Goal: Navigation & Orientation: Find specific page/section

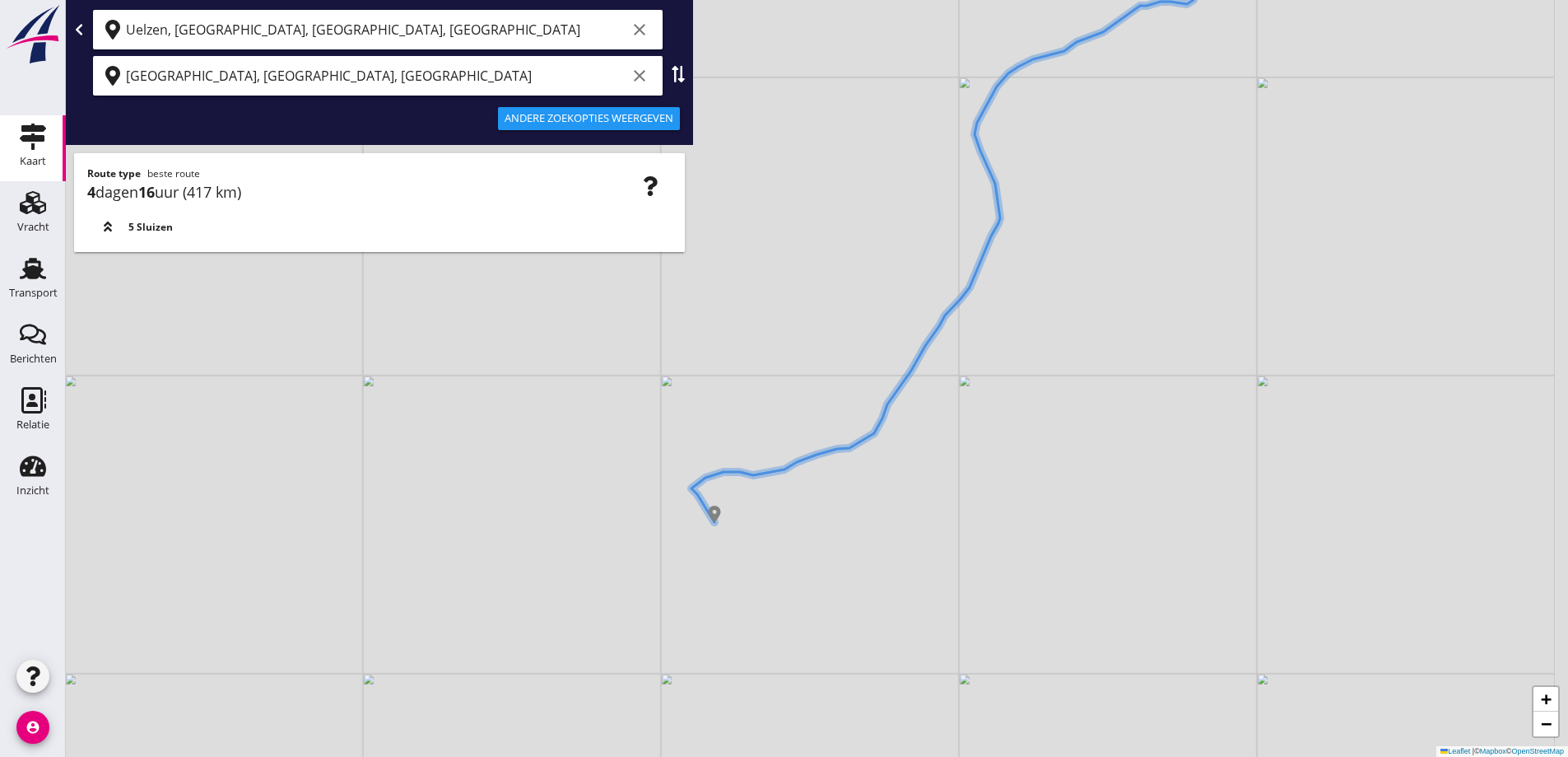
drag, startPoint x: 790, startPoint y: 510, endPoint x: 720, endPoint y: 523, distance: 71.2
click at [720, 523] on div "+ − Leaflet | © Mapbox © OpenStreetMap" at bounding box center [817, 378] width 1502 height 757
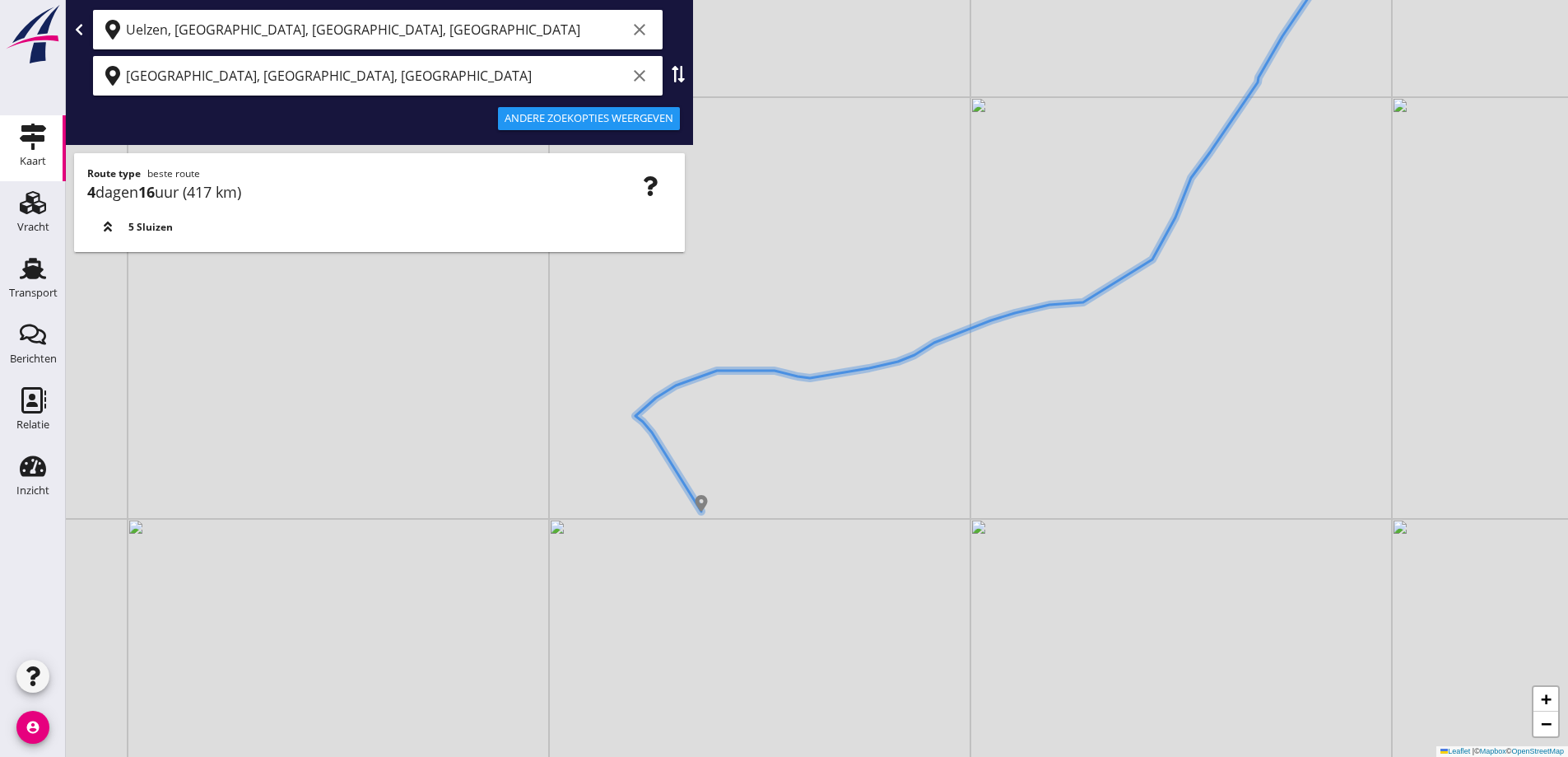
click at [668, 529] on div "+ − Leaflet | © Mapbox © OpenStreetMap" at bounding box center [817, 378] width 1502 height 757
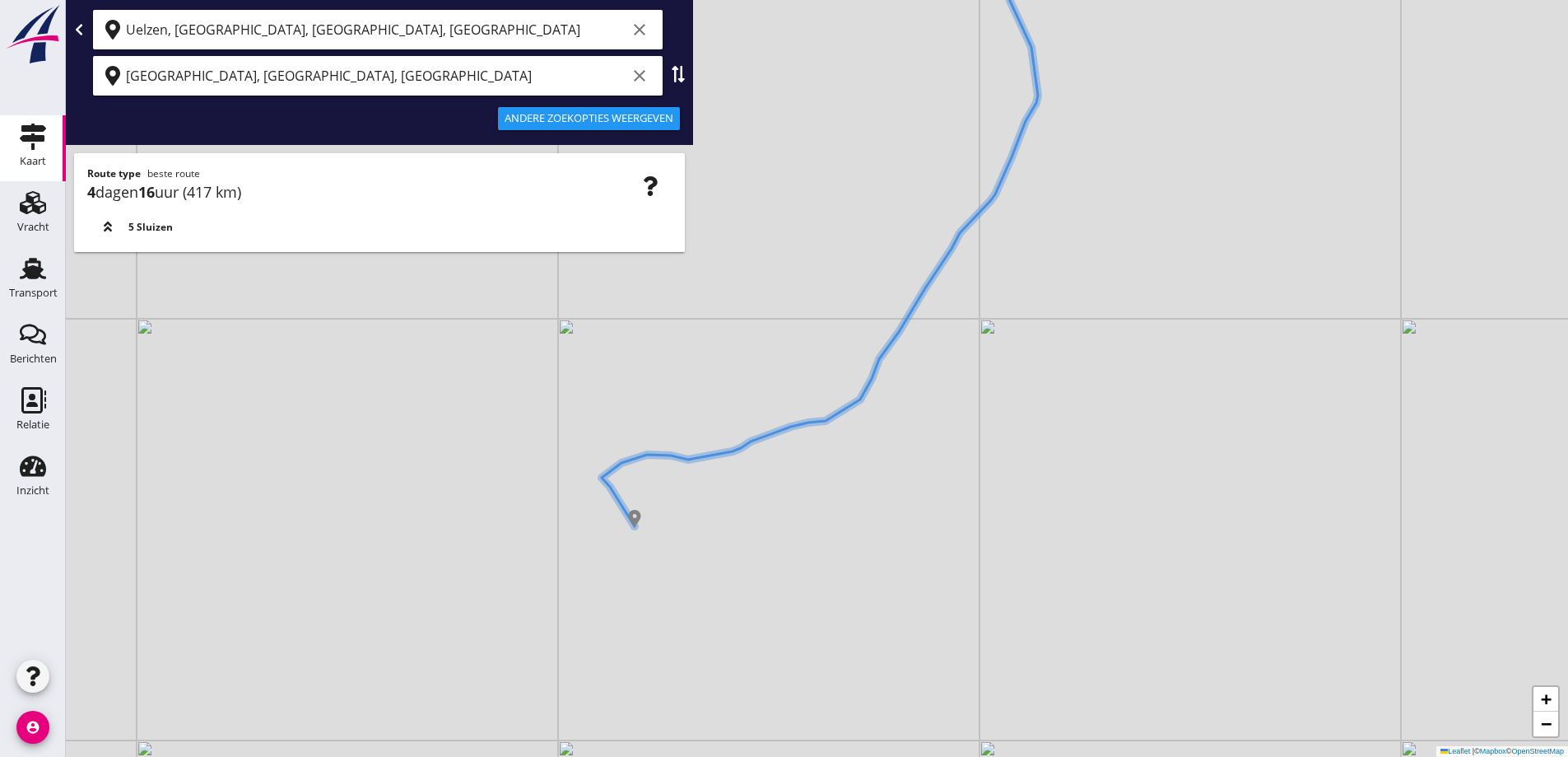
click at [558, 544] on div "+ − Leaflet | © Mapbox © OpenStreetMap" at bounding box center [817, 378] width 1502 height 757
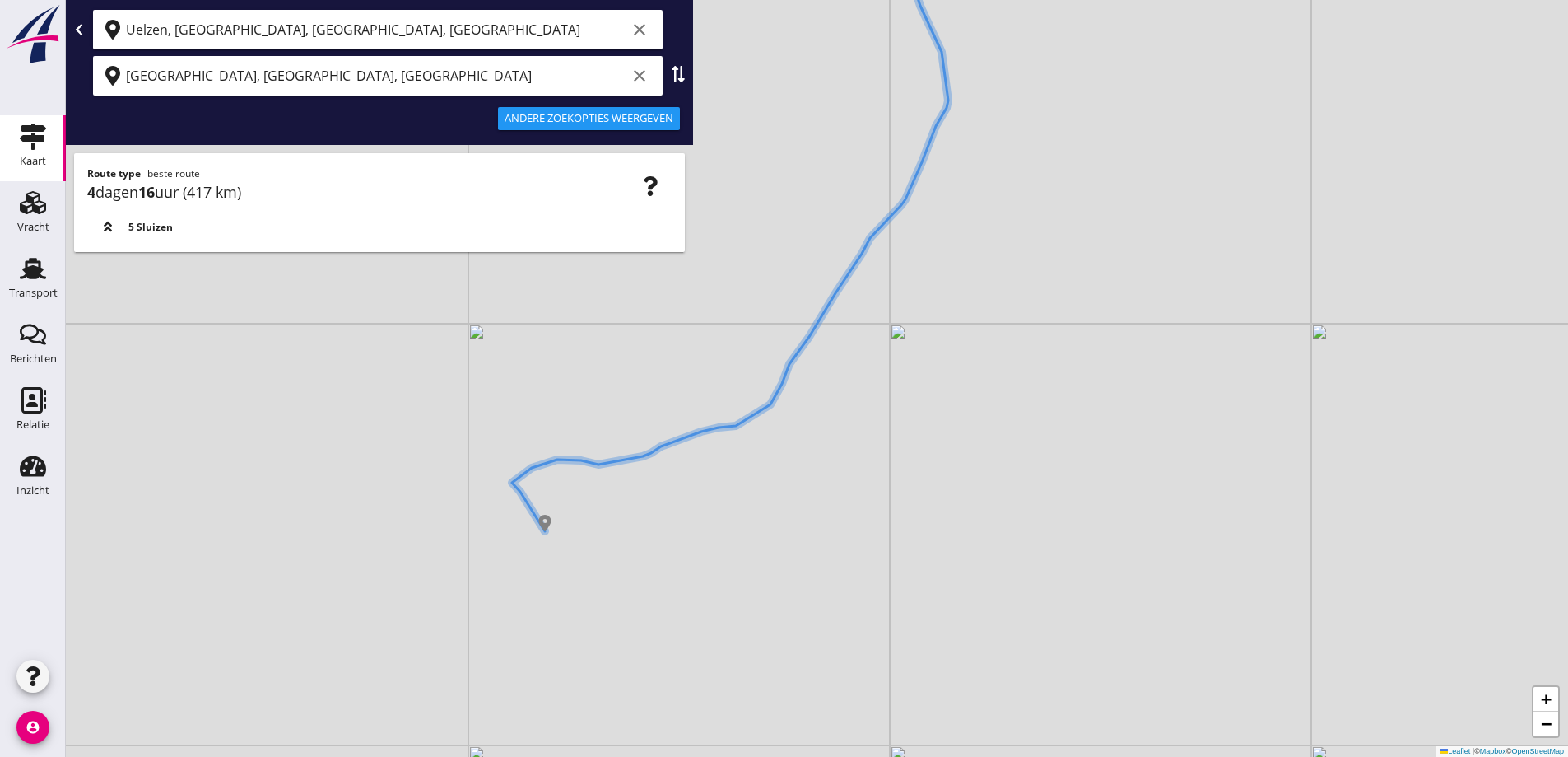
drag, startPoint x: 589, startPoint y: 539, endPoint x: 500, endPoint y: 544, distance: 89.1
click at [500, 544] on div "+ − Leaflet | © Mapbox © OpenStreetMap" at bounding box center [817, 378] width 1502 height 757
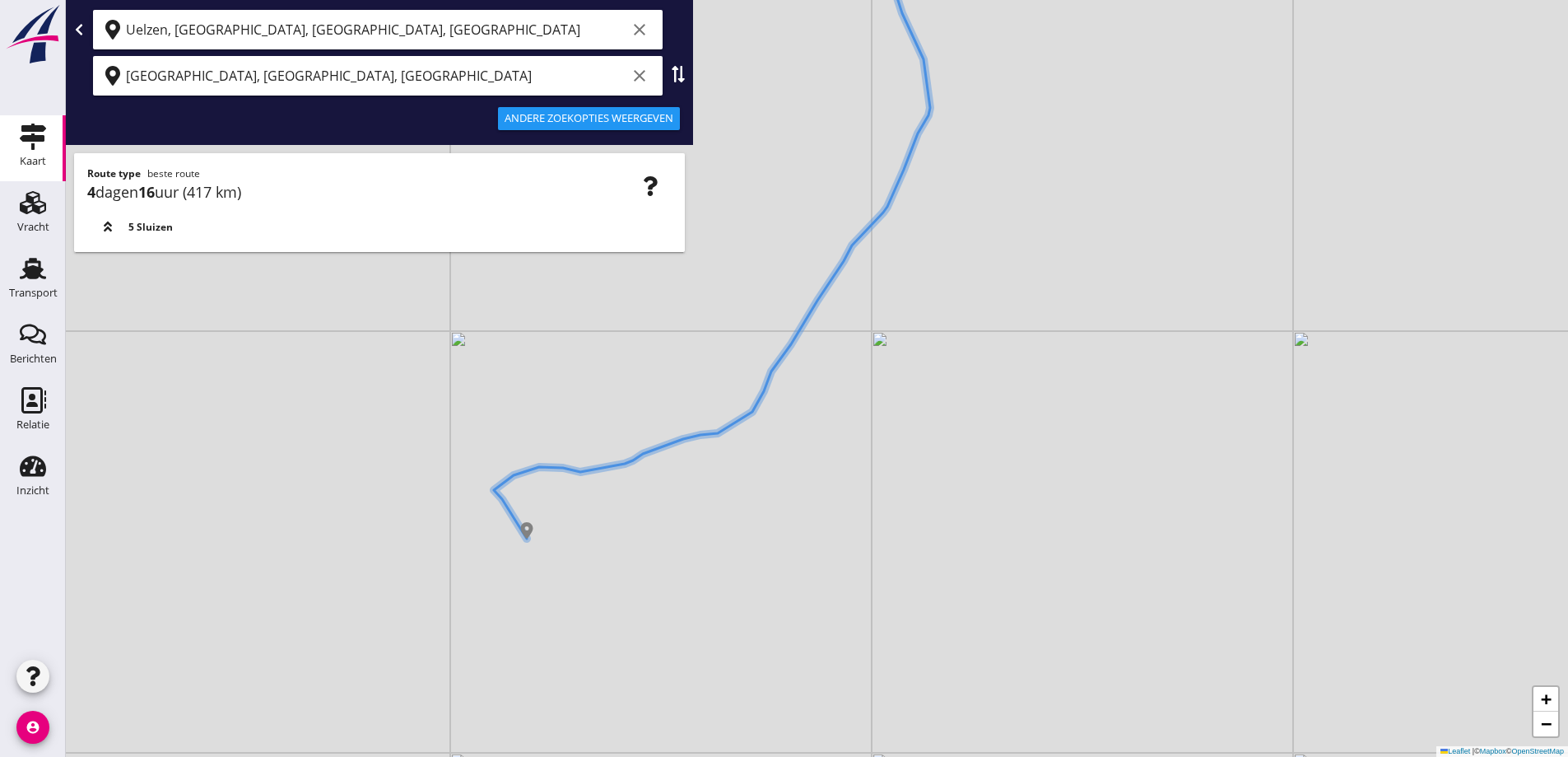
drag, startPoint x: 639, startPoint y: 489, endPoint x: 558, endPoint y: 527, distance: 89.5
click at [558, 527] on div "+ − Leaflet | © Mapbox © OpenStreetMap" at bounding box center [817, 378] width 1502 height 757
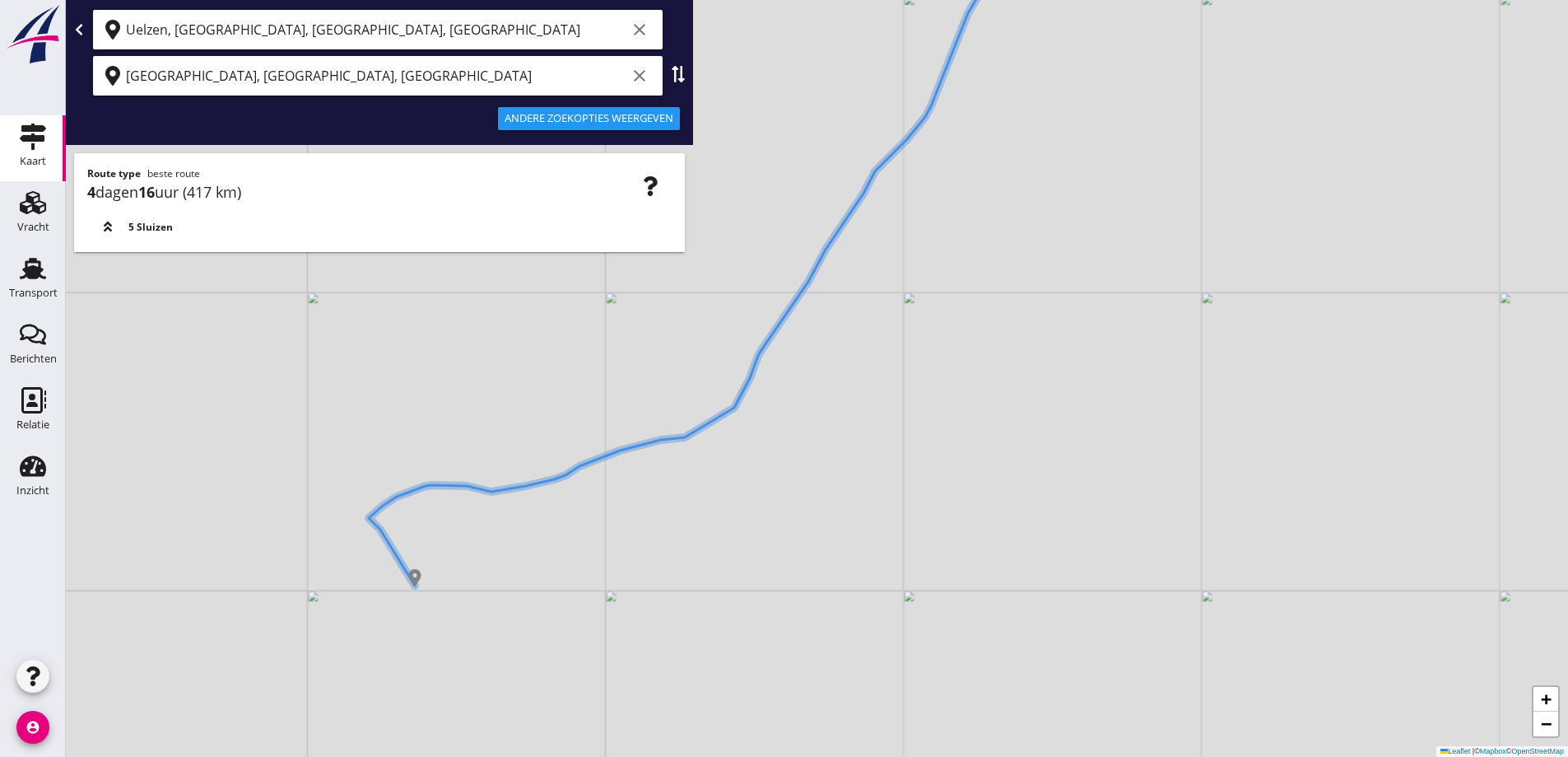
drag, startPoint x: 527, startPoint y: 518, endPoint x: 547, endPoint y: 520, distance: 20.1
click at [547, 519] on div "+ − Leaflet | © Mapbox © OpenStreetMap" at bounding box center [817, 378] width 1502 height 757
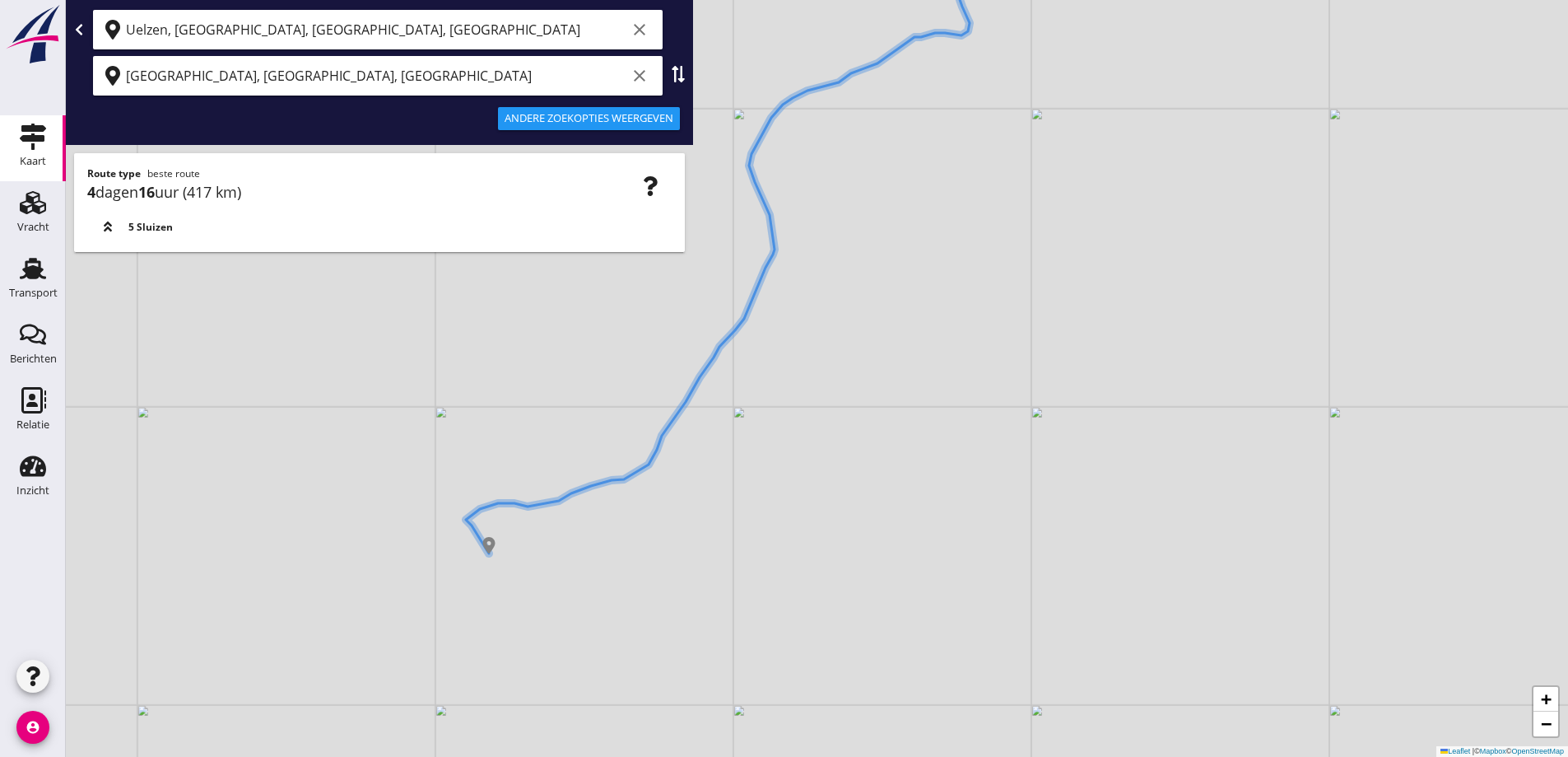
drag, startPoint x: 558, startPoint y: 536, endPoint x: 563, endPoint y: 515, distance: 21.6
click at [563, 516] on div "+ − Leaflet | © Mapbox © OpenStreetMap" at bounding box center [817, 378] width 1502 height 757
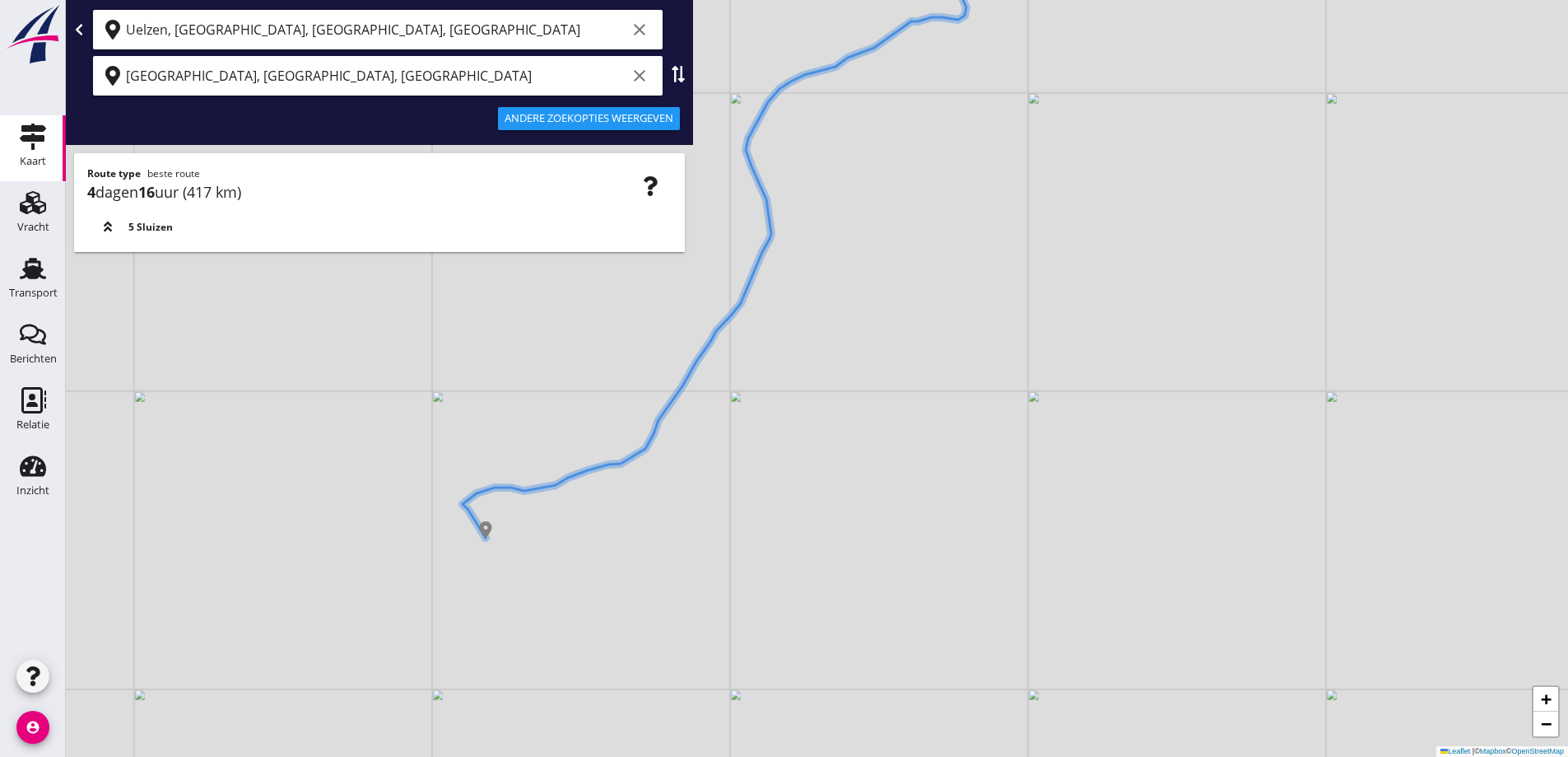
drag, startPoint x: 608, startPoint y: 498, endPoint x: 568, endPoint y: 518, distance: 44.7
click at [588, 512] on div "+ − Leaflet | © Mapbox © OpenStreetMap" at bounding box center [817, 378] width 1502 height 757
drag, startPoint x: 740, startPoint y: 570, endPoint x: 698, endPoint y: 502, distance: 79.9
click at [702, 513] on div "+ − Leaflet | © Mapbox © OpenStreetMap" at bounding box center [817, 378] width 1502 height 757
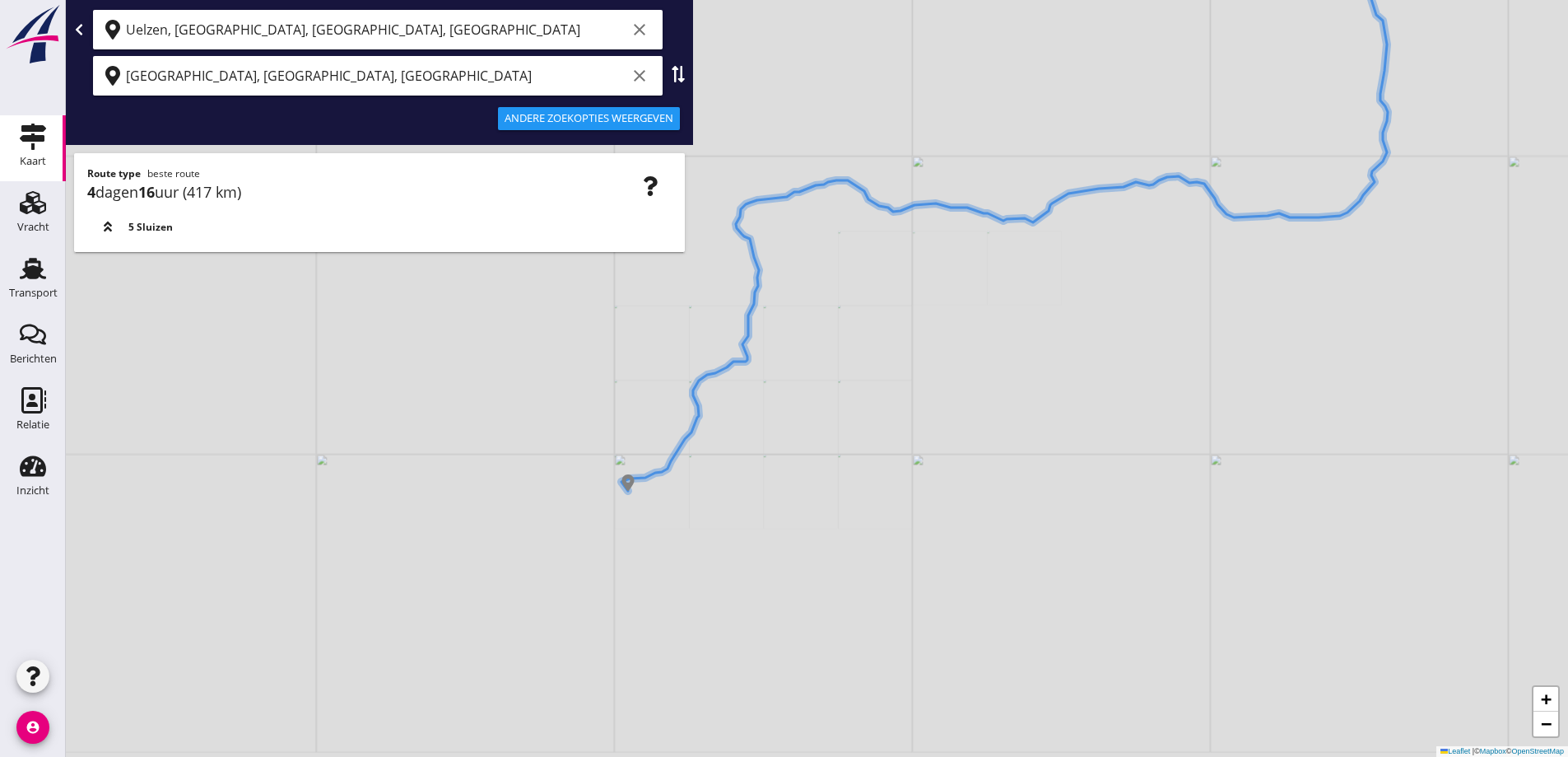
click at [698, 502] on div "+ − Leaflet | © Mapbox © OpenStreetMap" at bounding box center [817, 378] width 1502 height 757
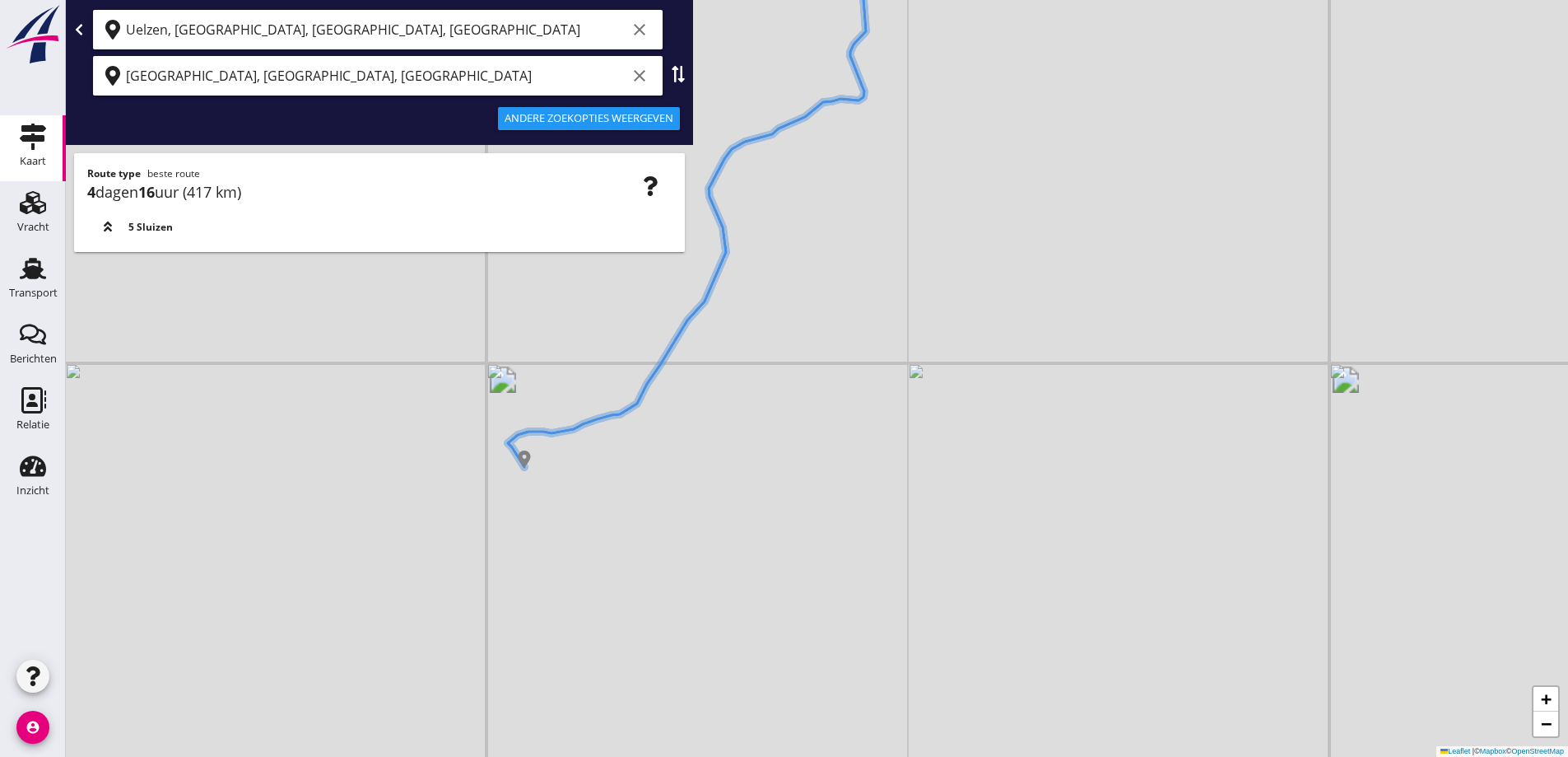
drag, startPoint x: 706, startPoint y: 474, endPoint x: 714, endPoint y: 469, distance: 9.4
click at [715, 469] on div "+ − Leaflet | © Mapbox © OpenStreetMap" at bounding box center [817, 378] width 1502 height 757
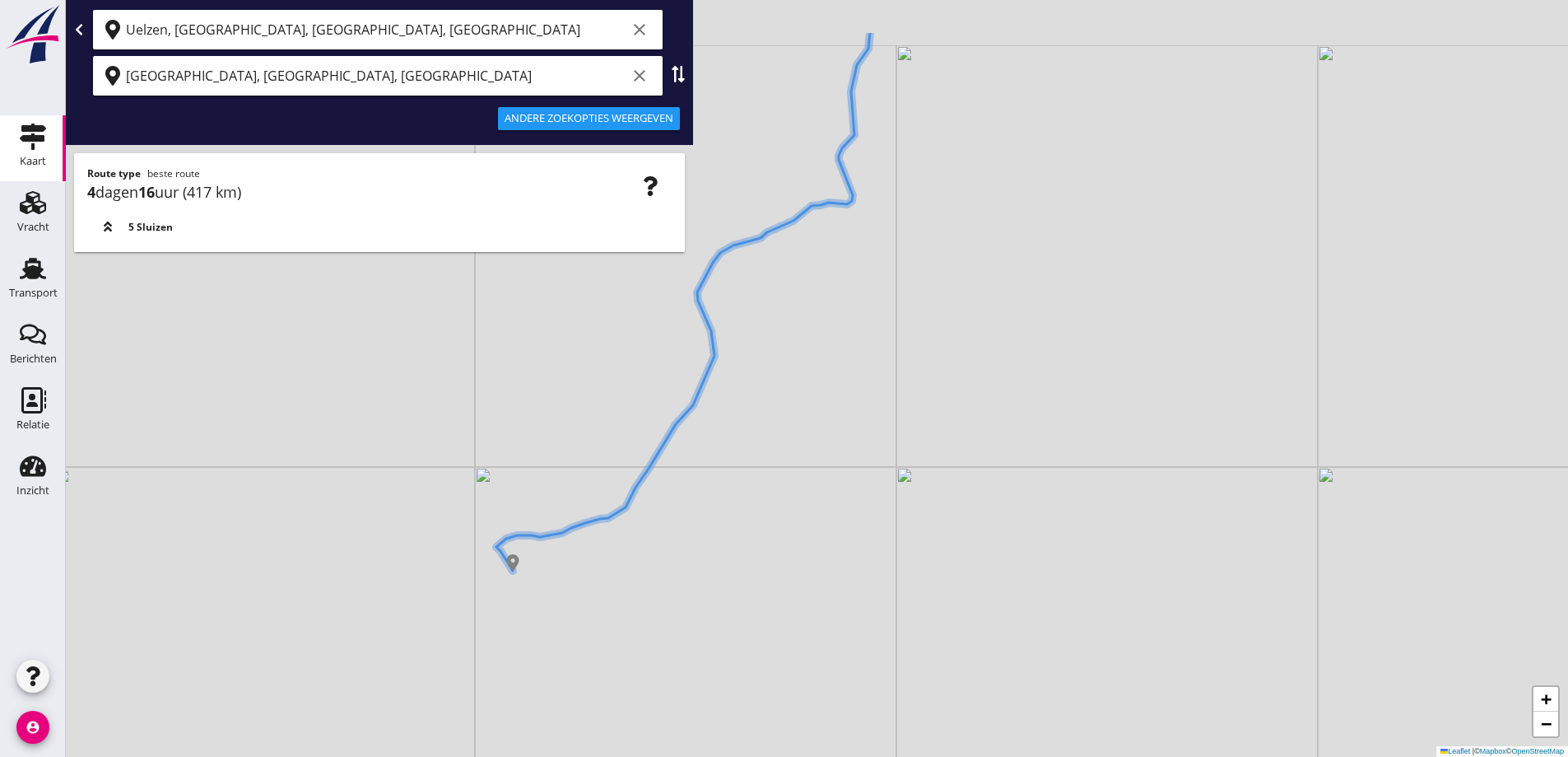
drag, startPoint x: 751, startPoint y: 447, endPoint x: 453, endPoint y: 585, distance: 328.4
click at [731, 557] on div "+ − Leaflet | © Mapbox © OpenStreetMap" at bounding box center [817, 378] width 1502 height 757
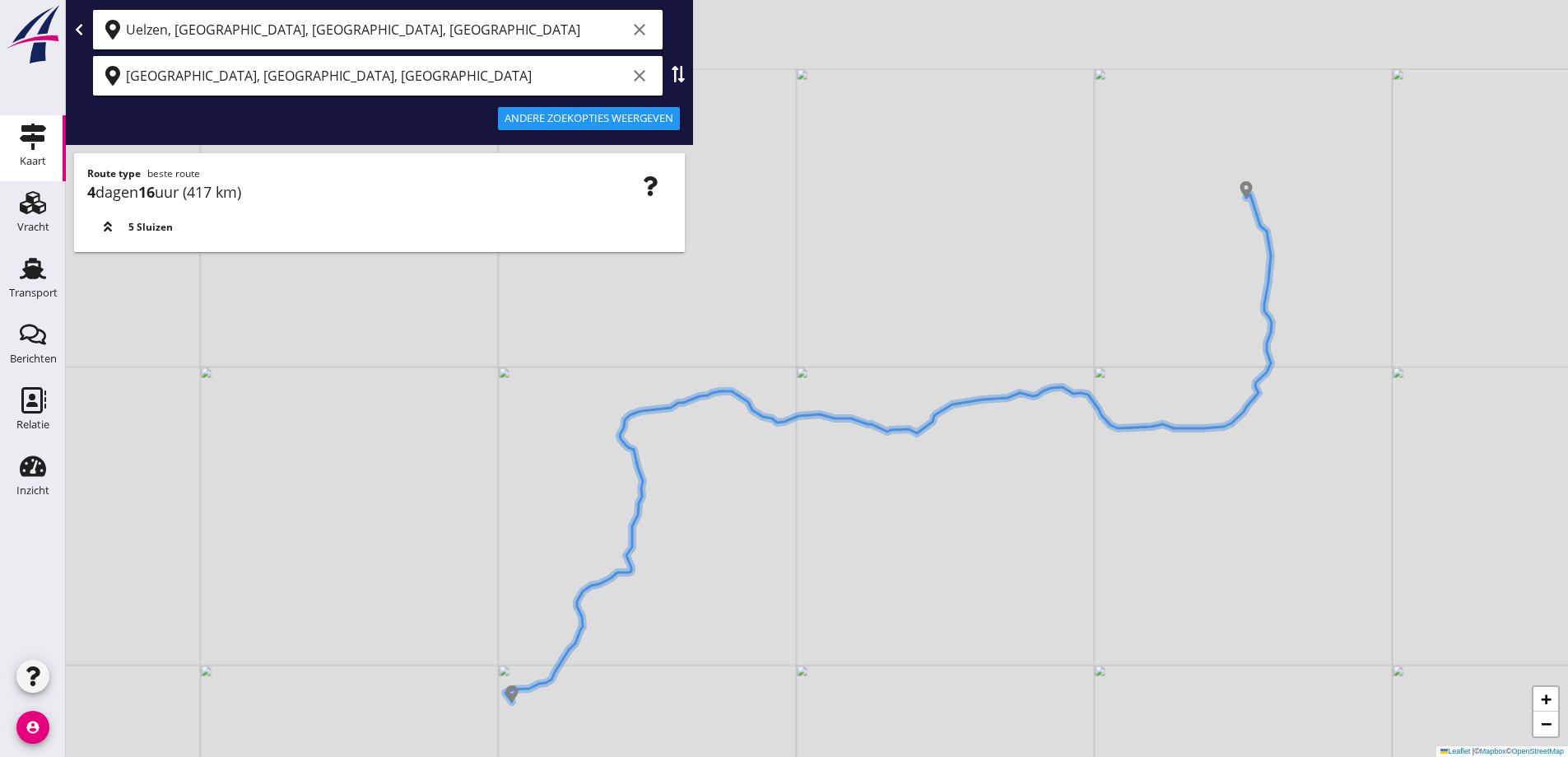
drag, startPoint x: 469, startPoint y: 487, endPoint x: 521, endPoint y: 582, distance: 108.3
click at [555, 615] on div "+ − Leaflet | © Mapbox © OpenStreetMap" at bounding box center [817, 378] width 1502 height 757
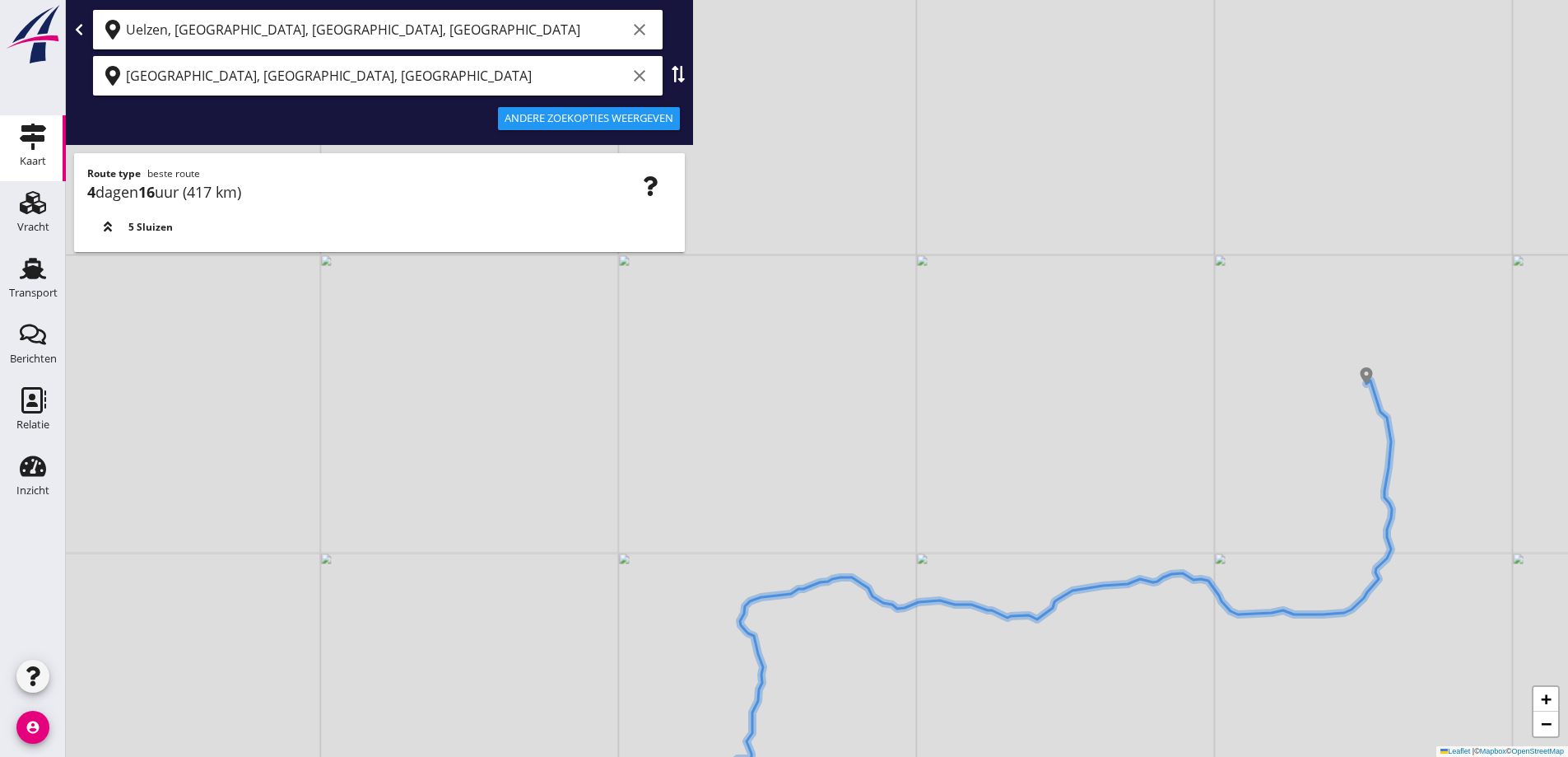
drag, startPoint x: 451, startPoint y: 528, endPoint x: 561, endPoint y: 700, distance: 204.2
click at [561, 700] on div "+ − Leaflet | © Mapbox © OpenStreetMap" at bounding box center [817, 378] width 1502 height 757
drag, startPoint x: 582, startPoint y: 600, endPoint x: 496, endPoint y: 648, distance: 98.5
click at [499, 657] on div "+ − Leaflet | © Mapbox © OpenStreetMap" at bounding box center [817, 378] width 1502 height 757
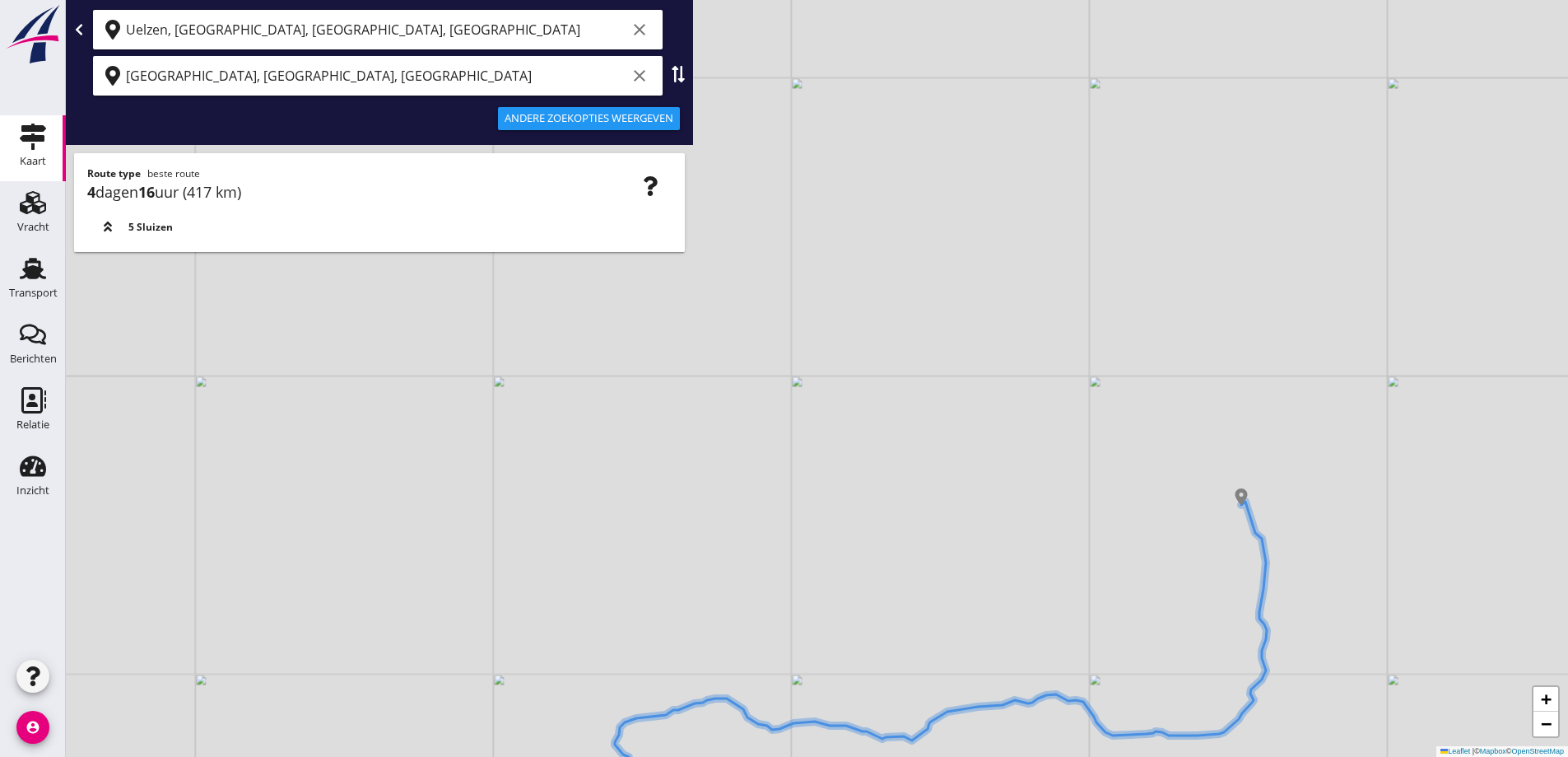
drag, startPoint x: 566, startPoint y: 490, endPoint x: 563, endPoint y: 472, distance: 18.2
click at [563, 492] on div "+ − Leaflet | © Mapbox © OpenStreetMap" at bounding box center [817, 378] width 1502 height 757
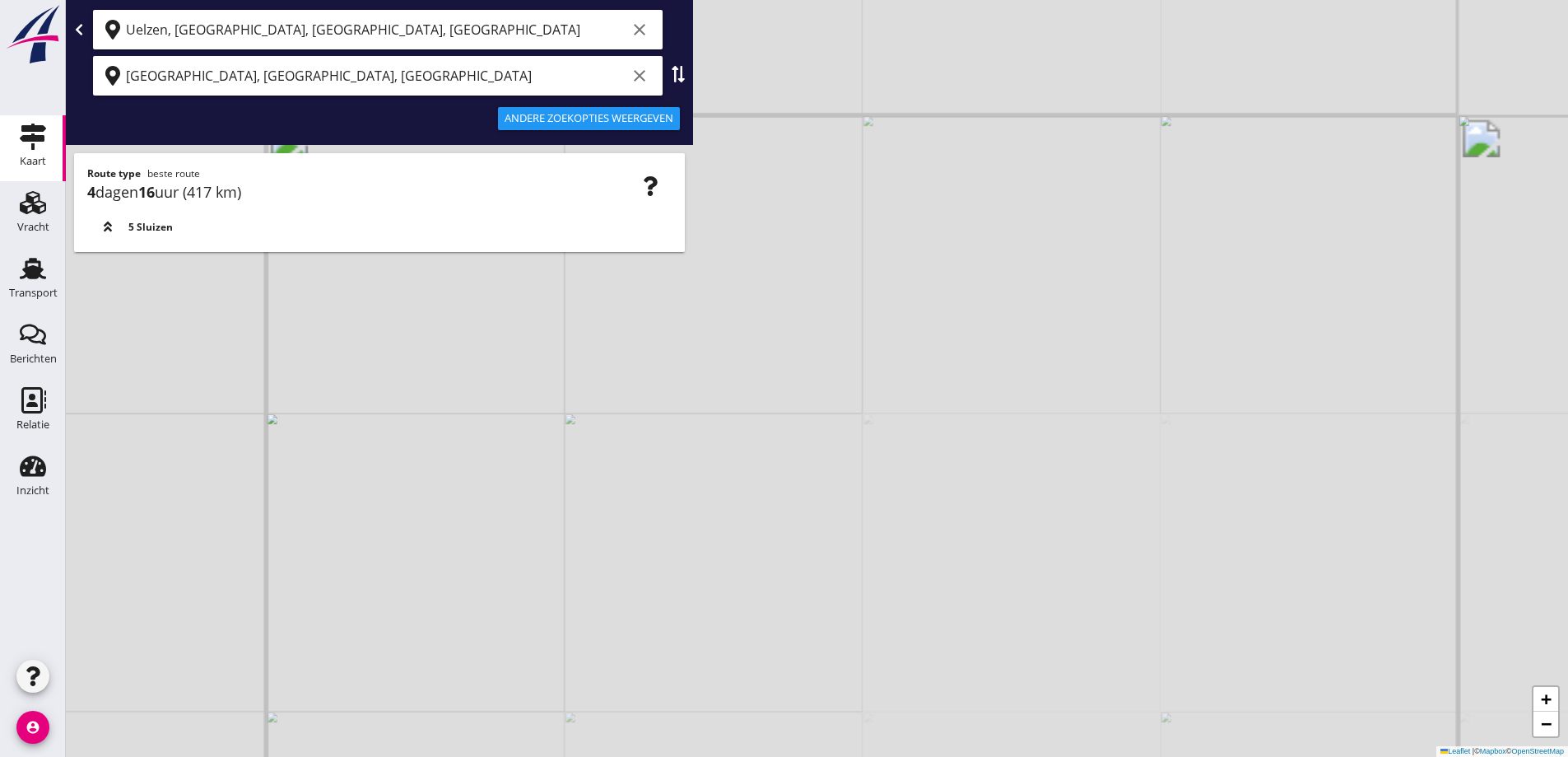
click at [559, 458] on div "+ − Leaflet | © Mapbox © OpenStreetMap" at bounding box center [817, 378] width 1502 height 757
drag, startPoint x: 555, startPoint y: 449, endPoint x: 552, endPoint y: 482, distance: 33.1
click at [552, 482] on div "+ − Leaflet | © Mapbox © OpenStreetMap" at bounding box center [817, 378] width 1502 height 757
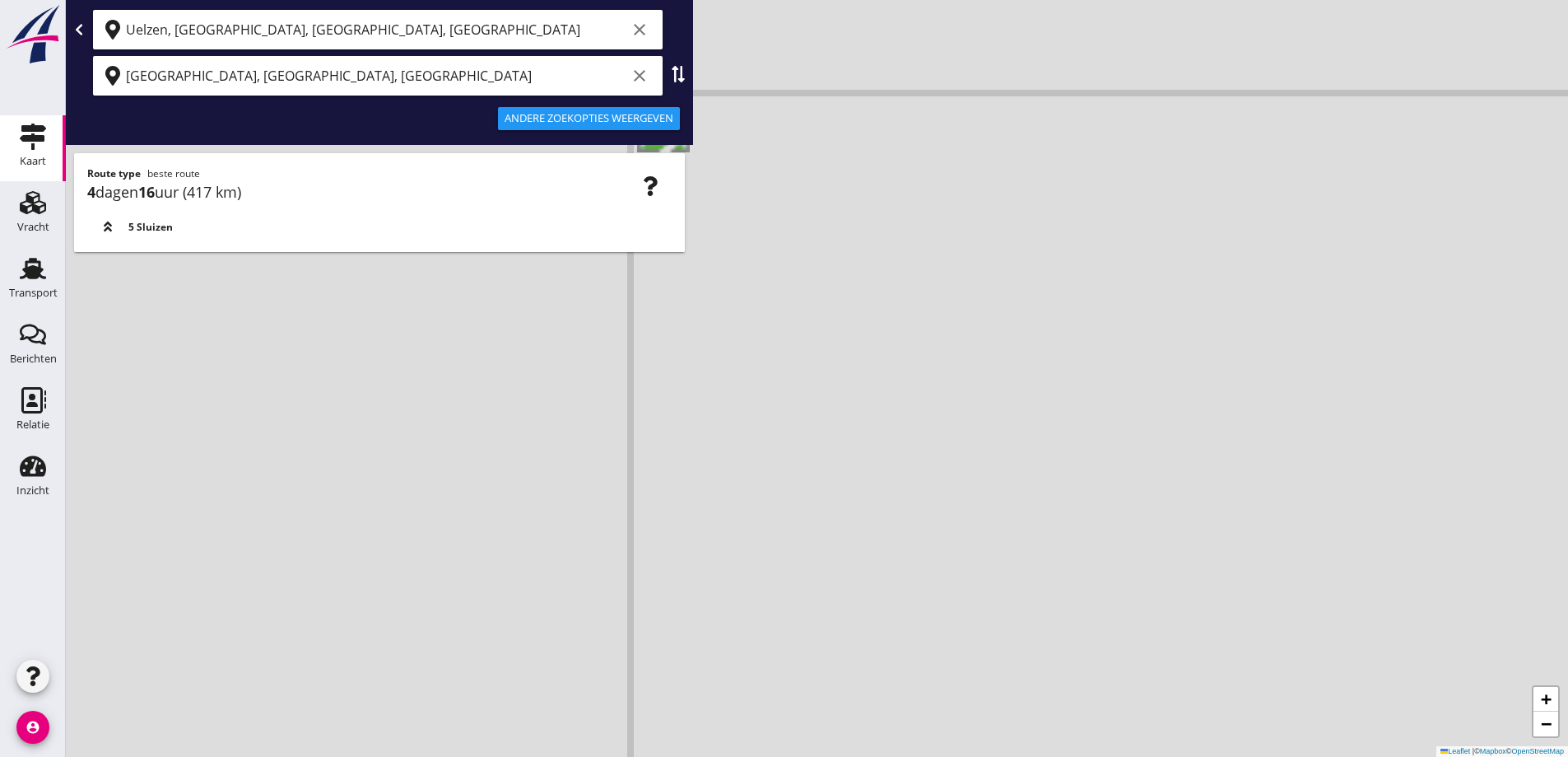
drag, startPoint x: 487, startPoint y: 426, endPoint x: 520, endPoint y: 479, distance: 62.4
click at [520, 479] on div "+ − Leaflet | © Mapbox © OpenStreetMap" at bounding box center [817, 378] width 1502 height 757
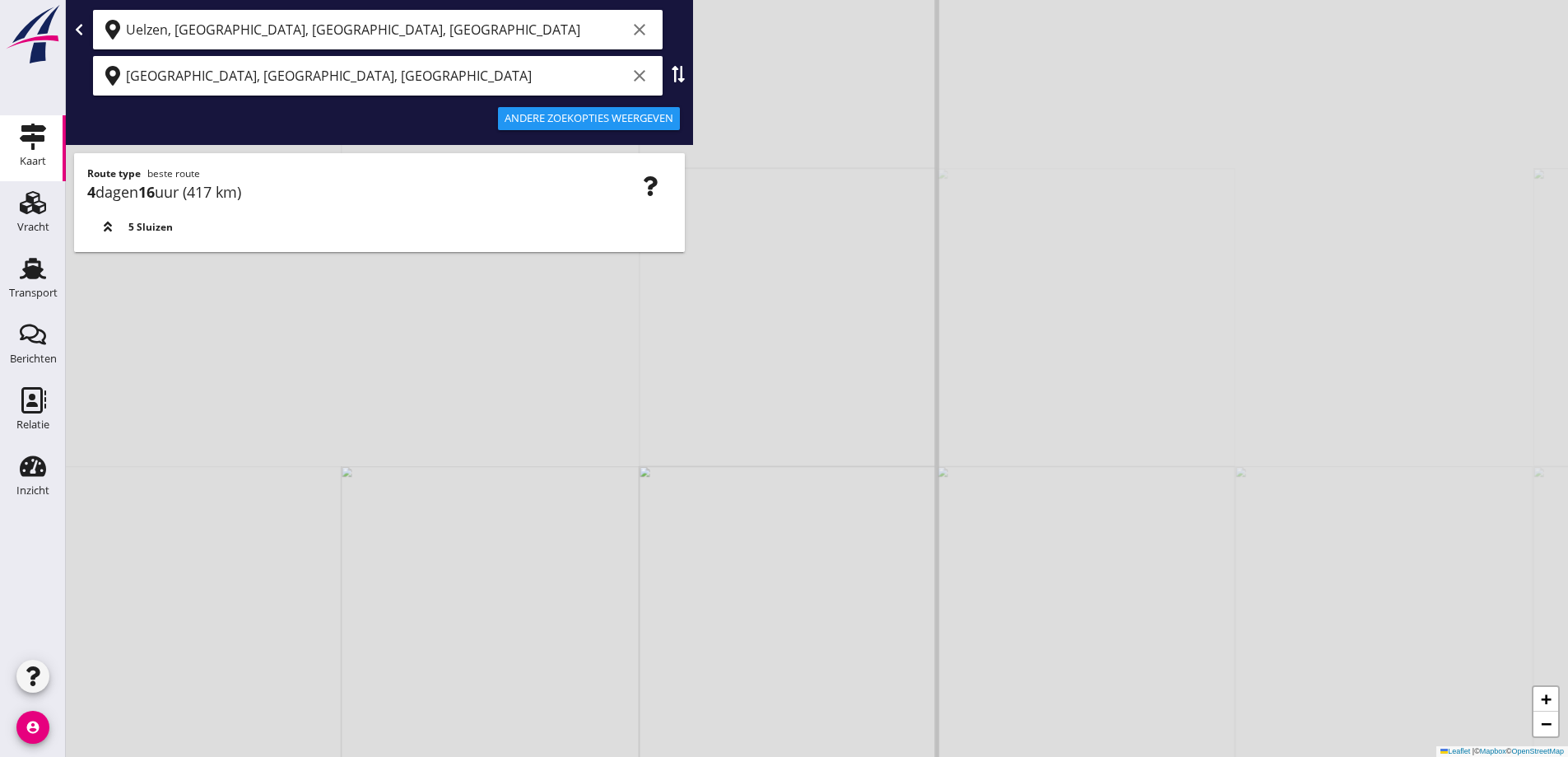
drag, startPoint x: 483, startPoint y: 461, endPoint x: 495, endPoint y: 466, distance: 13.0
click at [499, 484] on div "+ − Leaflet | © Mapbox © OpenStreetMap" at bounding box center [817, 378] width 1502 height 757
click at [486, 403] on div "+ − Leaflet | © Mapbox © OpenStreetMap" at bounding box center [817, 378] width 1502 height 757
drag, startPoint x: 546, startPoint y: 408, endPoint x: 531, endPoint y: 398, distance: 18.0
click at [532, 398] on div "+ − Leaflet | © Mapbox © OpenStreetMap" at bounding box center [817, 378] width 1502 height 757
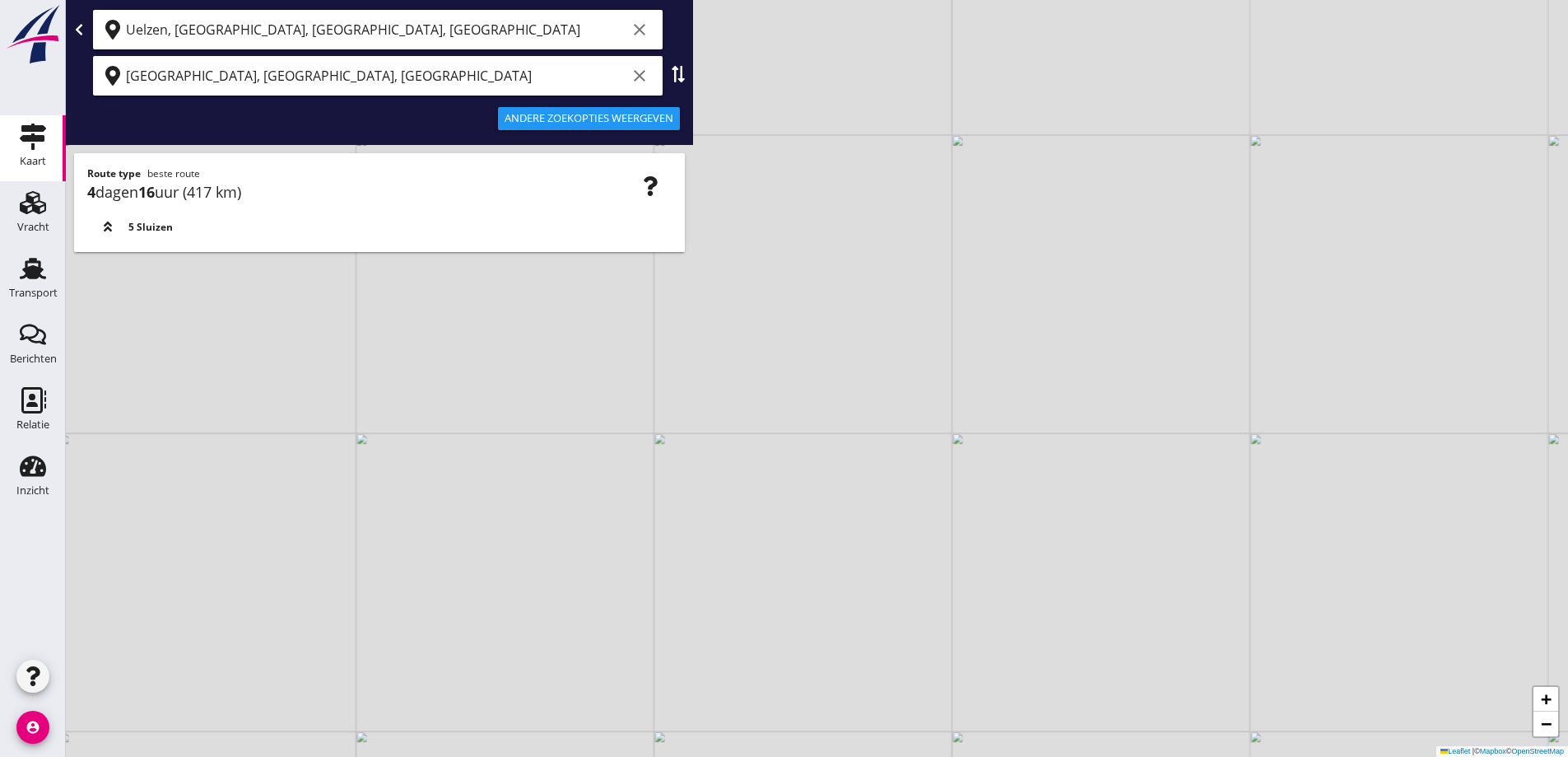
click at [527, 392] on div "+ − Leaflet | © Mapbox © OpenStreetMap" at bounding box center [817, 378] width 1502 height 757
click at [528, 405] on div "+ − Leaflet | © Mapbox © OpenStreetMap" at bounding box center [817, 378] width 1502 height 757
drag, startPoint x: 533, startPoint y: 323, endPoint x: 525, endPoint y: 311, distance: 14.4
click at [523, 307] on div "+ − Leaflet | © Mapbox © OpenStreetMap" at bounding box center [817, 378] width 1502 height 757
drag, startPoint x: 692, startPoint y: 455, endPoint x: 604, endPoint y: 415, distance: 96.7
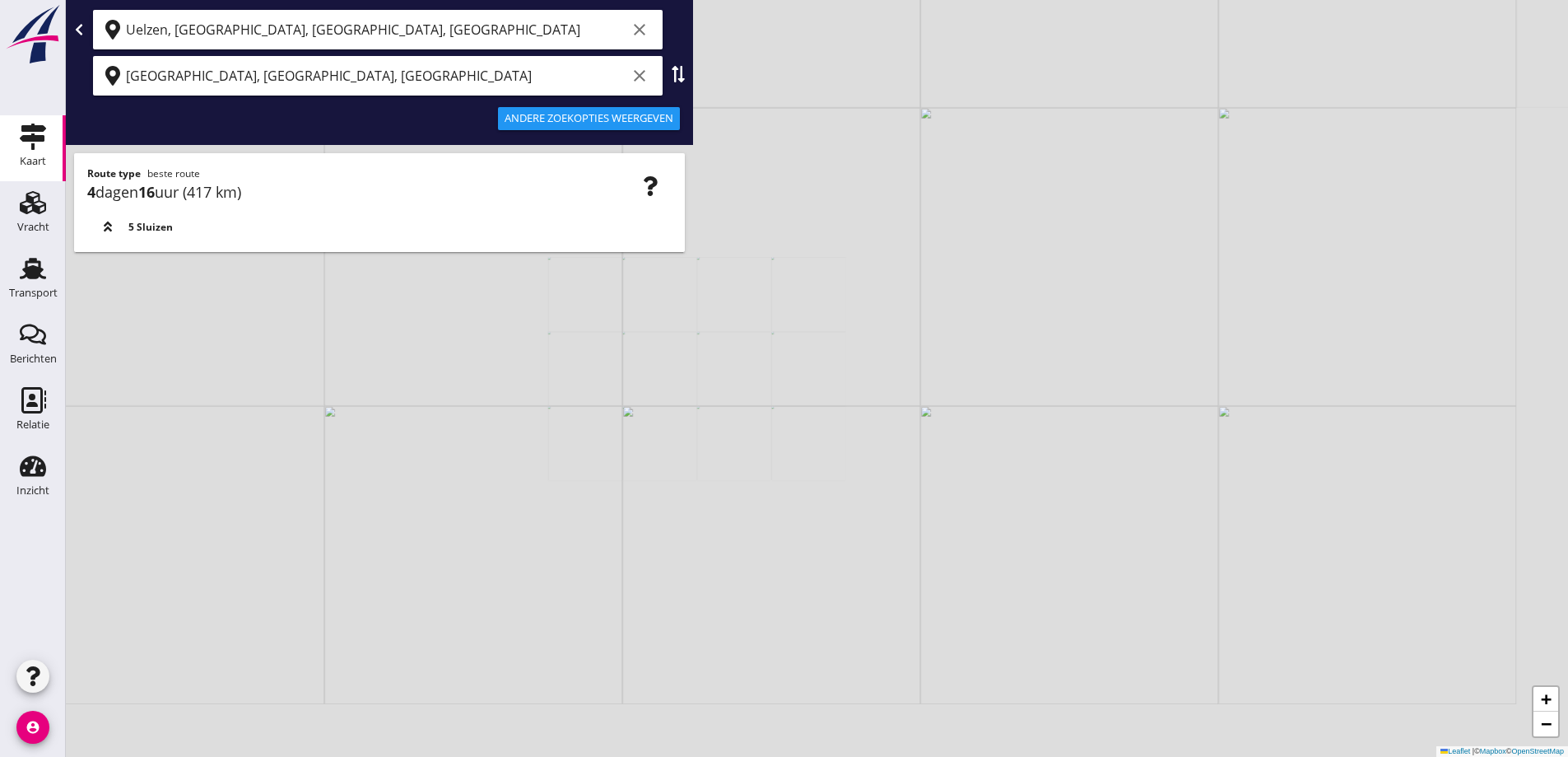
click at [609, 417] on div "+ − Leaflet | © Mapbox © OpenStreetMap" at bounding box center [817, 378] width 1502 height 757
drag, startPoint x: 508, startPoint y: 361, endPoint x: 569, endPoint y: 460, distance: 116.3
click at [579, 470] on div "+ − Leaflet | © Mapbox © OpenStreetMap" at bounding box center [817, 378] width 1502 height 757
drag, startPoint x: 470, startPoint y: 390, endPoint x: 474, endPoint y: 363, distance: 27.3
click at [474, 363] on div "+ − Leaflet | © Mapbox © OpenStreetMap" at bounding box center [817, 378] width 1502 height 757
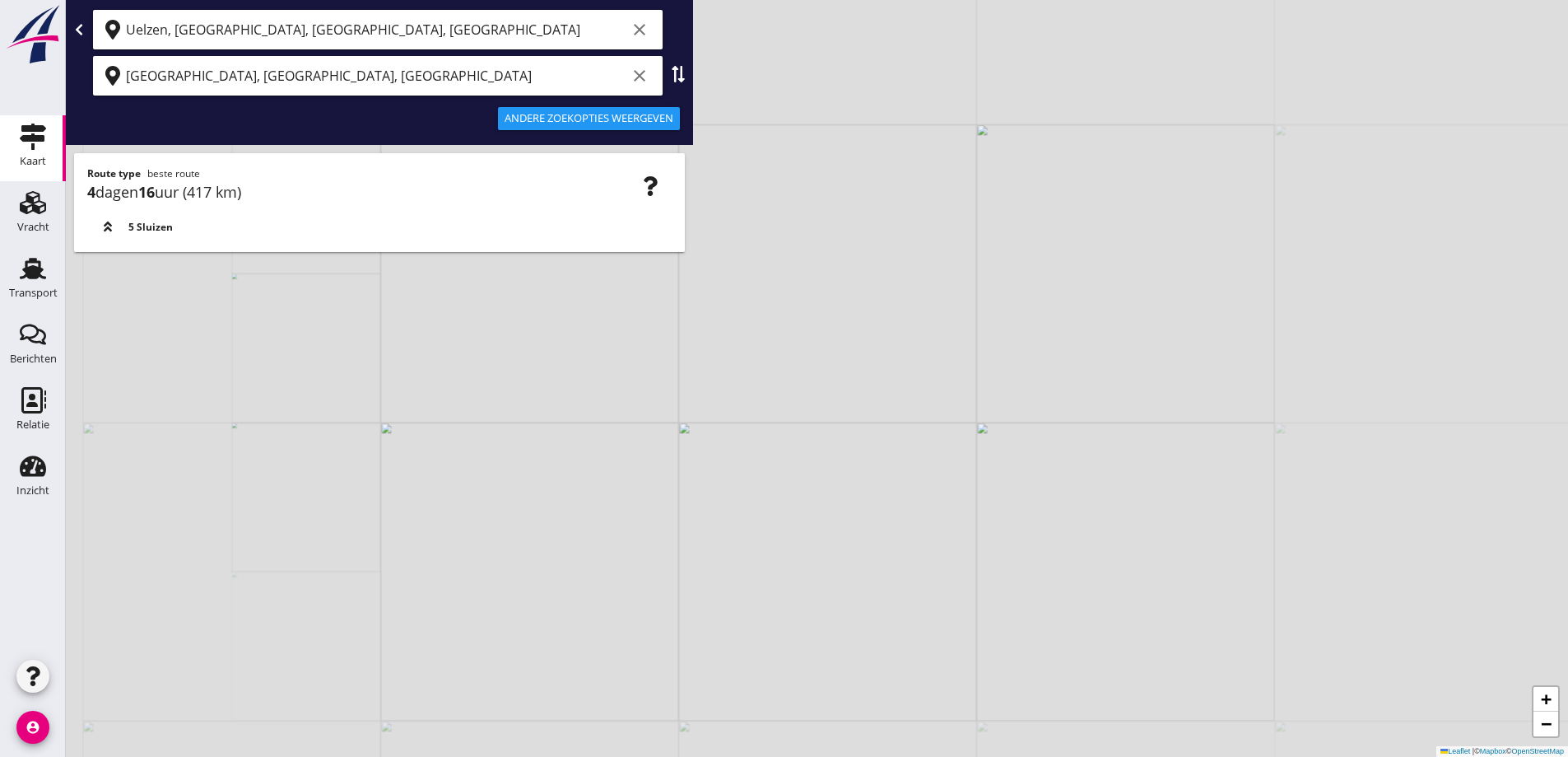
drag, startPoint x: 507, startPoint y: 376, endPoint x: 520, endPoint y: 454, distance: 79.1
click at [520, 454] on div "+ − Leaflet | © Mapbox © OpenStreetMap" at bounding box center [817, 378] width 1502 height 757
drag, startPoint x: 476, startPoint y: 417, endPoint x: 462, endPoint y: 391, distance: 29.5
click at [463, 391] on div "+ − Leaflet | © Mapbox © OpenStreetMap" at bounding box center [817, 378] width 1502 height 757
drag, startPoint x: 489, startPoint y: 417, endPoint x: 472, endPoint y: 399, distance: 24.8
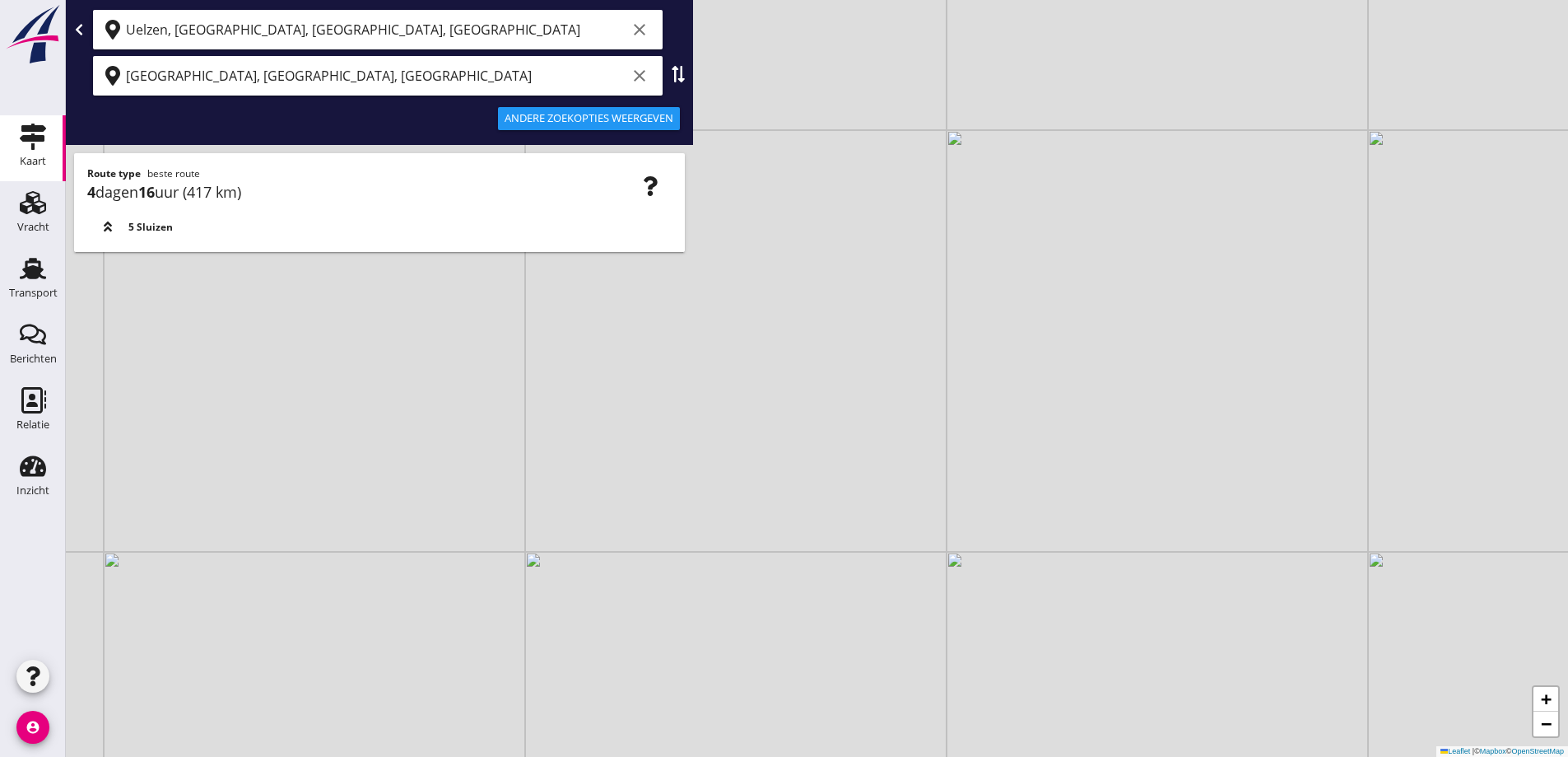
click at [473, 399] on div "+ − Leaflet | © Mapbox © OpenStreetMap" at bounding box center [817, 378] width 1502 height 757
drag, startPoint x: 561, startPoint y: 536, endPoint x: 528, endPoint y: 621, distance: 91.2
click at [528, 621] on div "+ − Leaflet | © Mapbox © OpenStreetMap" at bounding box center [817, 378] width 1502 height 757
drag, startPoint x: 416, startPoint y: 644, endPoint x: 405, endPoint y: 577, distance: 67.9
click at [405, 585] on div "+ − Leaflet | © Mapbox © OpenStreetMap" at bounding box center [817, 378] width 1502 height 757
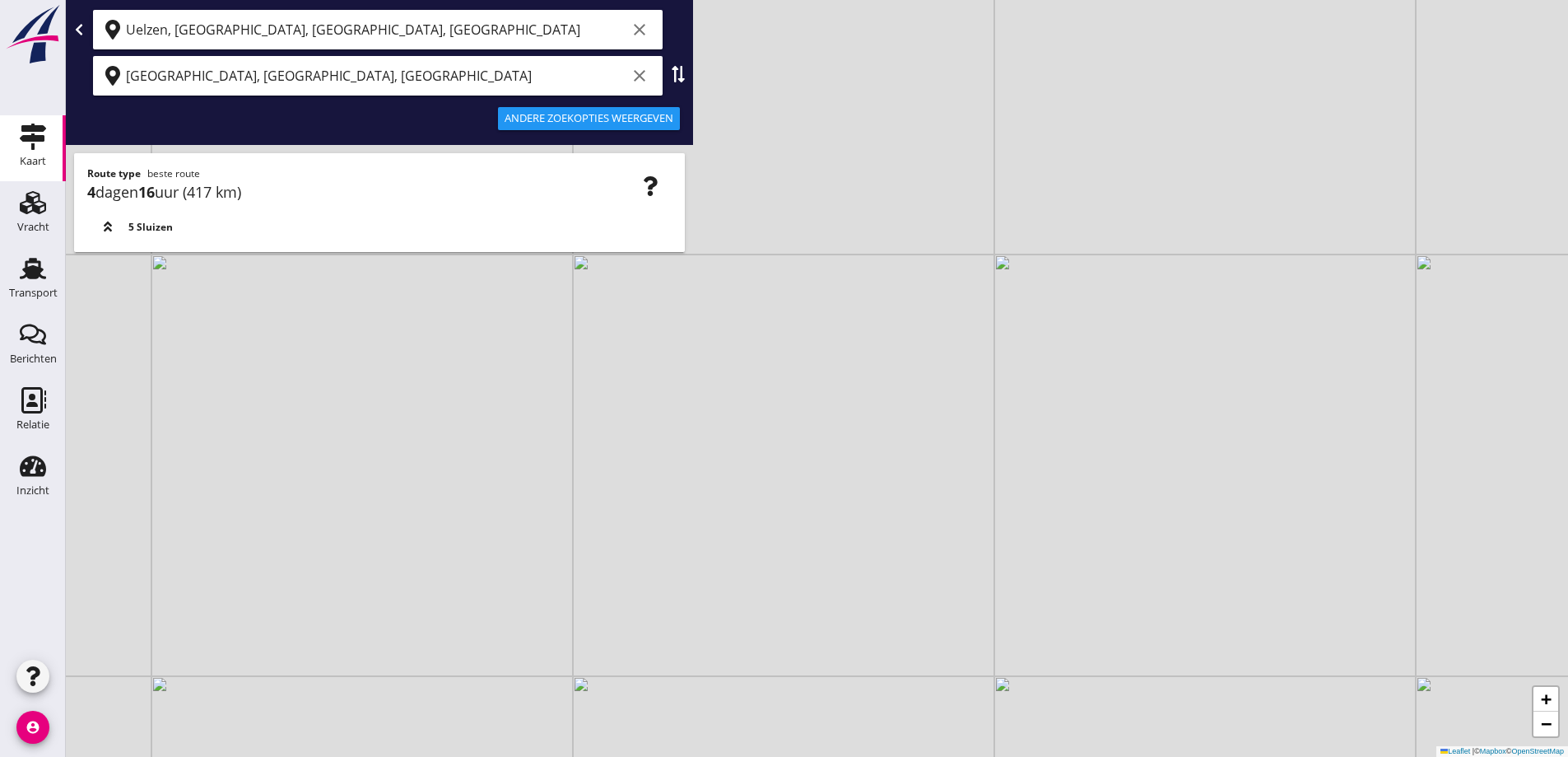
click at [646, 73] on icon "clear" at bounding box center [640, 76] width 20 height 20
click at [639, 36] on icon "clear" at bounding box center [640, 30] width 20 height 20
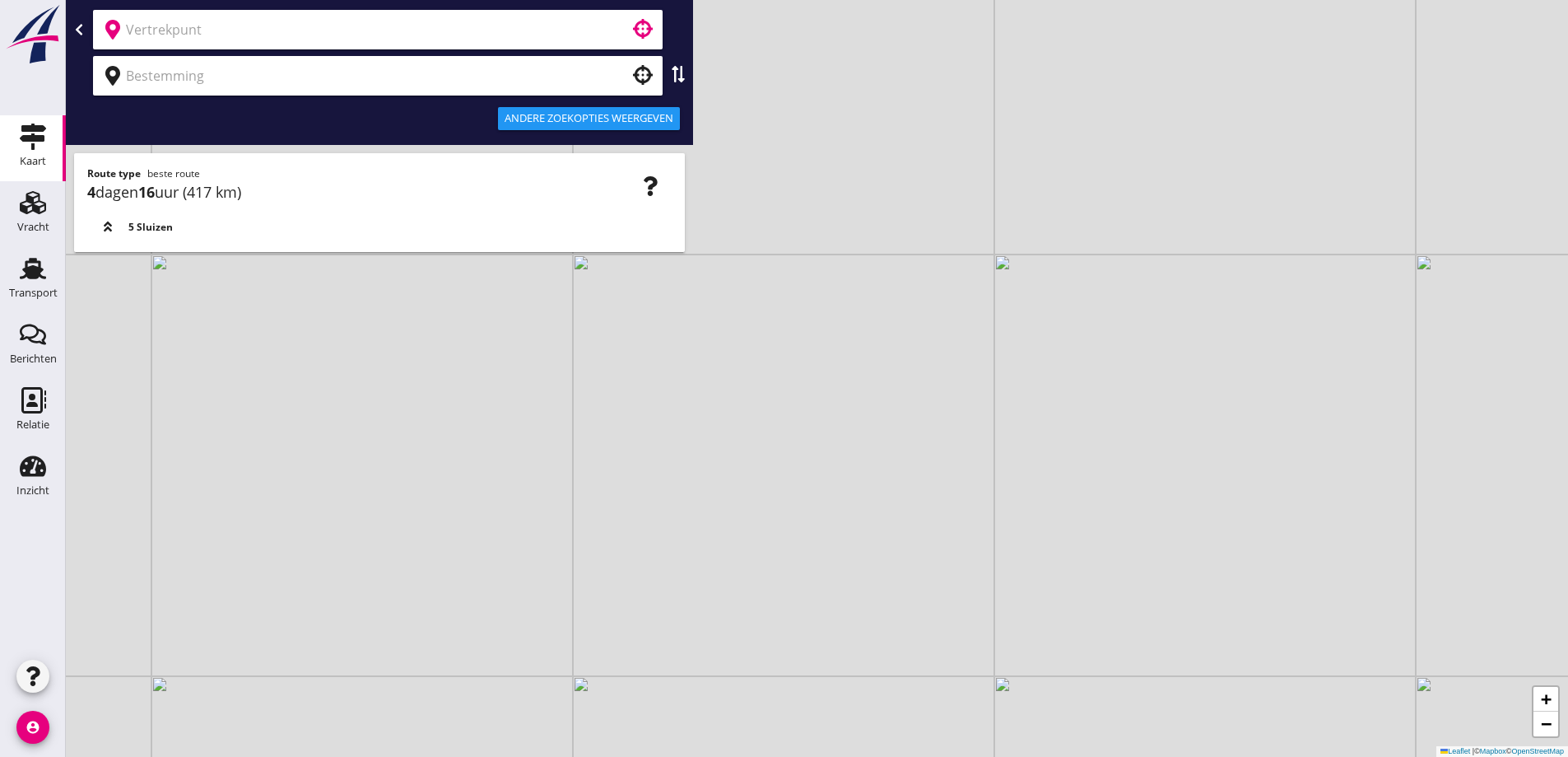
click at [596, 39] on input "text" at bounding box center [366, 29] width 481 height 27
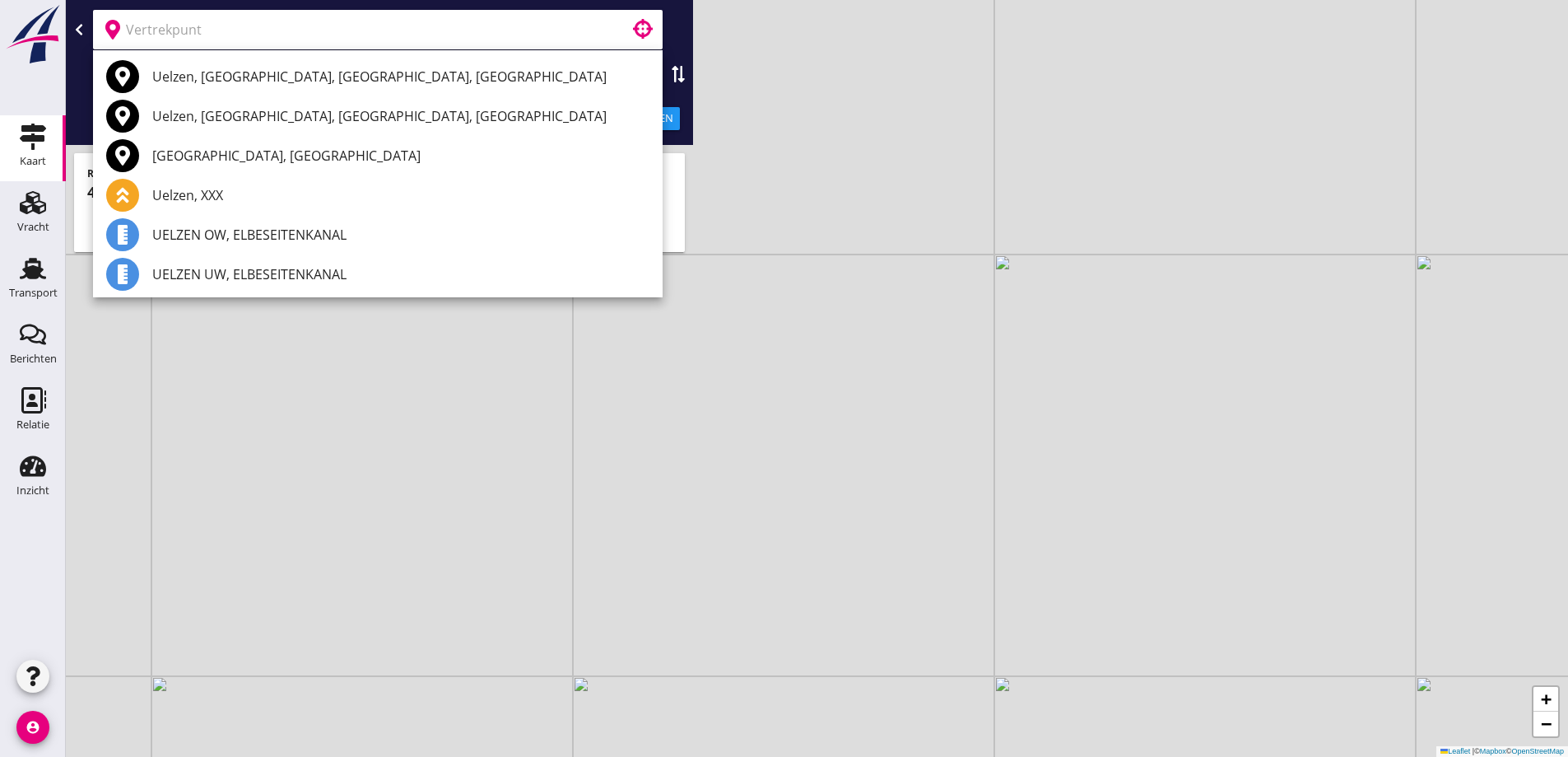
click at [766, 63] on div "+ − Leaflet | © Mapbox © OpenStreetMap" at bounding box center [817, 378] width 1502 height 757
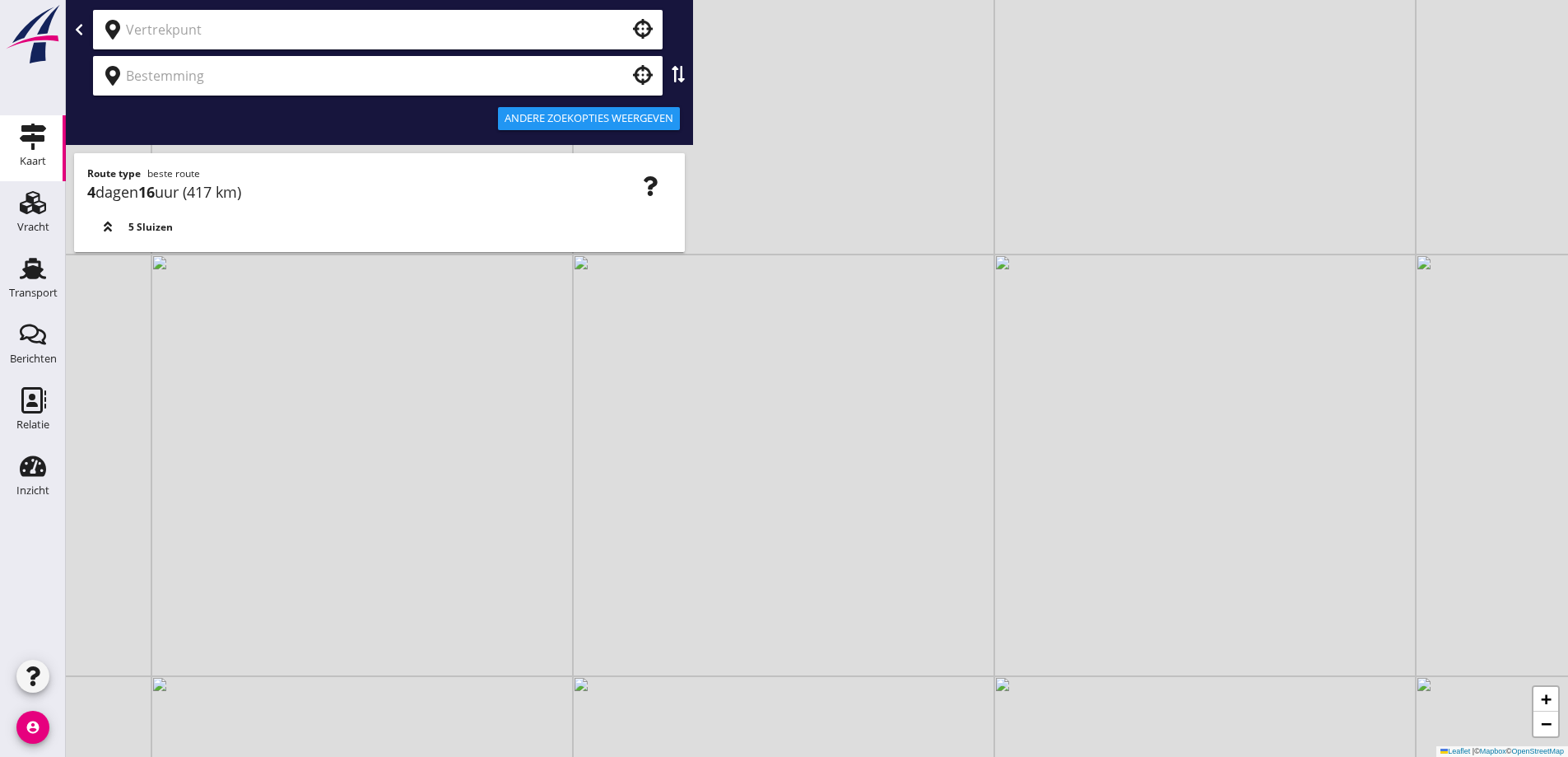
click at [582, 80] on input "text" at bounding box center [366, 75] width 481 height 27
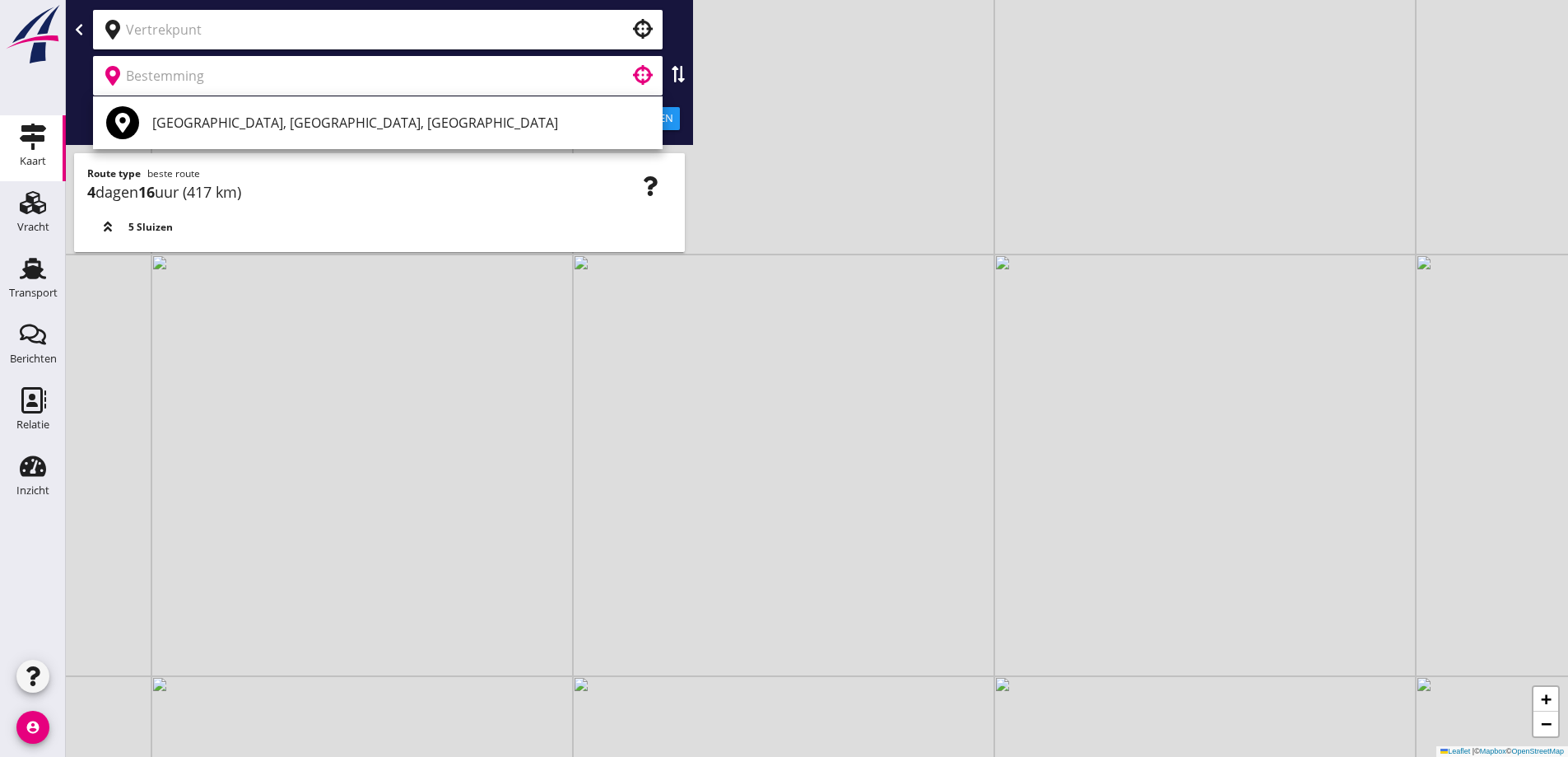
click at [586, 40] on input "text" at bounding box center [366, 29] width 481 height 27
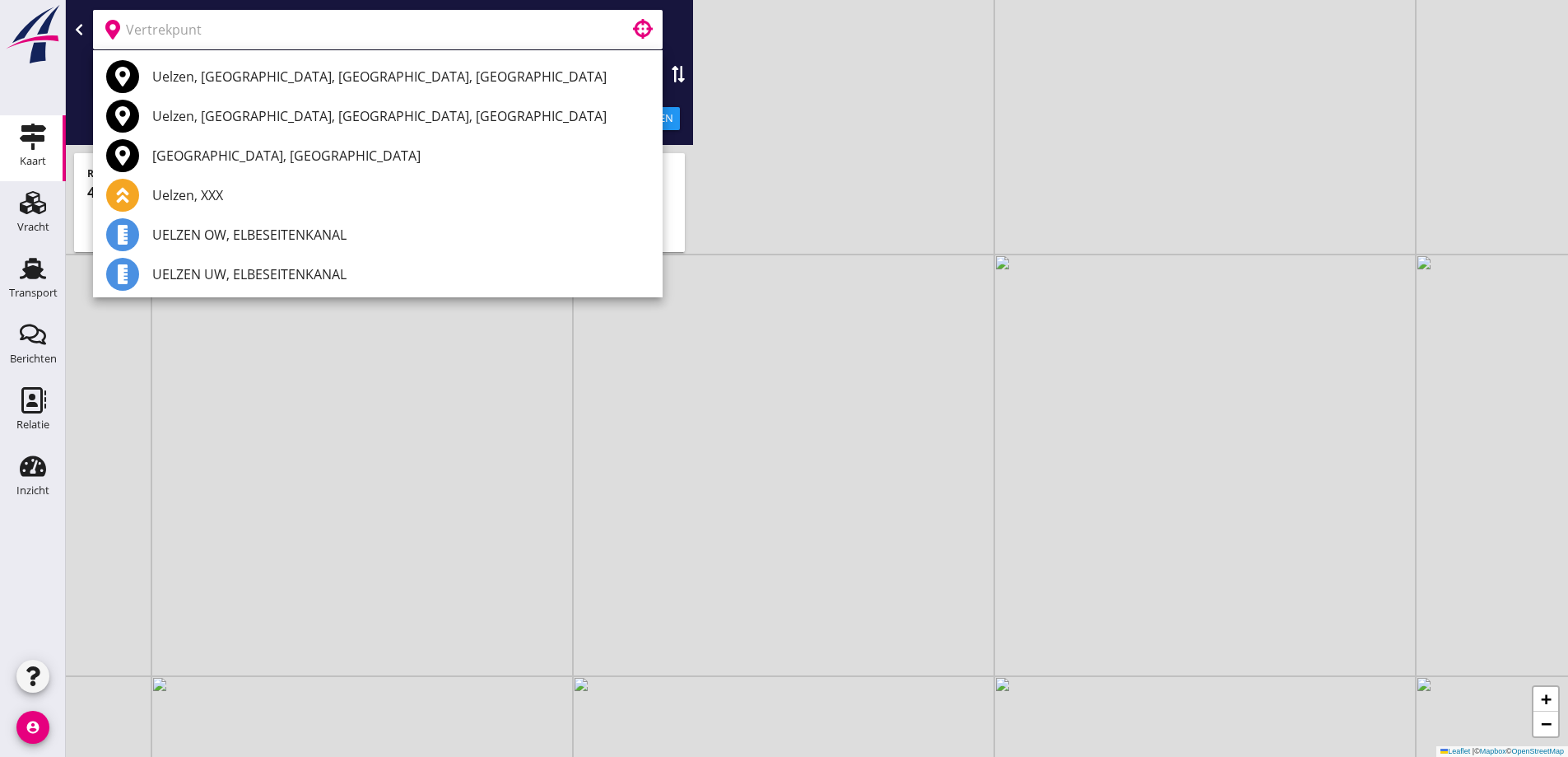
click at [751, 90] on div "+ − Leaflet | © Mapbox © OpenStreetMap" at bounding box center [817, 378] width 1502 height 757
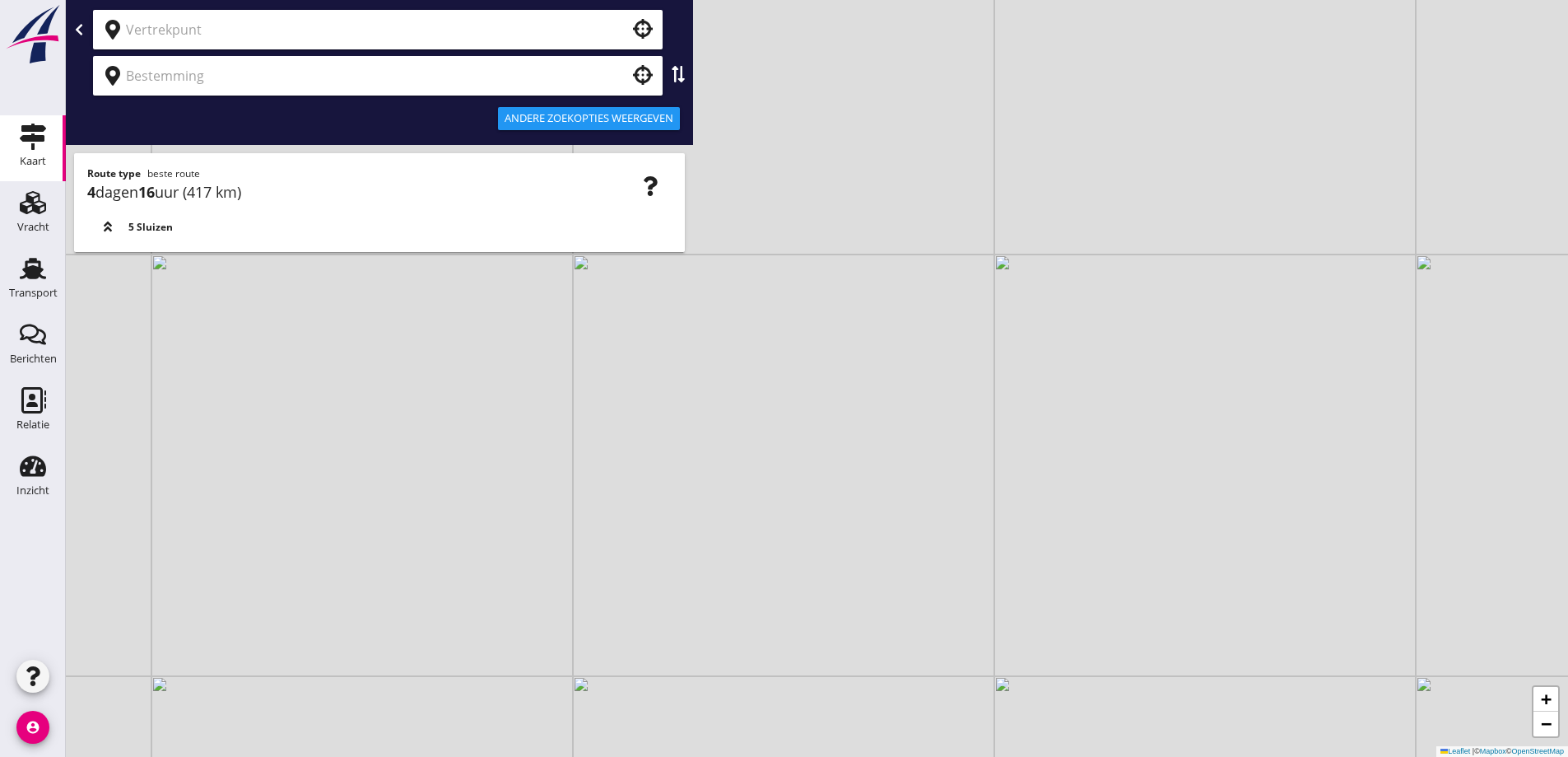
click at [542, 104] on div "Andere zoekopties weergeven" at bounding box center [379, 118] width 620 height 39
click at [536, 84] on input "text" at bounding box center [366, 75] width 481 height 27
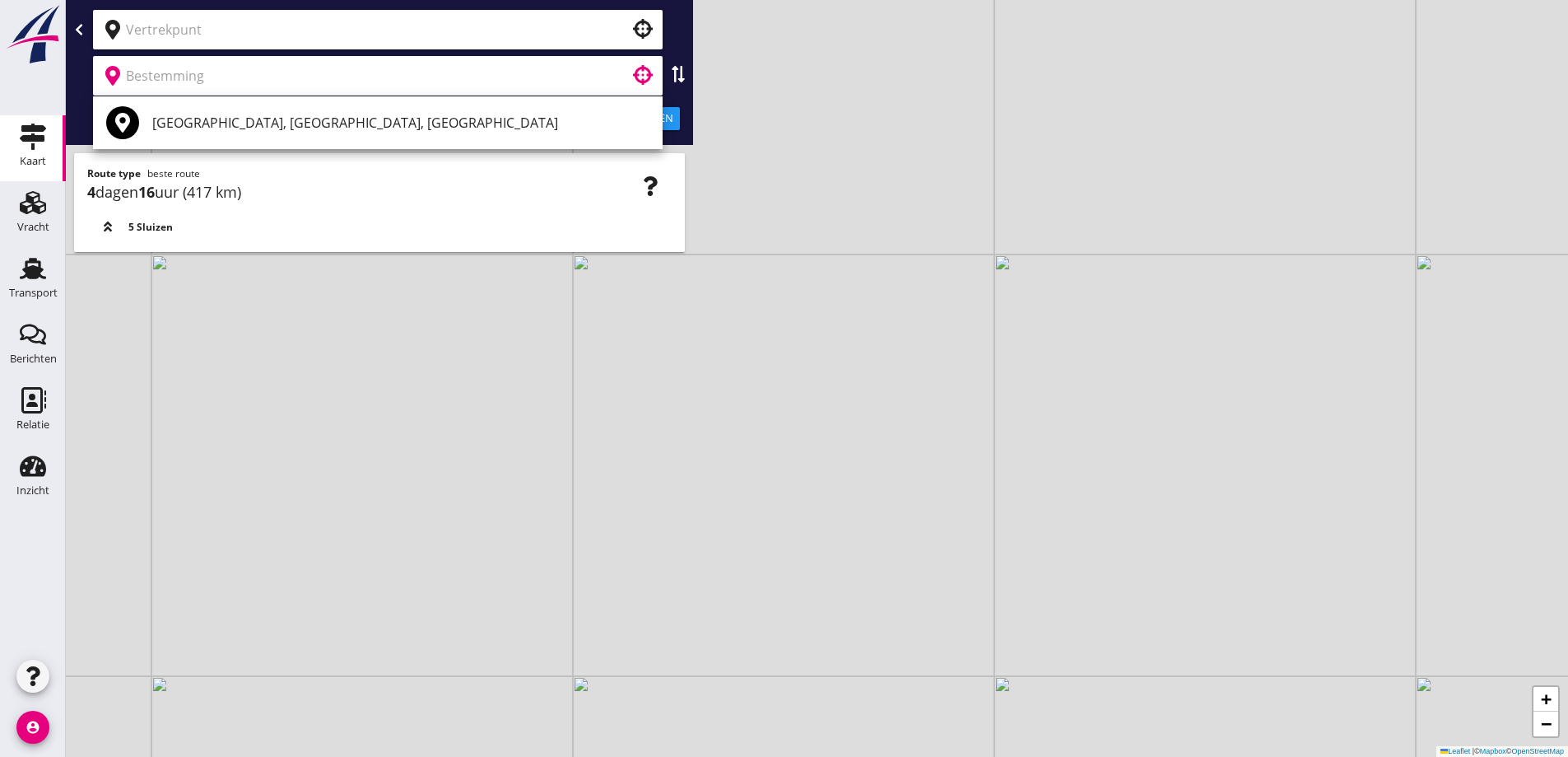
click at [530, 45] on div at bounding box center [377, 29] width 569 height 39
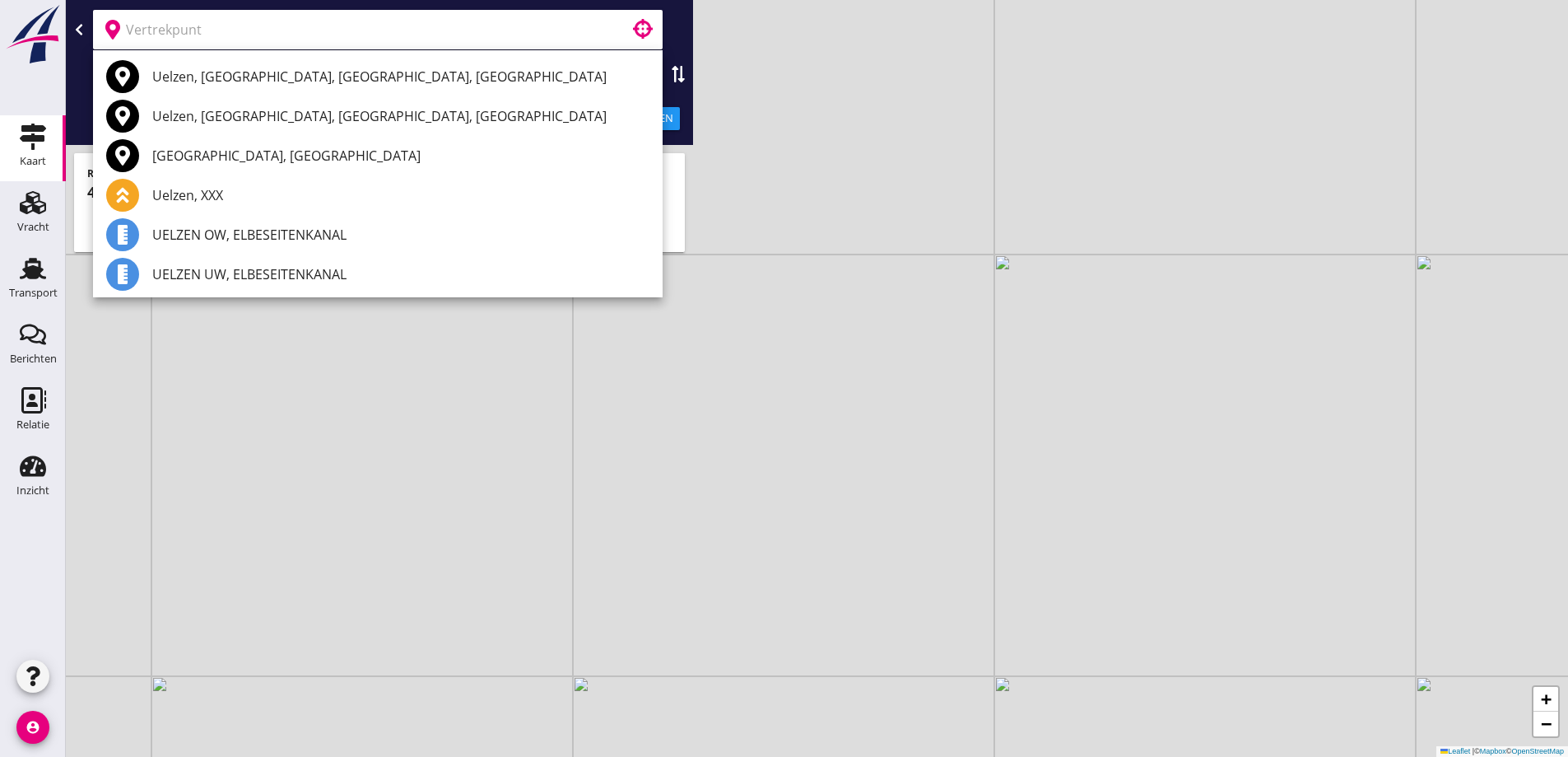
drag, startPoint x: 757, startPoint y: 87, endPoint x: 684, endPoint y: 69, distance: 75.2
click at [751, 87] on div "+ − Leaflet | © Mapbox © OpenStreetMap" at bounding box center [817, 378] width 1502 height 757
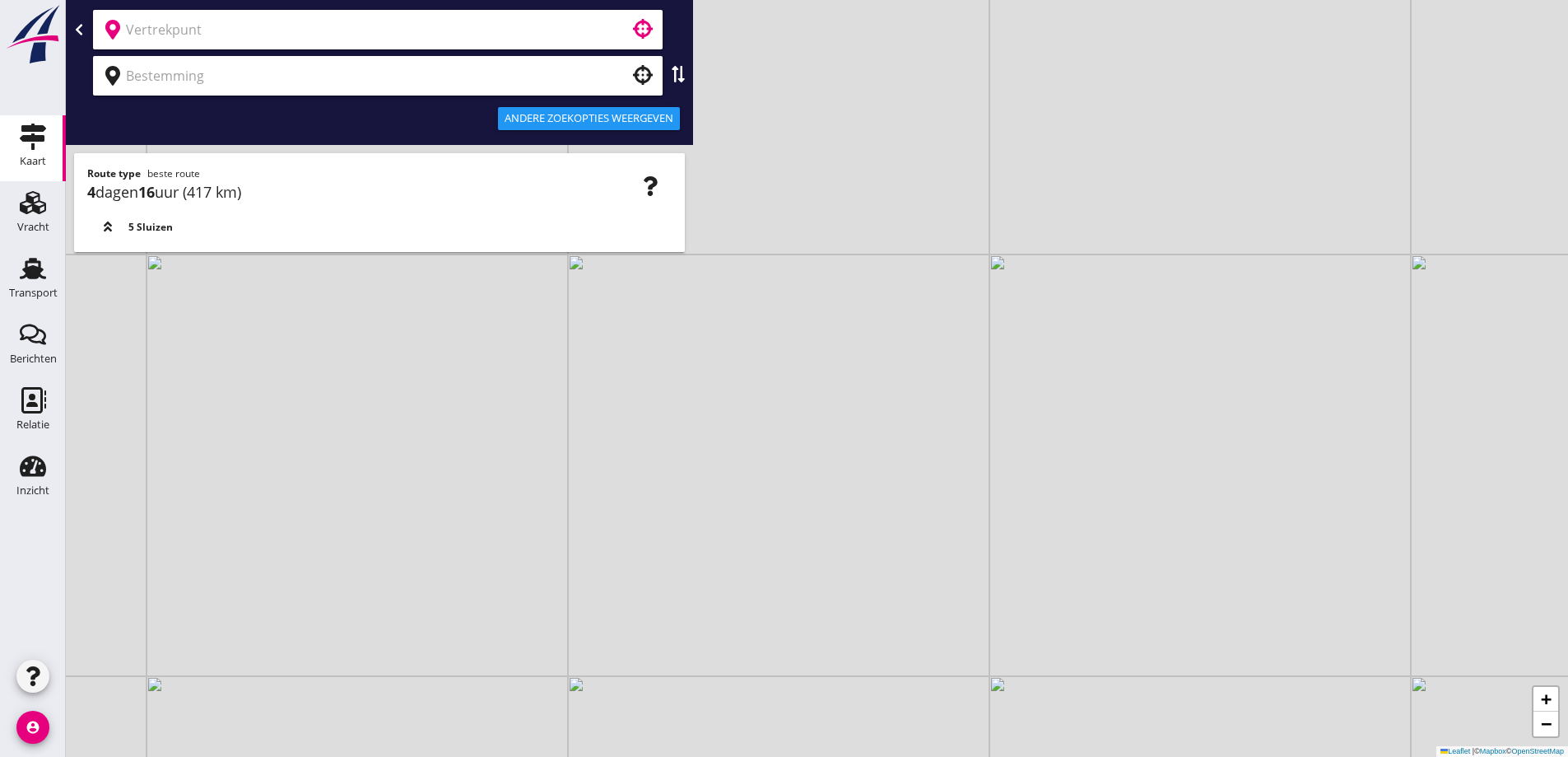
click at [568, 36] on input "text" at bounding box center [366, 29] width 481 height 27
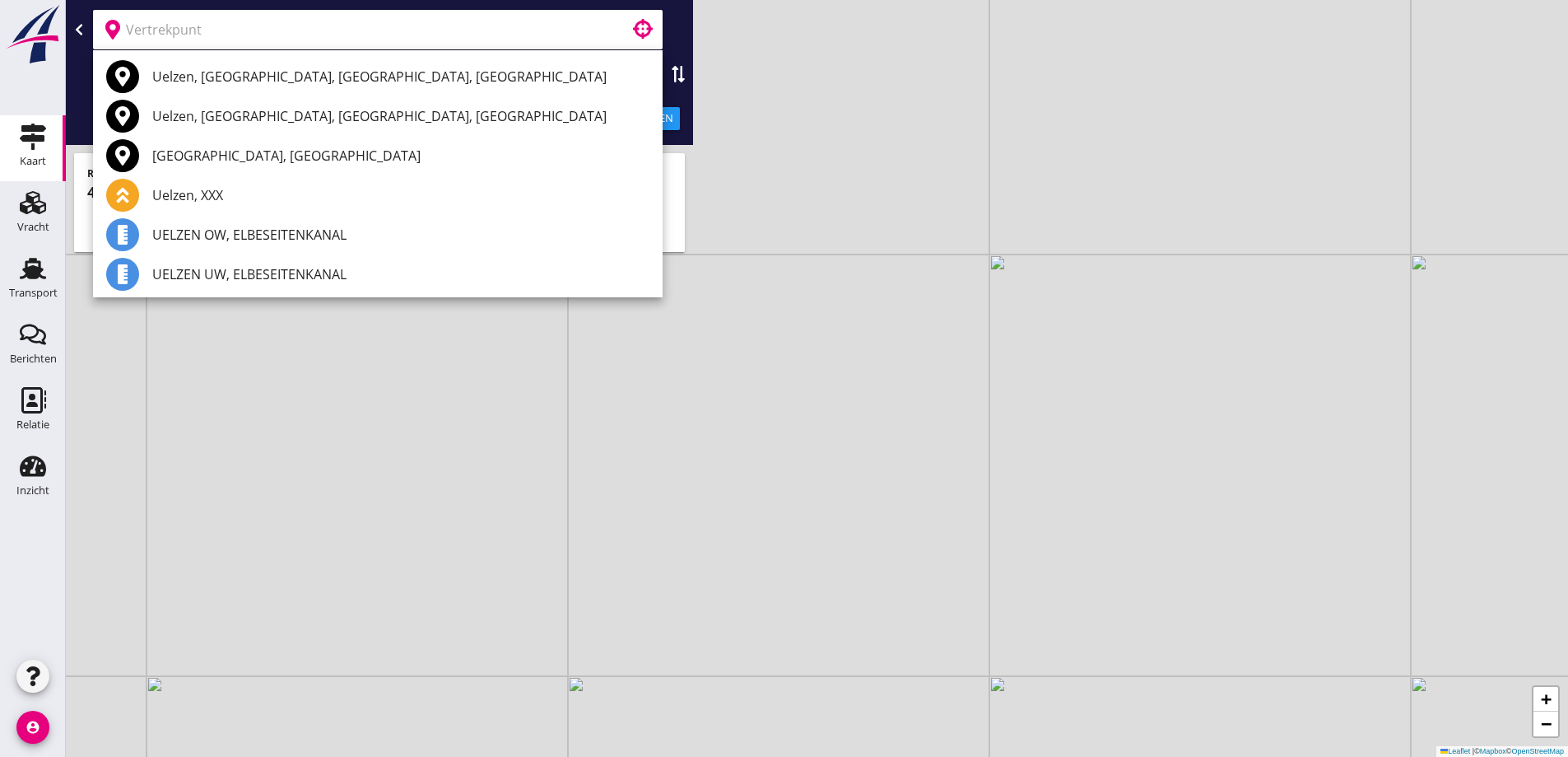
click at [731, 49] on div "+ − Leaflet | © Mapbox © OpenStreetMap" at bounding box center [817, 378] width 1502 height 757
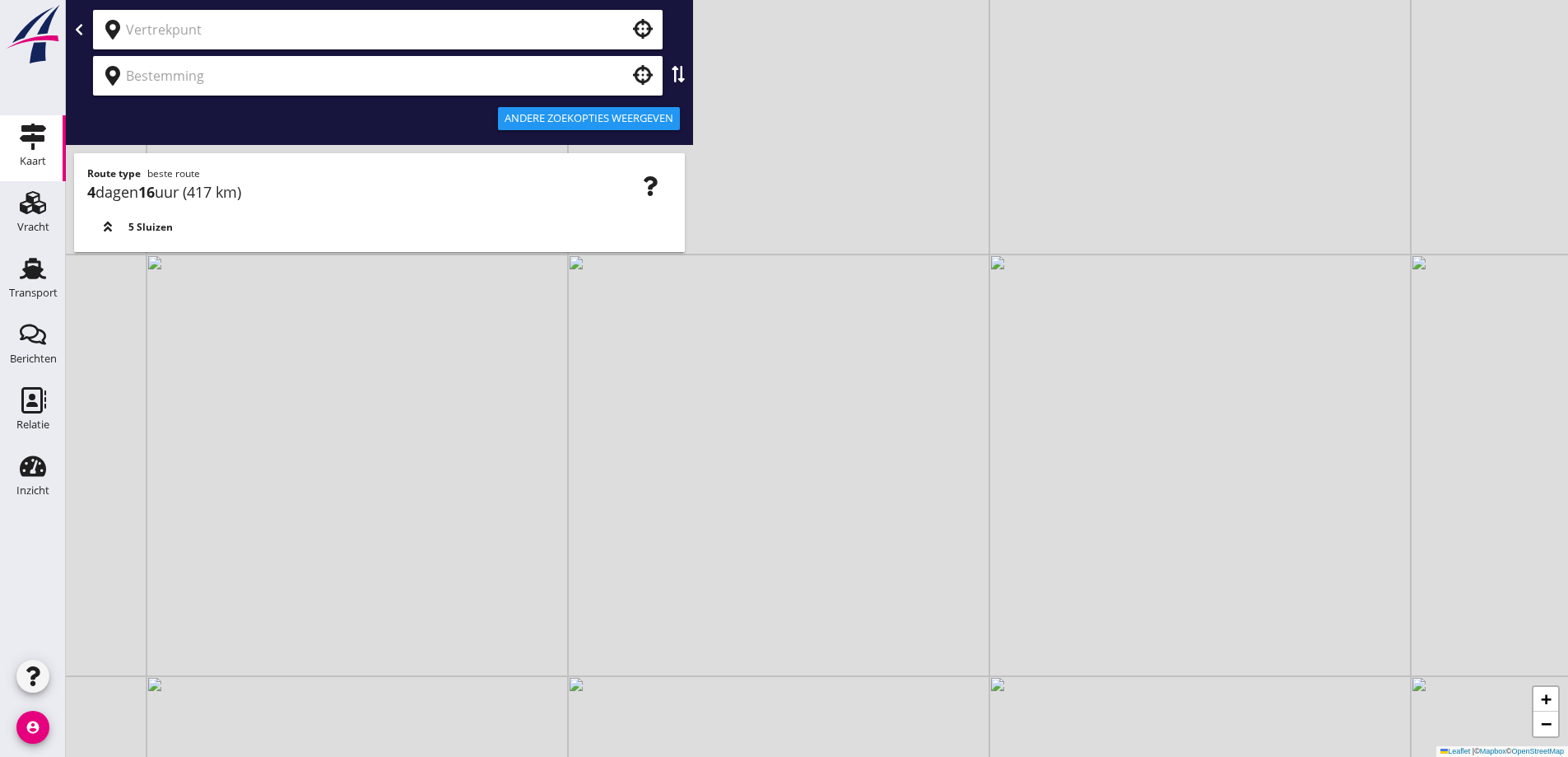
click at [620, 72] on div at bounding box center [620, 76] width 20 height 20
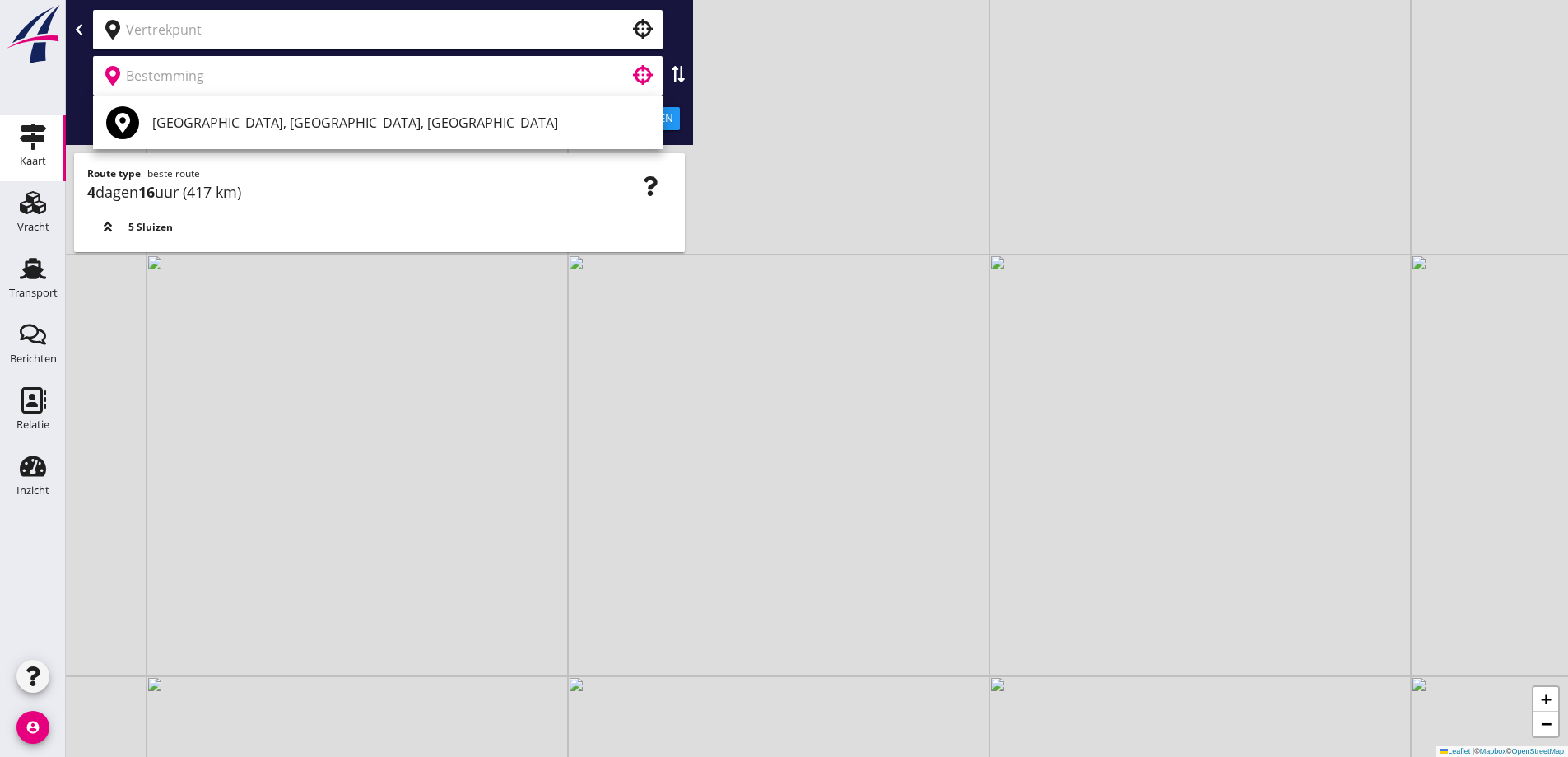
click at [605, 34] on input "text" at bounding box center [366, 29] width 481 height 27
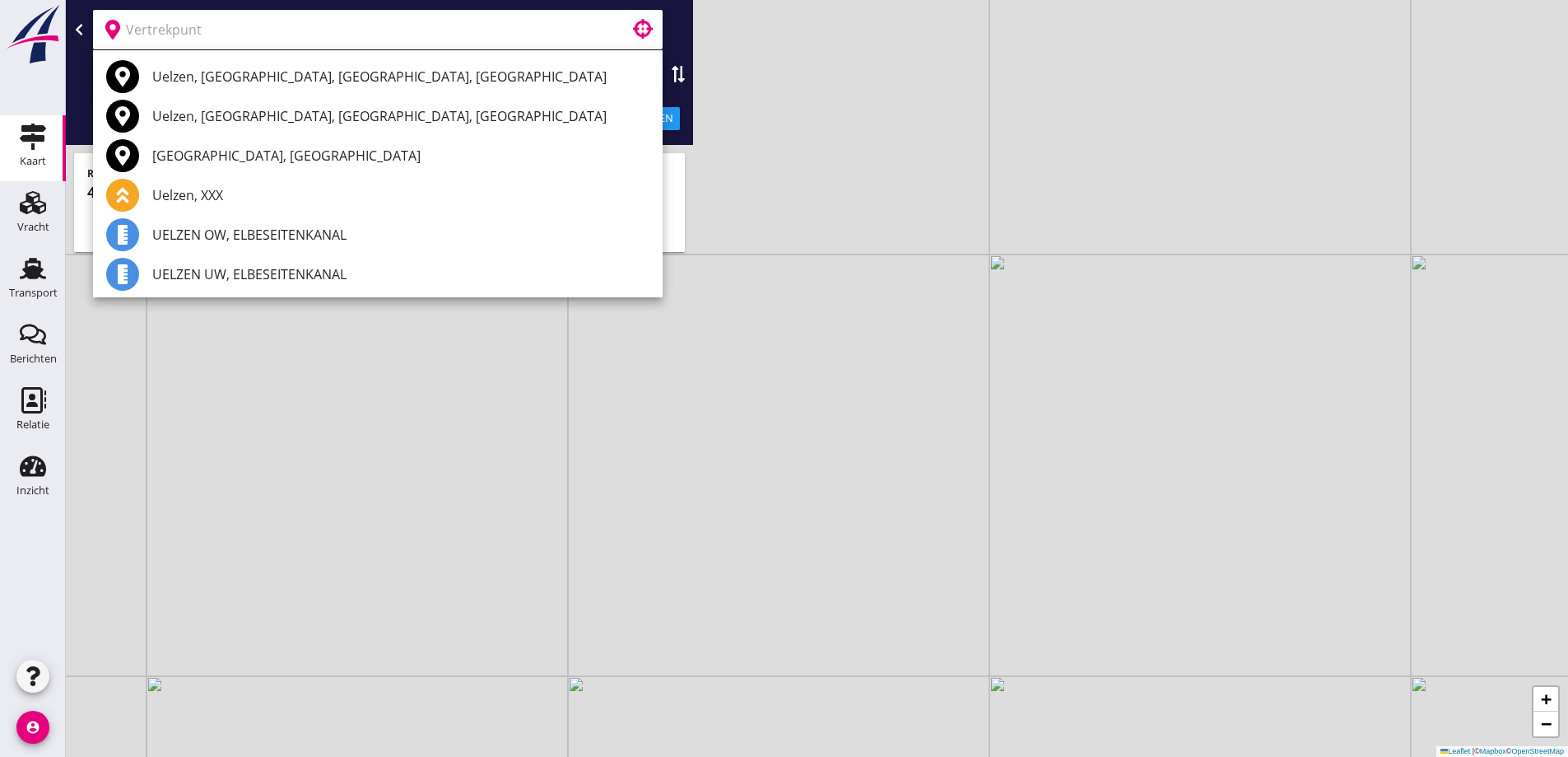
click at [821, 70] on div "+ − Leaflet | © Mapbox © OpenStreetMap" at bounding box center [817, 378] width 1502 height 757
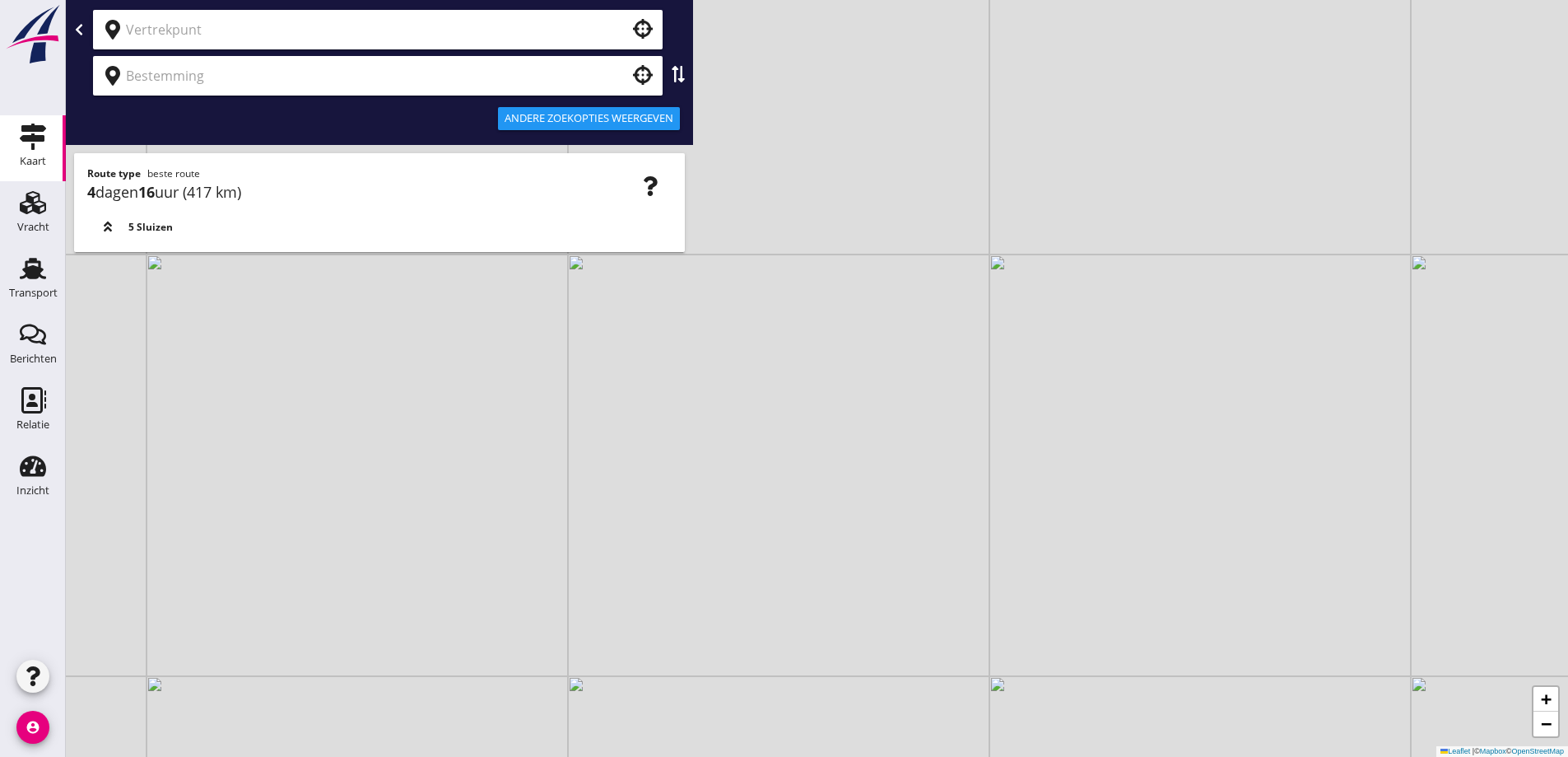
click at [615, 75] on div at bounding box center [620, 76] width 20 height 20
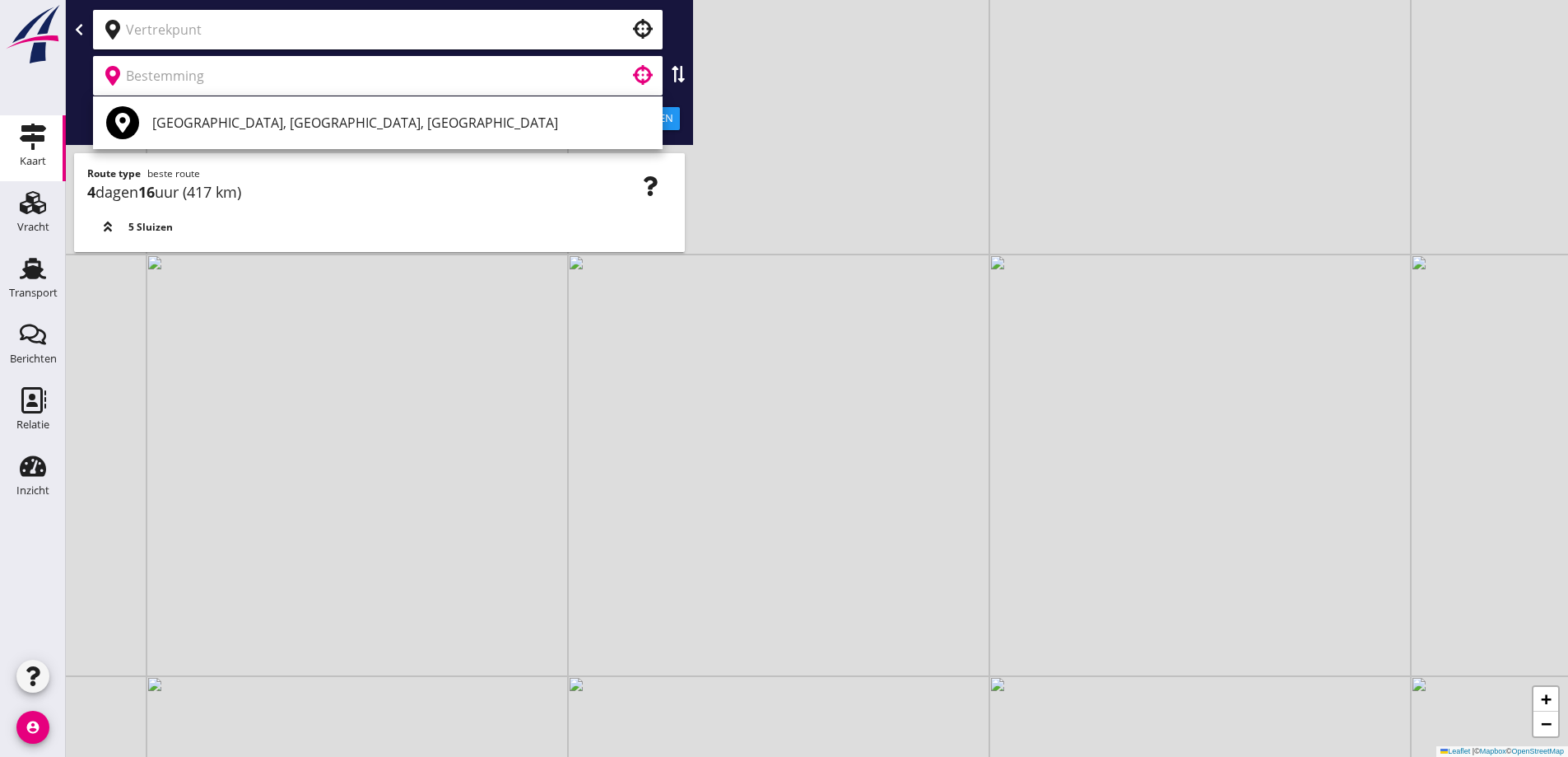
click at [546, 20] on input "text" at bounding box center [366, 29] width 481 height 27
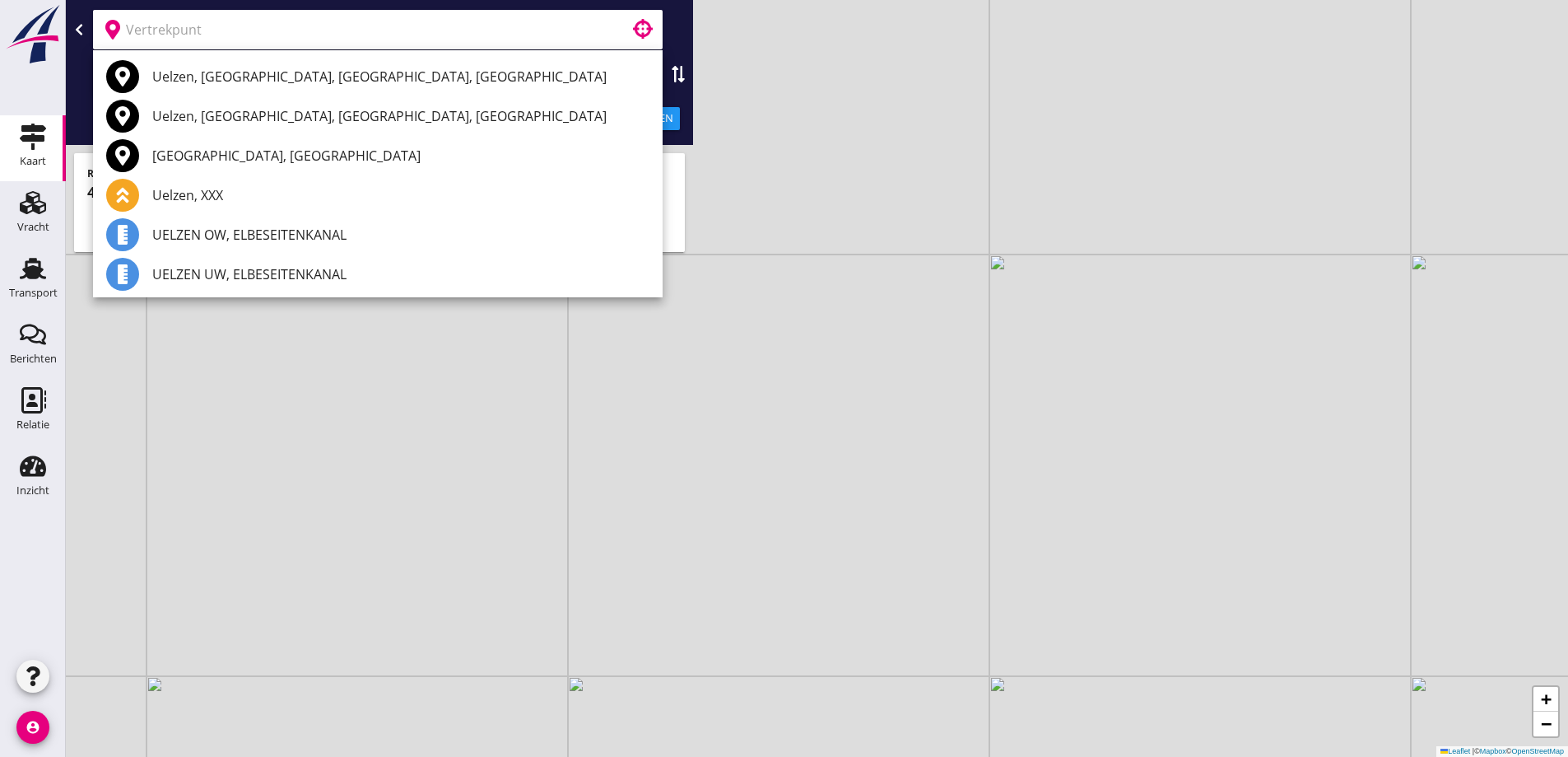
click at [794, 70] on div "+ − Leaflet | © Mapbox © OpenStreetMap" at bounding box center [817, 378] width 1502 height 757
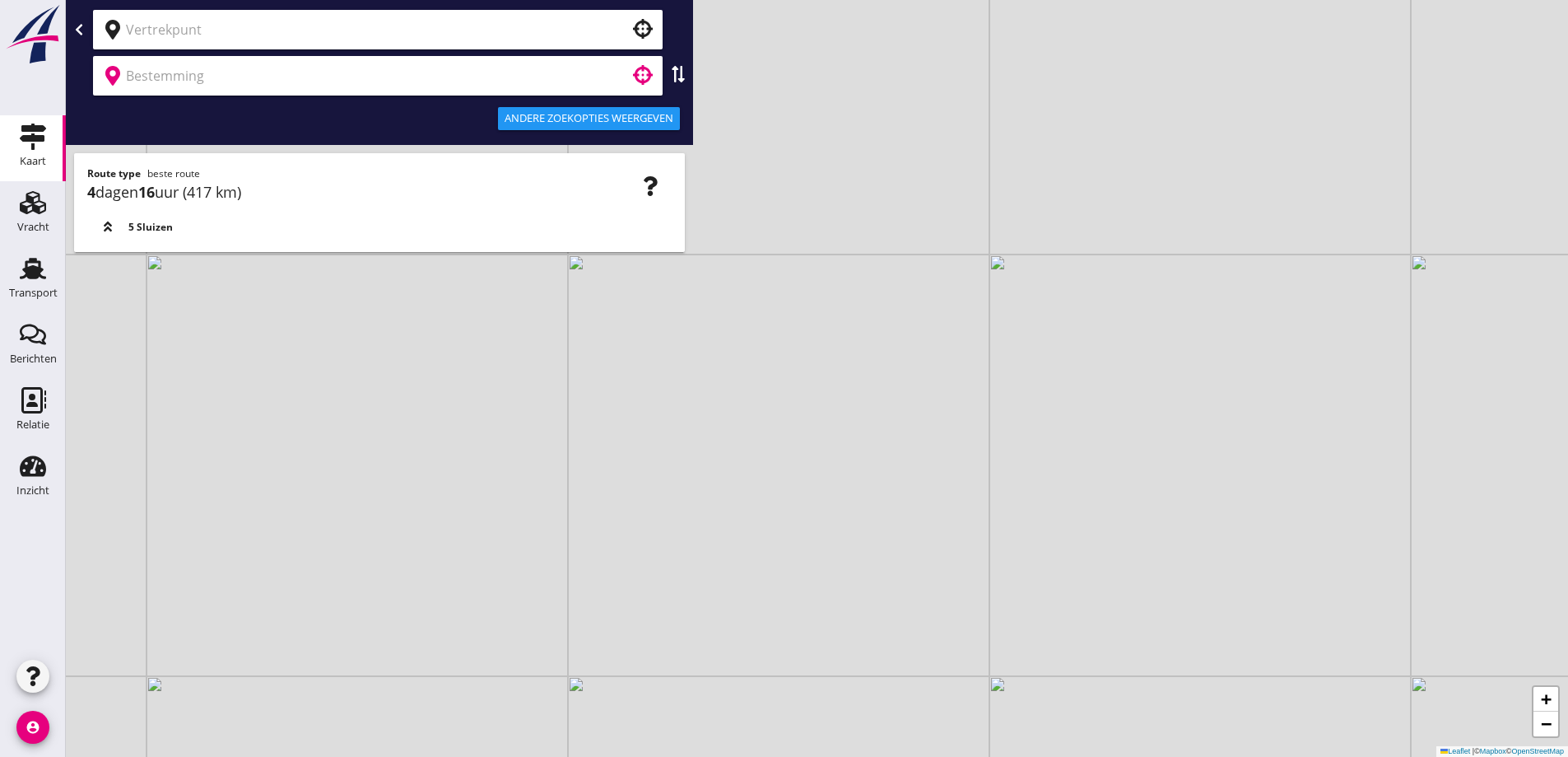
drag, startPoint x: 582, startPoint y: 82, endPoint x: 565, endPoint y: 54, distance: 32.8
click at [581, 82] on input "text" at bounding box center [366, 75] width 481 height 27
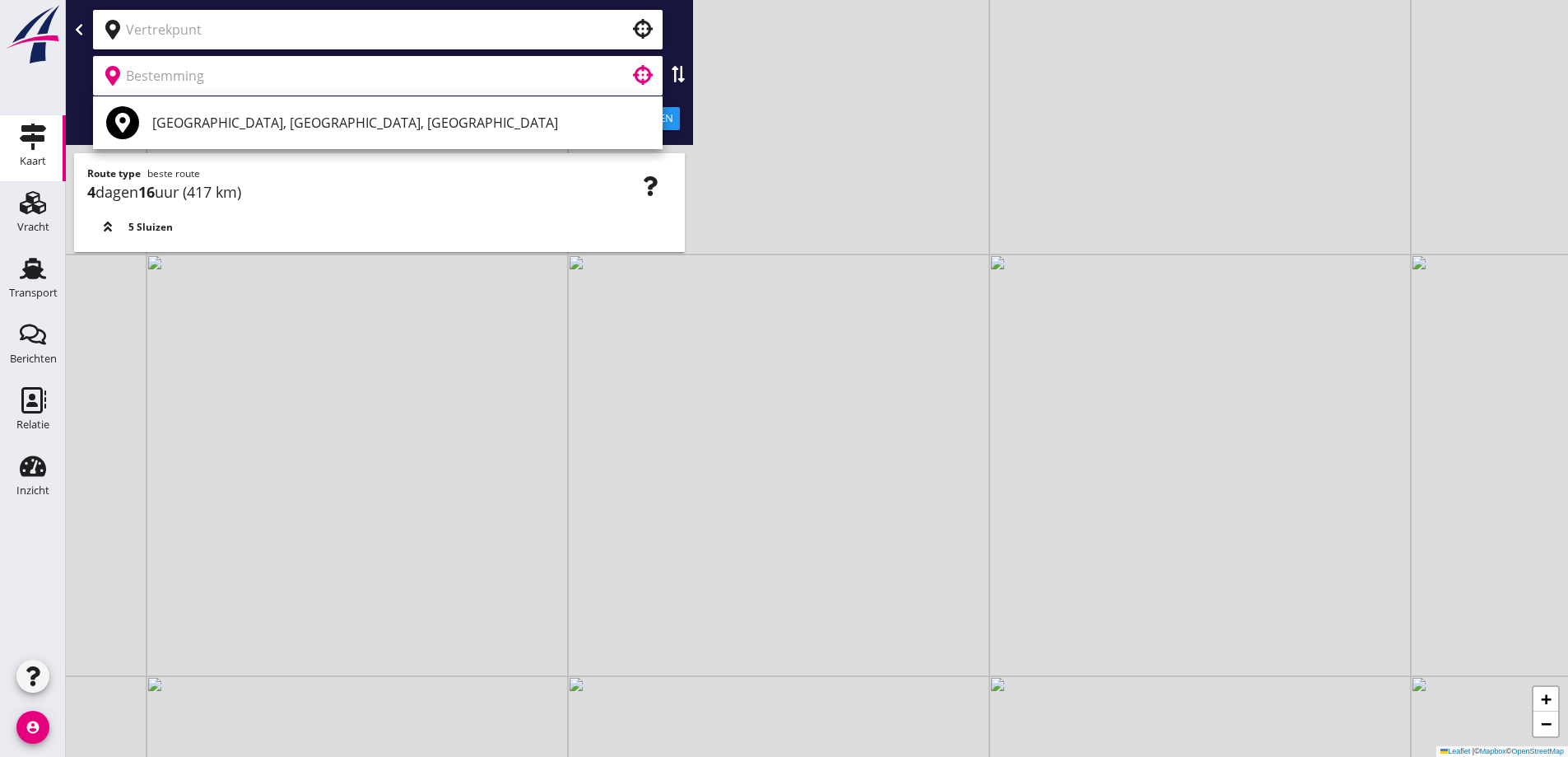
click at [561, 43] on div at bounding box center [377, 29] width 569 height 39
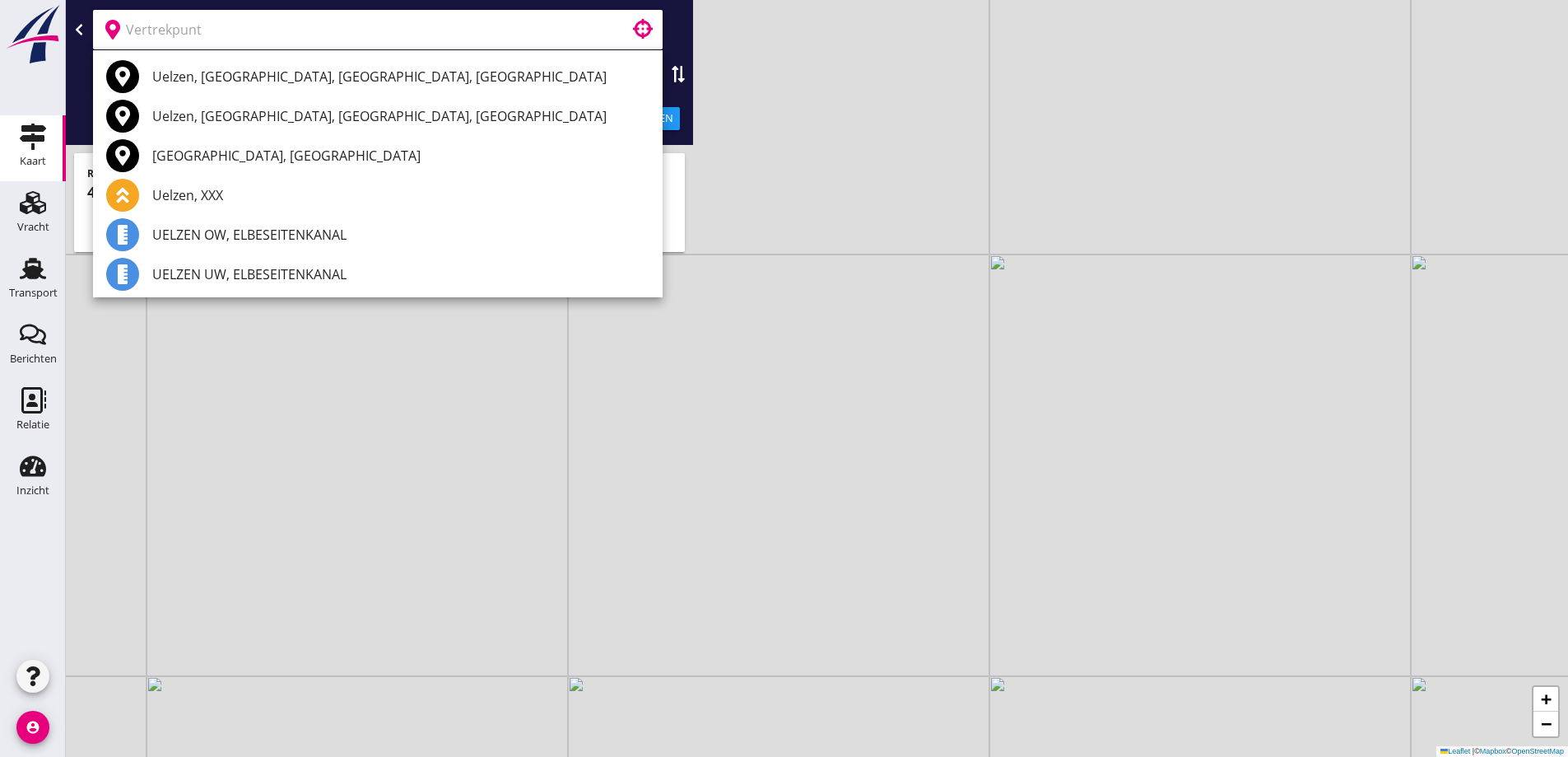
drag, startPoint x: 764, startPoint y: 140, endPoint x: 609, endPoint y: 109, distance: 158.1
click at [761, 138] on div "+ − Leaflet | © Mapbox © OpenStreetMap" at bounding box center [817, 378] width 1502 height 757
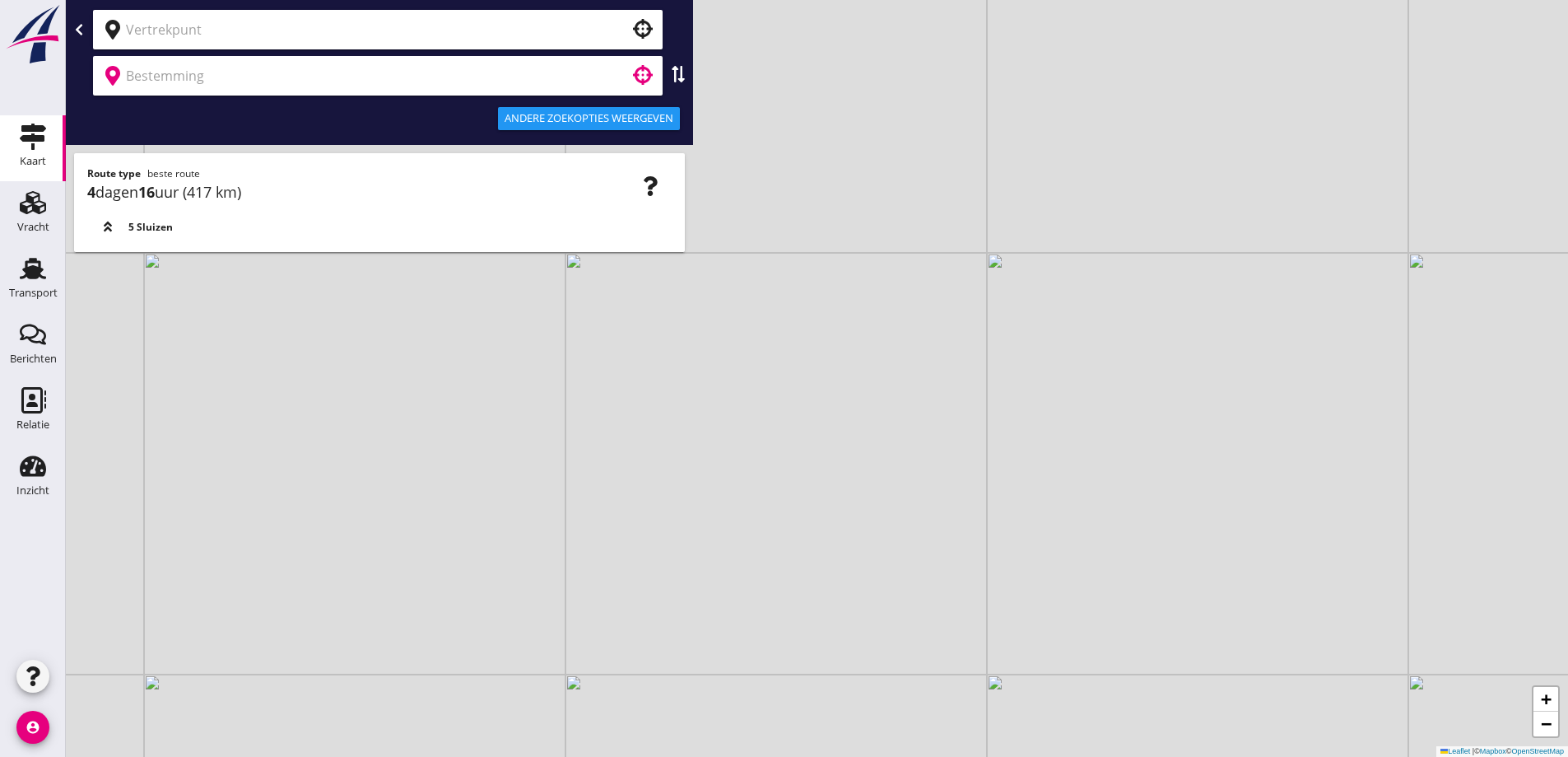
click at [585, 81] on input "text" at bounding box center [366, 75] width 481 height 27
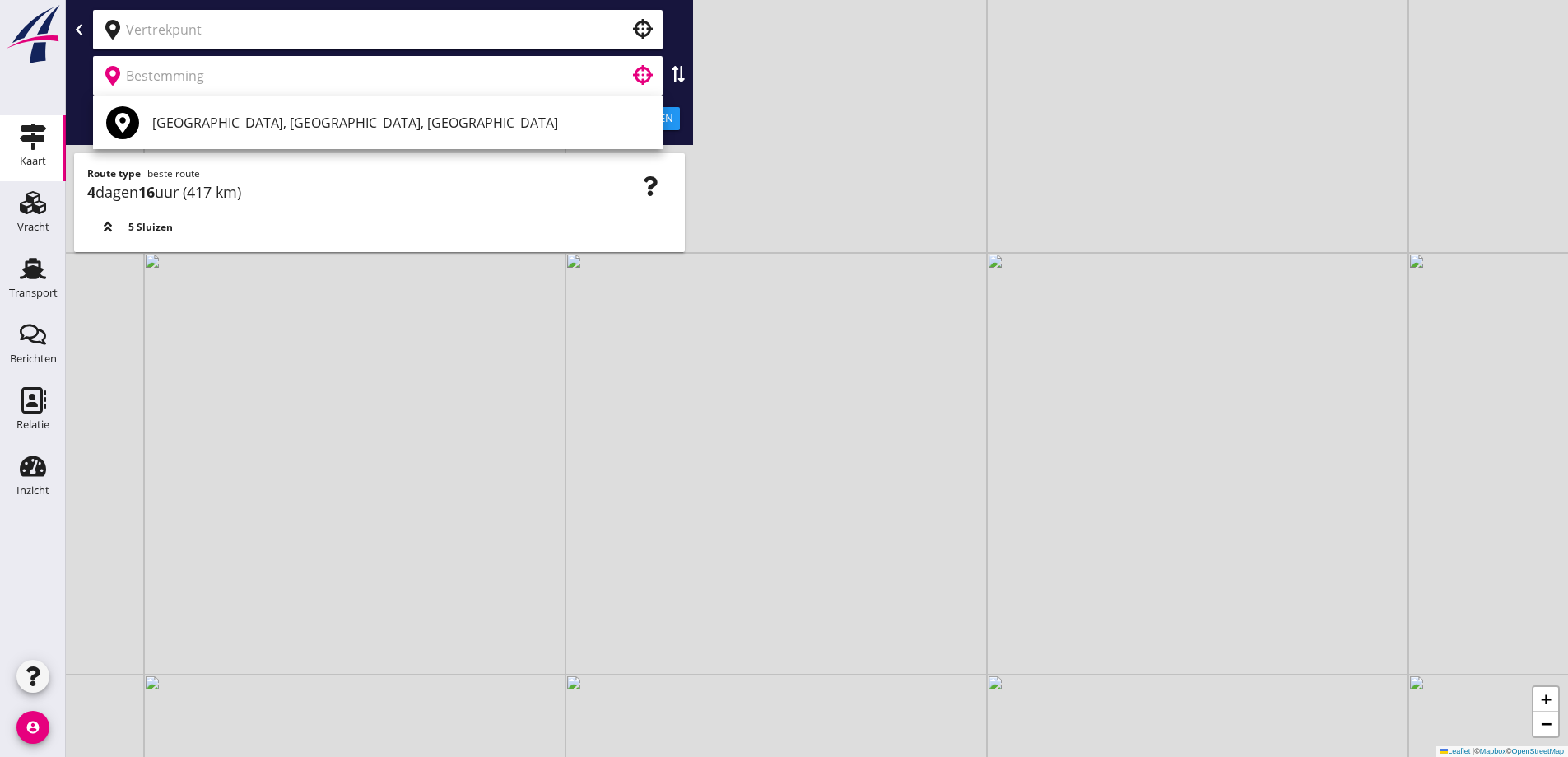
click at [560, 21] on input "text" at bounding box center [366, 29] width 481 height 27
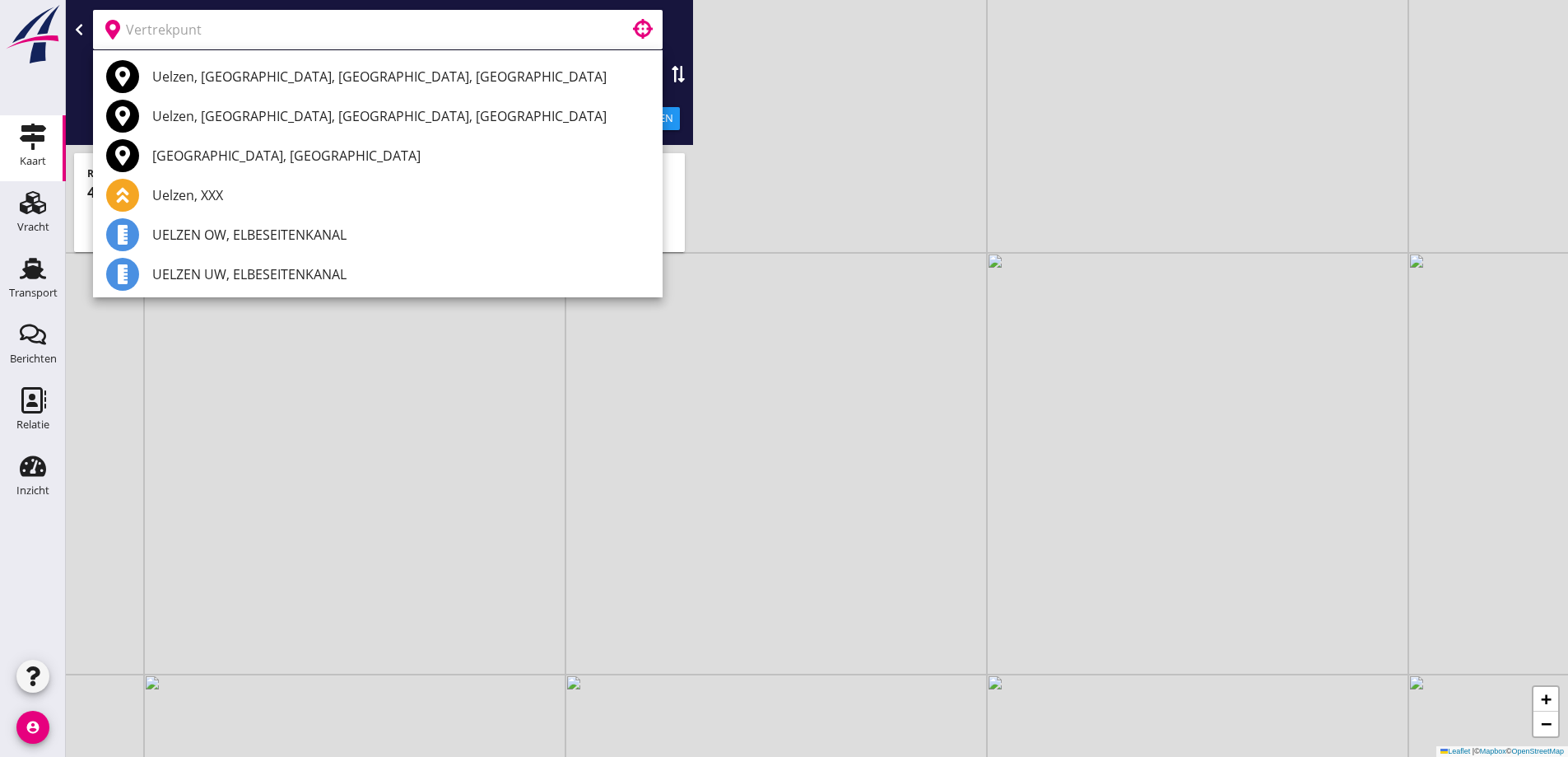
drag, startPoint x: 740, startPoint y: 118, endPoint x: 631, endPoint y: 99, distance: 110.6
click at [740, 119] on div "+ − Leaflet | © Mapbox © OpenStreetMap" at bounding box center [817, 378] width 1502 height 757
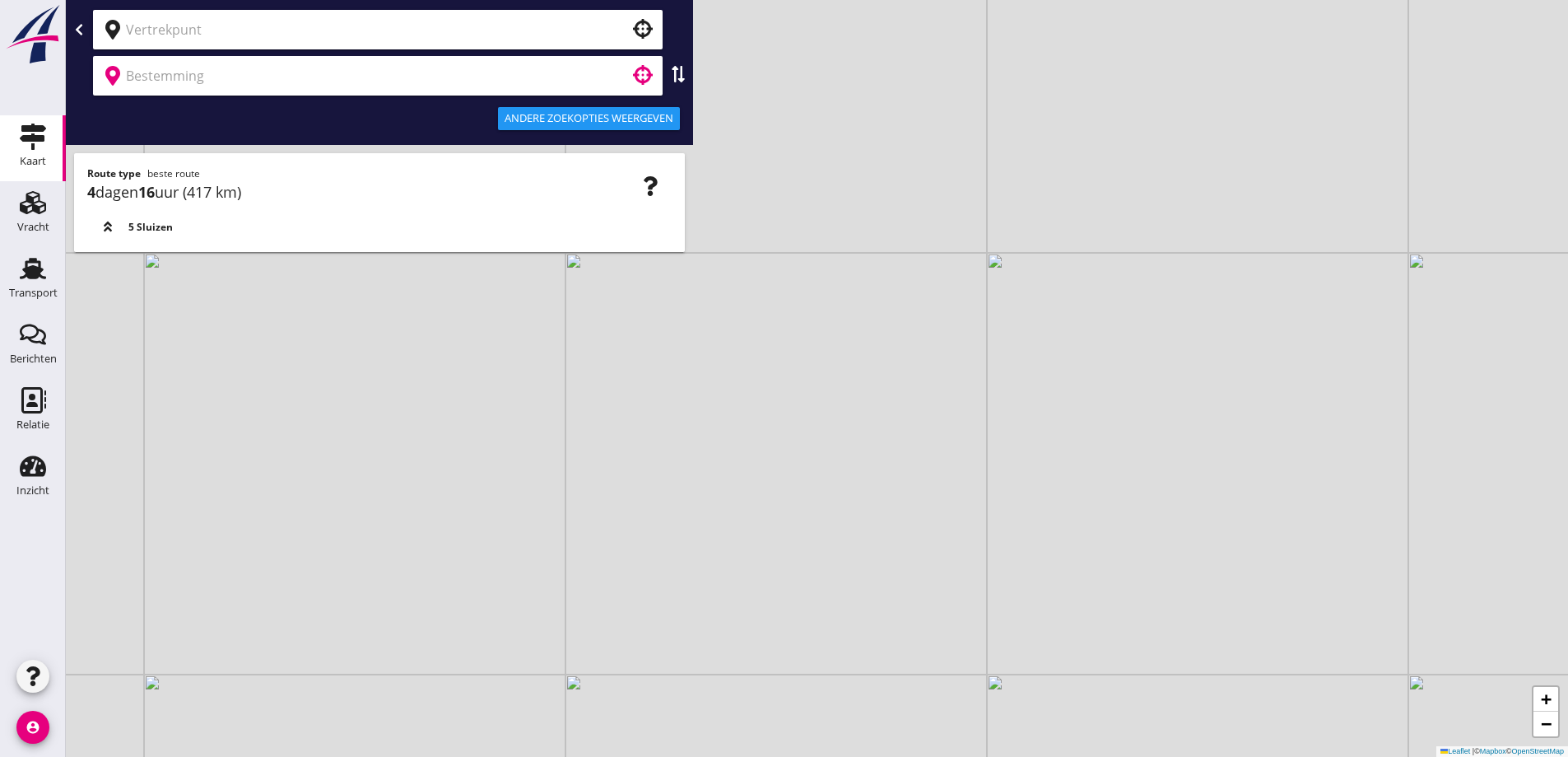
drag, startPoint x: 573, startPoint y: 73, endPoint x: 568, endPoint y: 34, distance: 39.3
click at [573, 72] on input "text" at bounding box center [366, 75] width 481 height 27
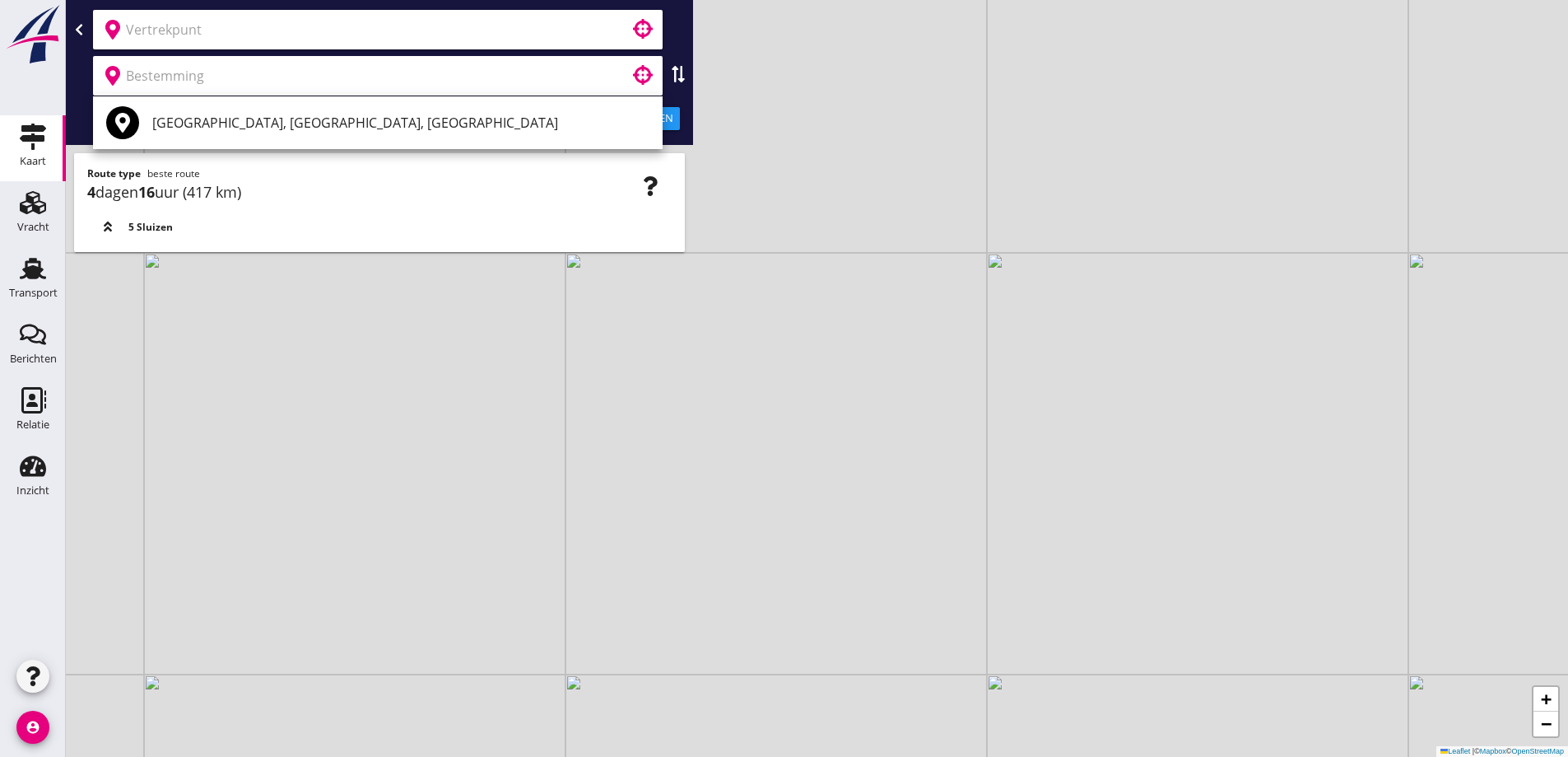
click at [568, 34] on input "text" at bounding box center [366, 29] width 481 height 27
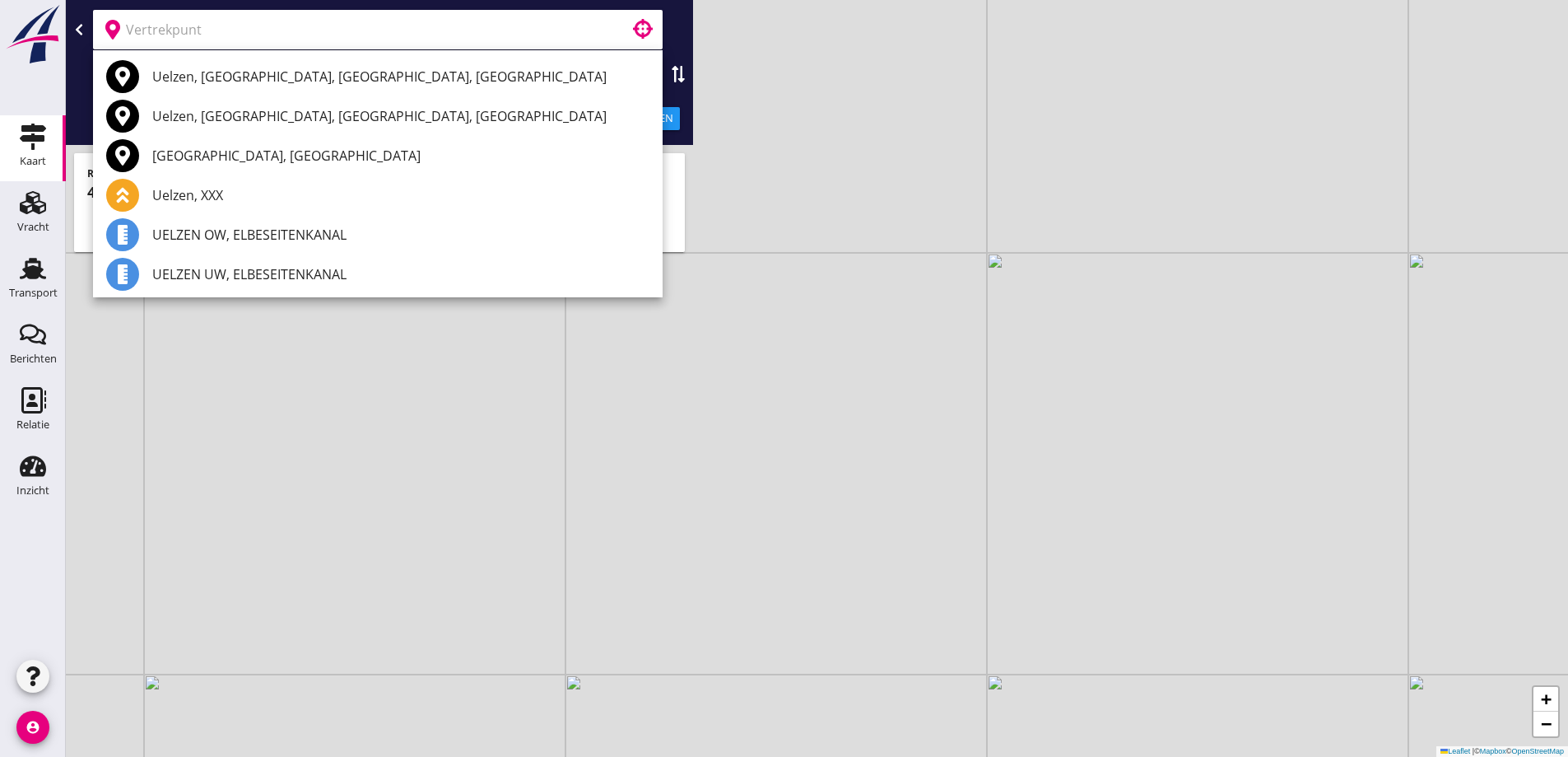
click at [1182, 273] on div "+ − Leaflet | © Mapbox © OpenStreetMap" at bounding box center [817, 378] width 1502 height 757
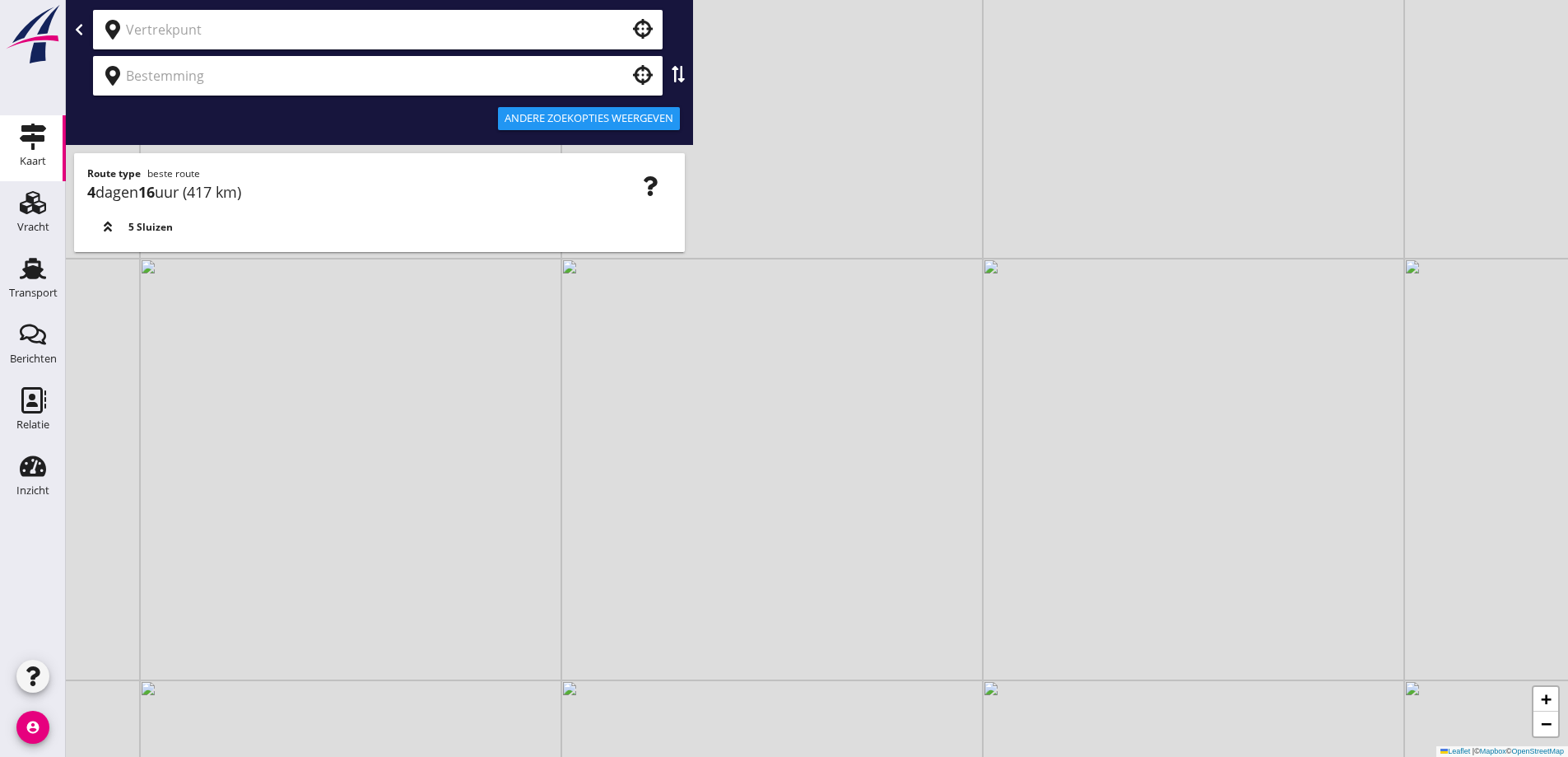
click at [372, 3] on div "Andere zoekopties weergeven" at bounding box center [379, 72] width 627 height 145
click at [365, 32] on input "text" at bounding box center [366, 29] width 481 height 27
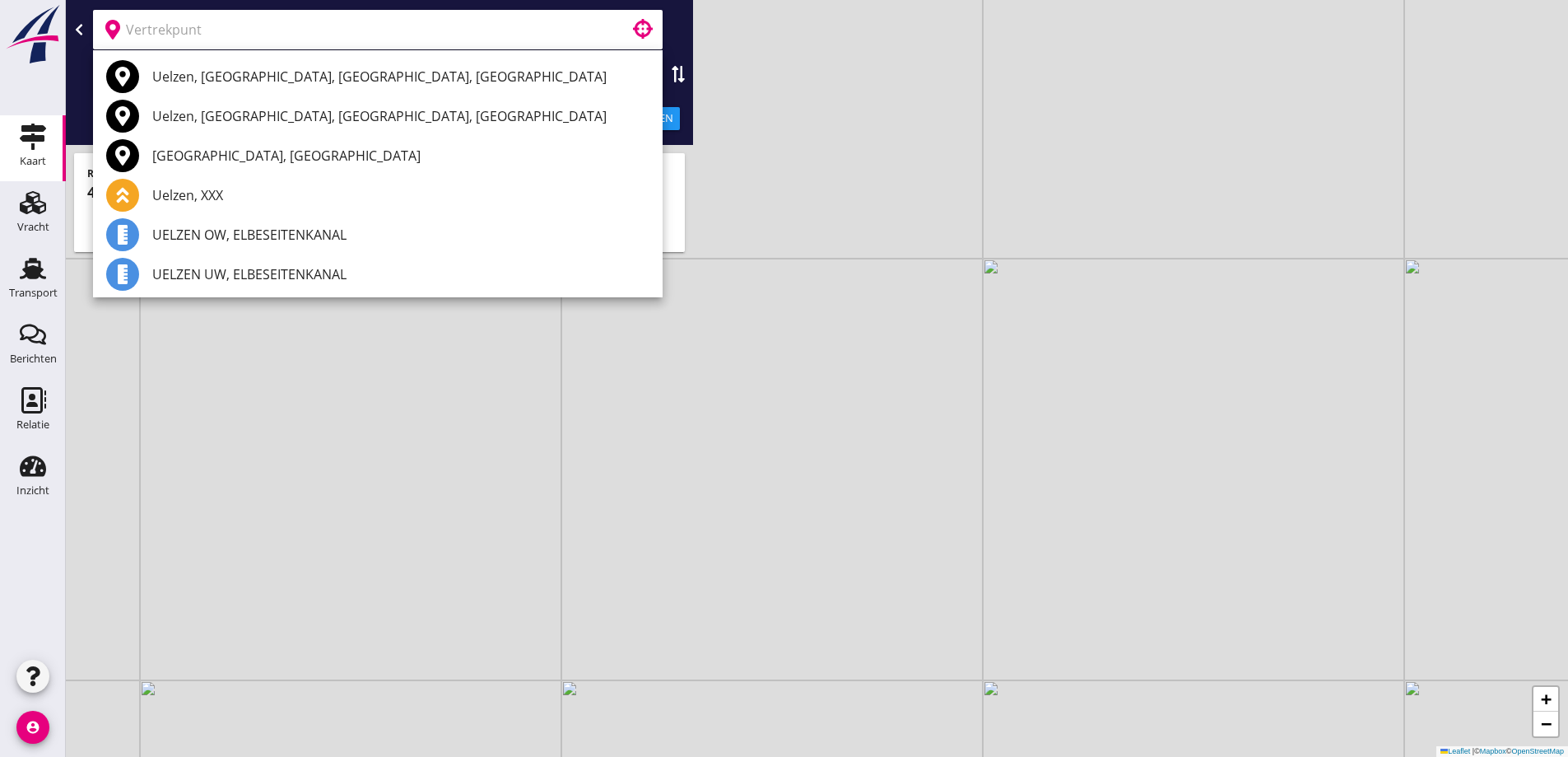
click at [697, 37] on div "+ − Leaflet | © Mapbox © OpenStreetMap" at bounding box center [817, 378] width 1502 height 757
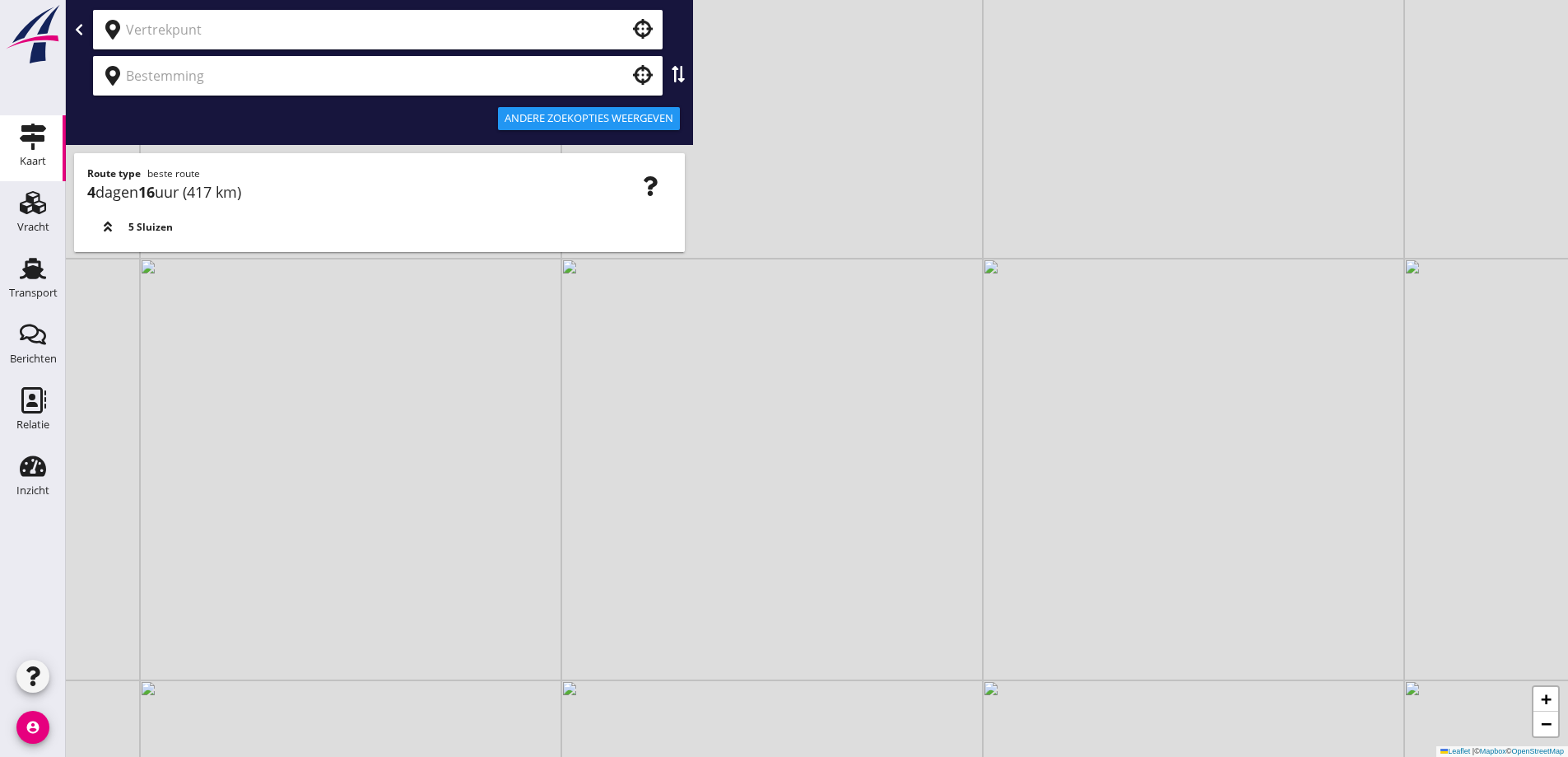
click at [535, 81] on input "text" at bounding box center [366, 75] width 481 height 27
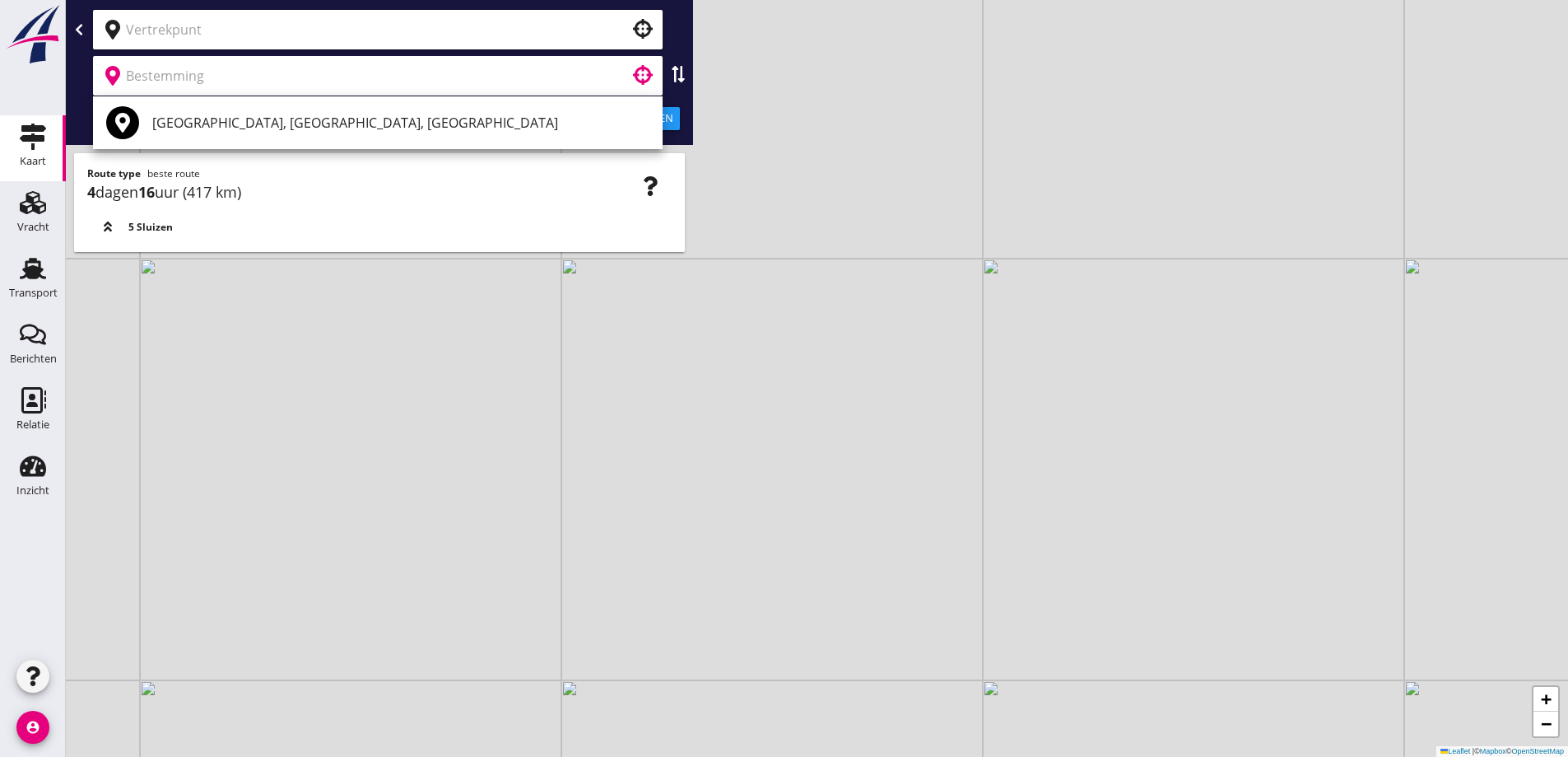
click at [495, 27] on input "text" at bounding box center [366, 29] width 481 height 27
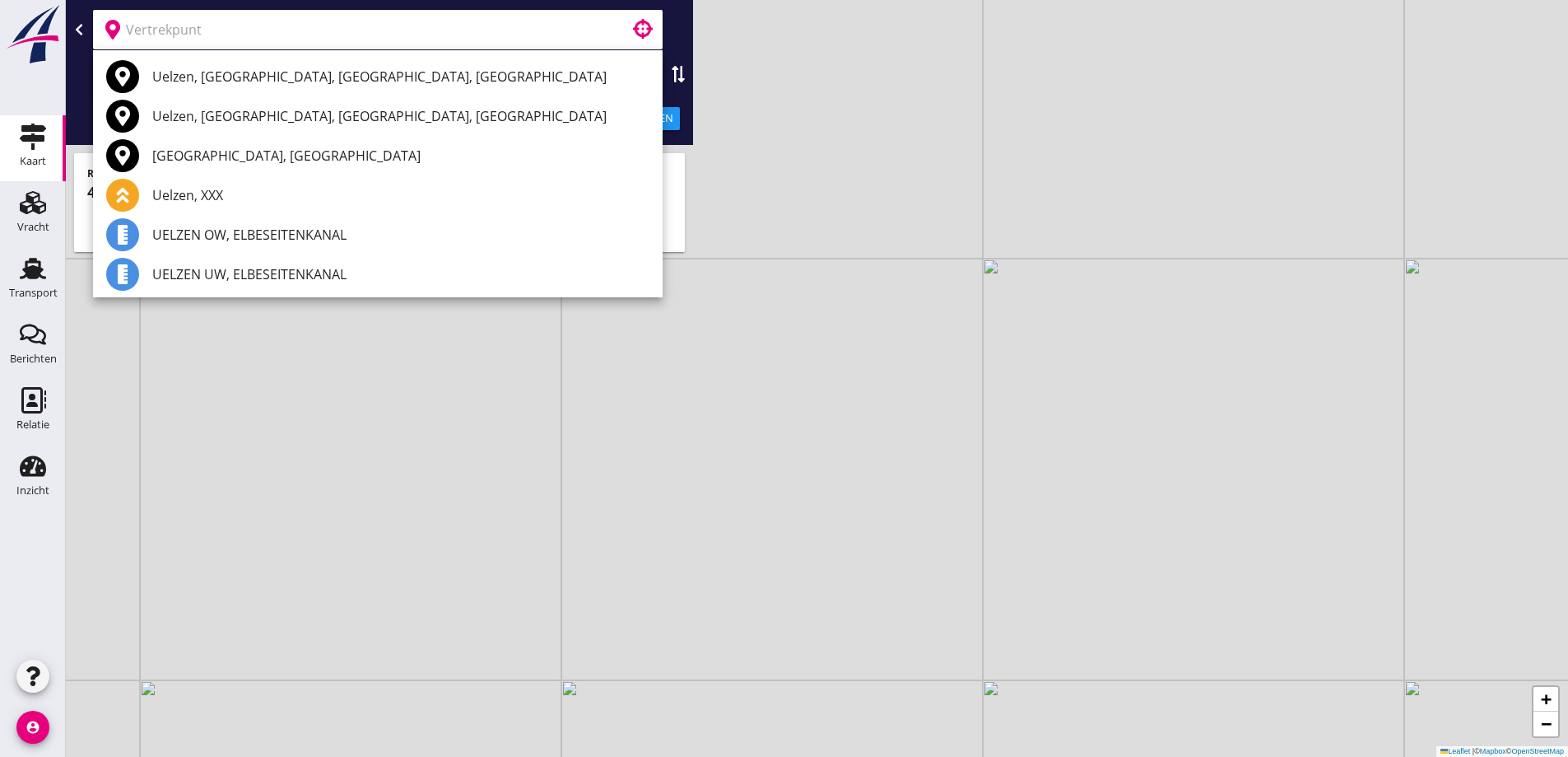
click at [418, 27] on input "text" at bounding box center [366, 29] width 481 height 27
click at [422, 37] on input "text" at bounding box center [366, 29] width 481 height 27
click at [418, 35] on input "text" at bounding box center [366, 29] width 481 height 27
type input "[GEOGRAPHIC_DATA]"
click at [636, 22] on icon "clear" at bounding box center [640, 30] width 20 height 20
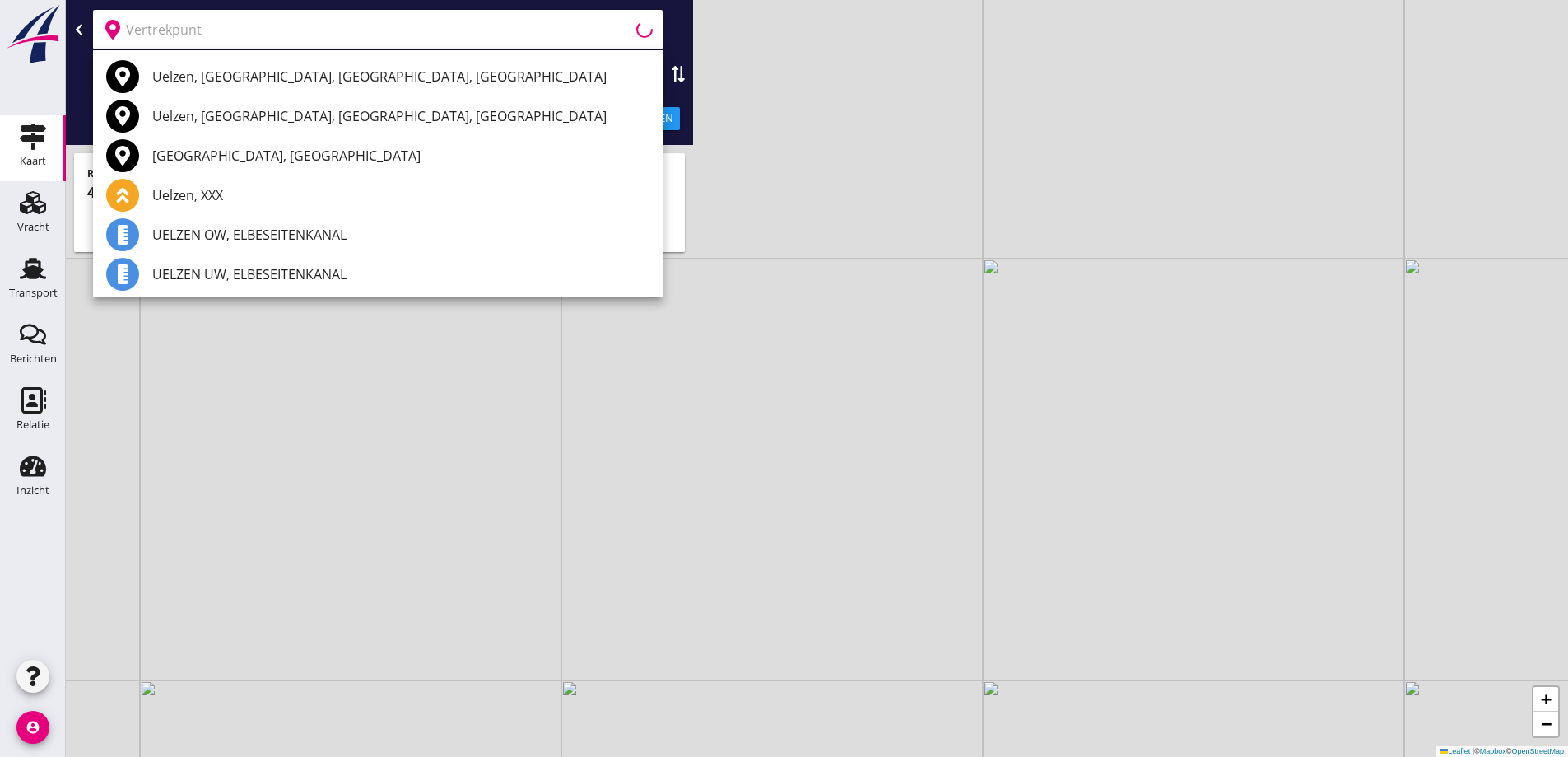
click at [452, 34] on input "text" at bounding box center [368, 29] width 484 height 27
click at [577, 34] on input "text" at bounding box center [368, 29] width 484 height 27
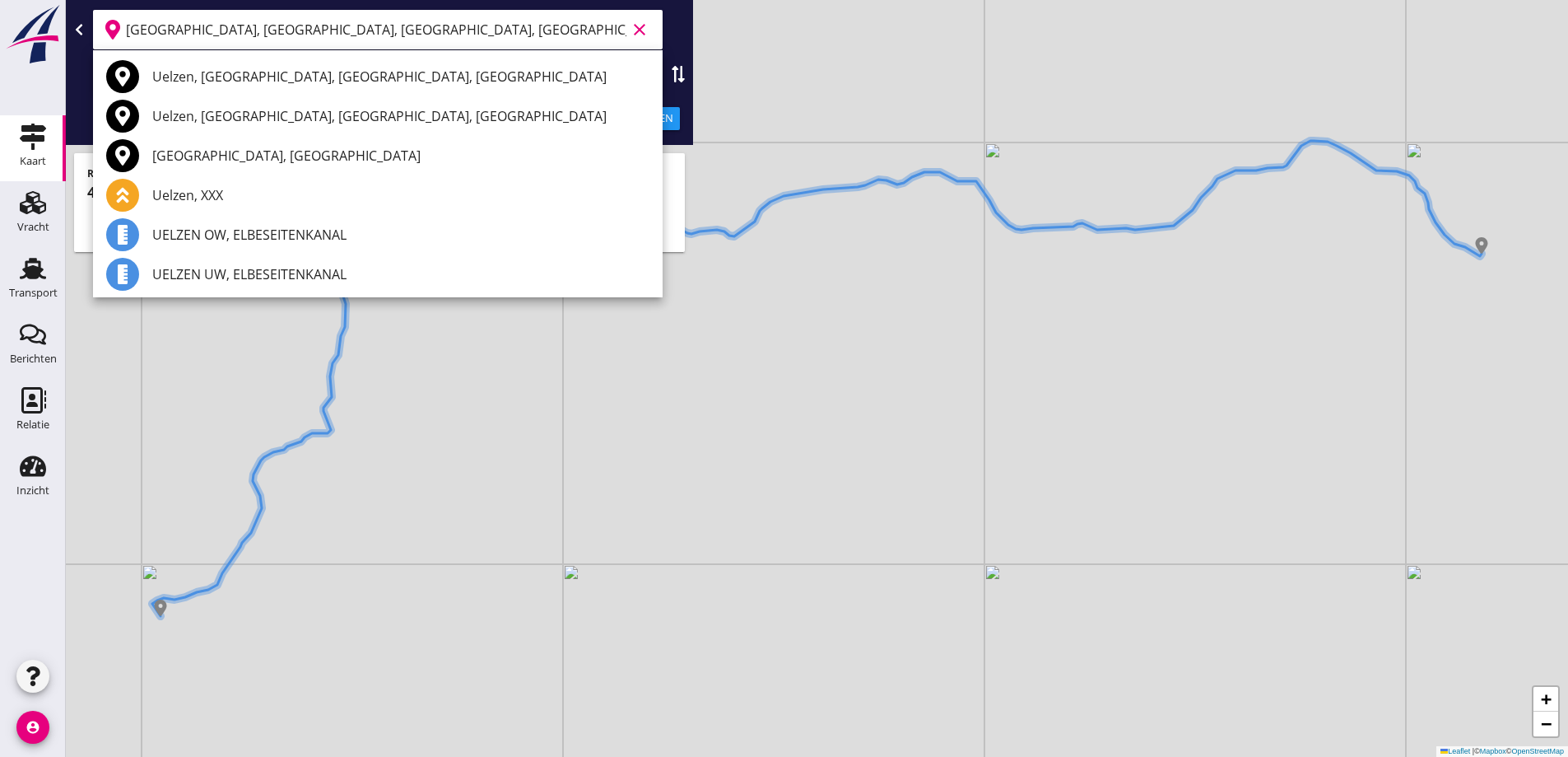
type input "[GEOGRAPHIC_DATA], [GEOGRAPHIC_DATA], [GEOGRAPHIC_DATA], [GEOGRAPHIC_DATA]"
click at [716, 149] on div "+ − Leaflet | © Mapbox © OpenStreetMap" at bounding box center [817, 378] width 1502 height 757
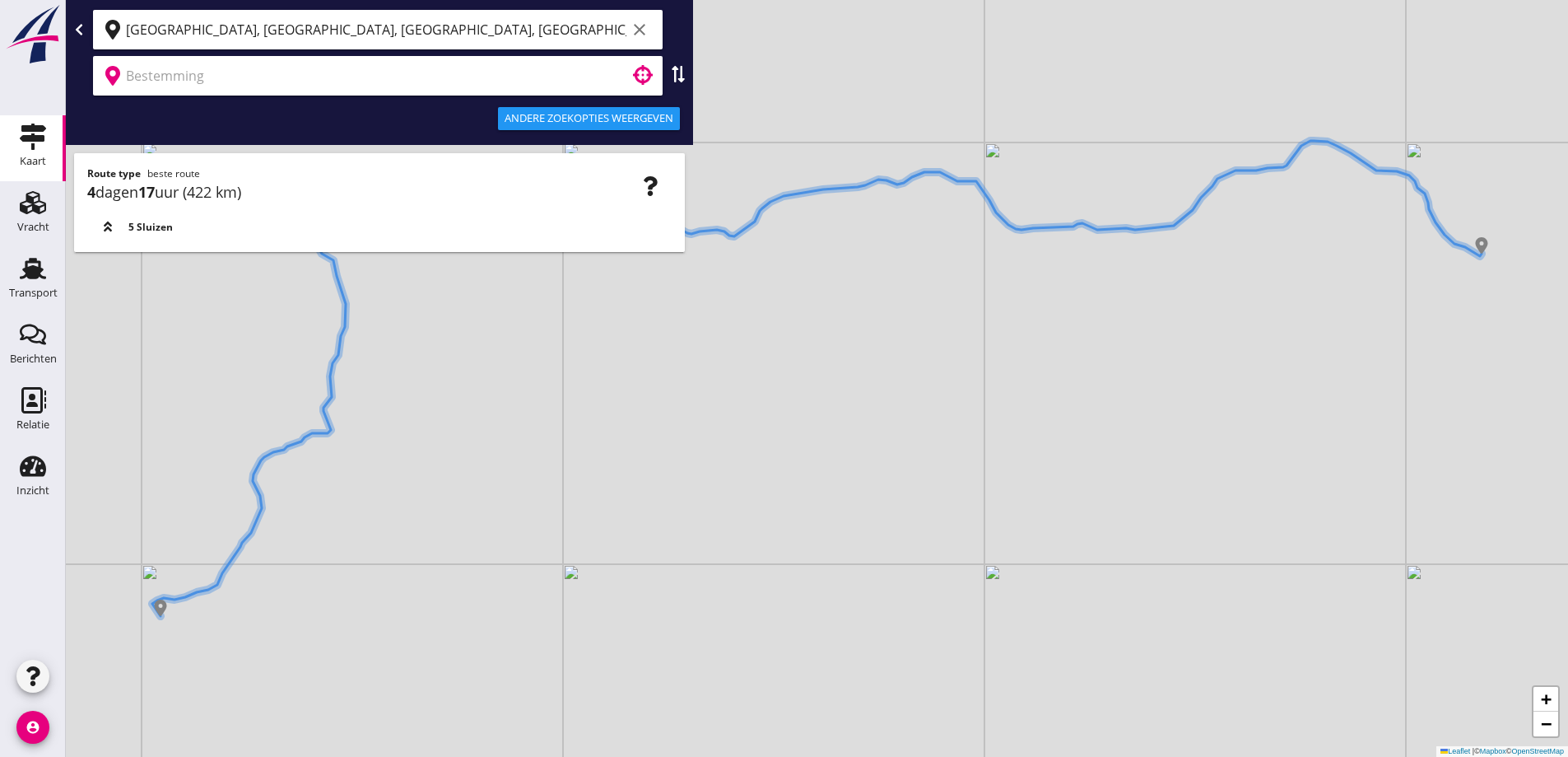
click at [503, 87] on input "text" at bounding box center [366, 75] width 481 height 27
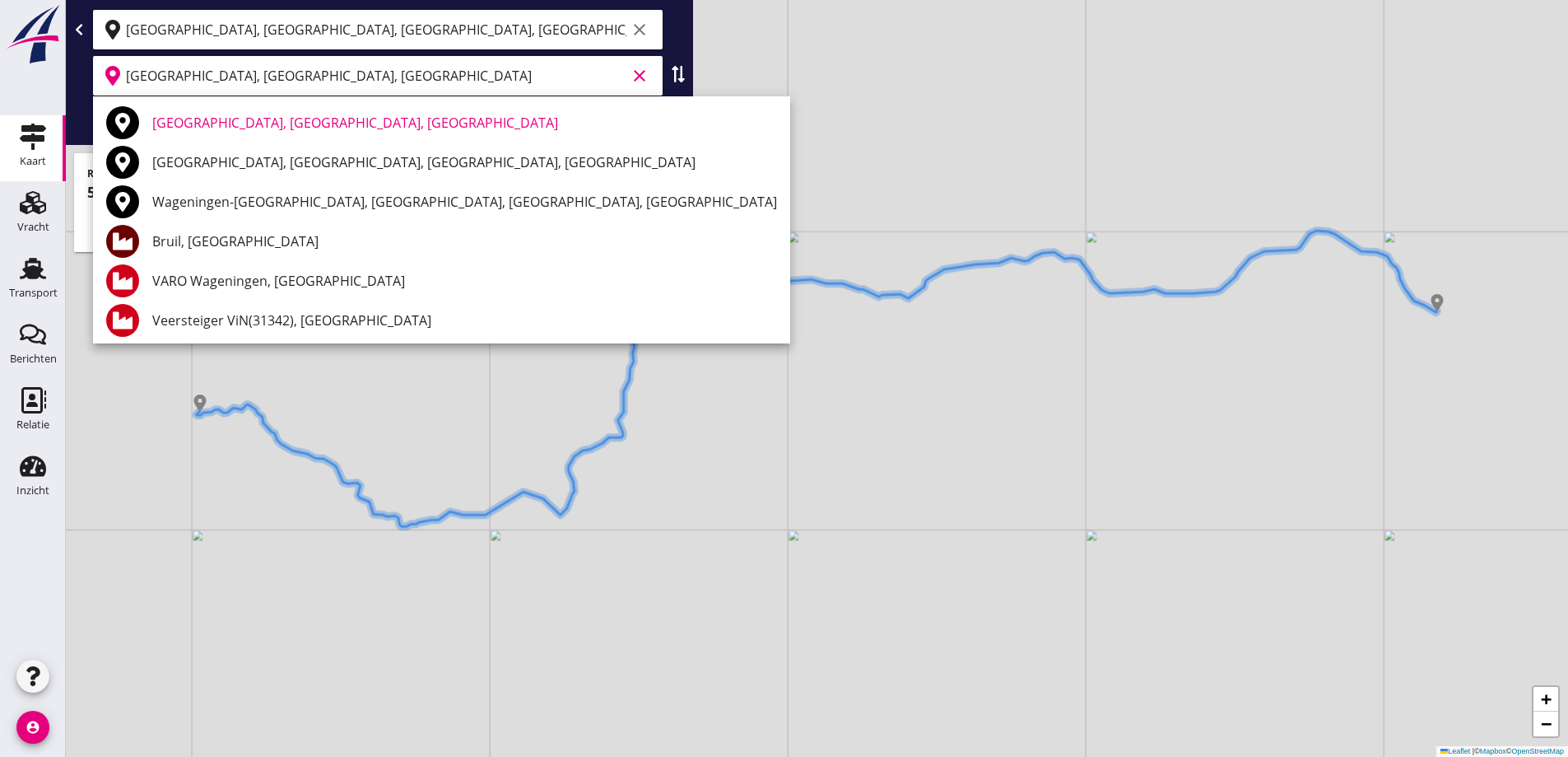
type input "[GEOGRAPHIC_DATA], [GEOGRAPHIC_DATA], [GEOGRAPHIC_DATA]"
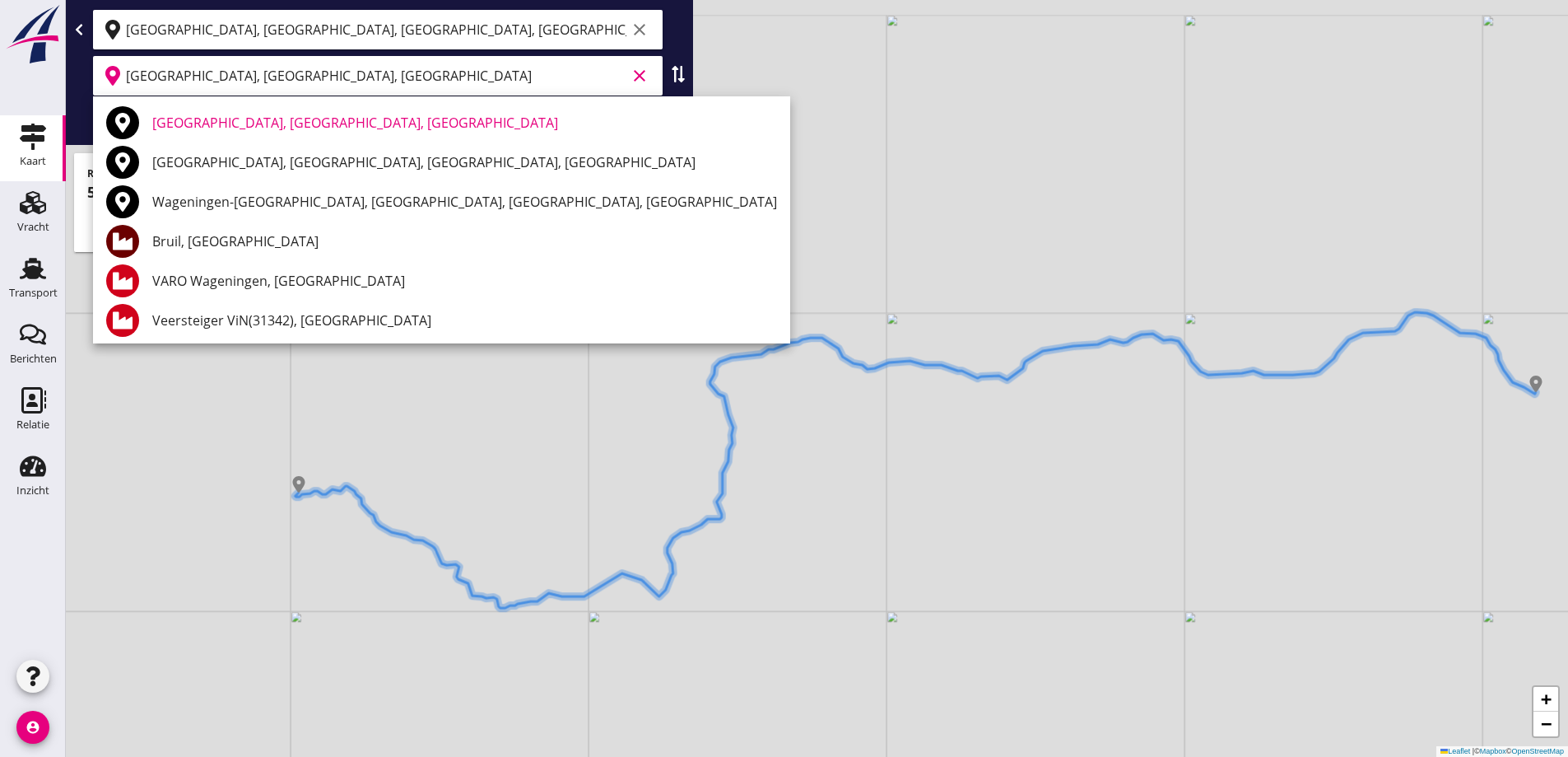
drag, startPoint x: 533, startPoint y: 445, endPoint x: 621, endPoint y: 522, distance: 116.9
click at [623, 526] on div "+ − Leaflet | © Mapbox © OpenStreetMap" at bounding box center [817, 378] width 1502 height 757
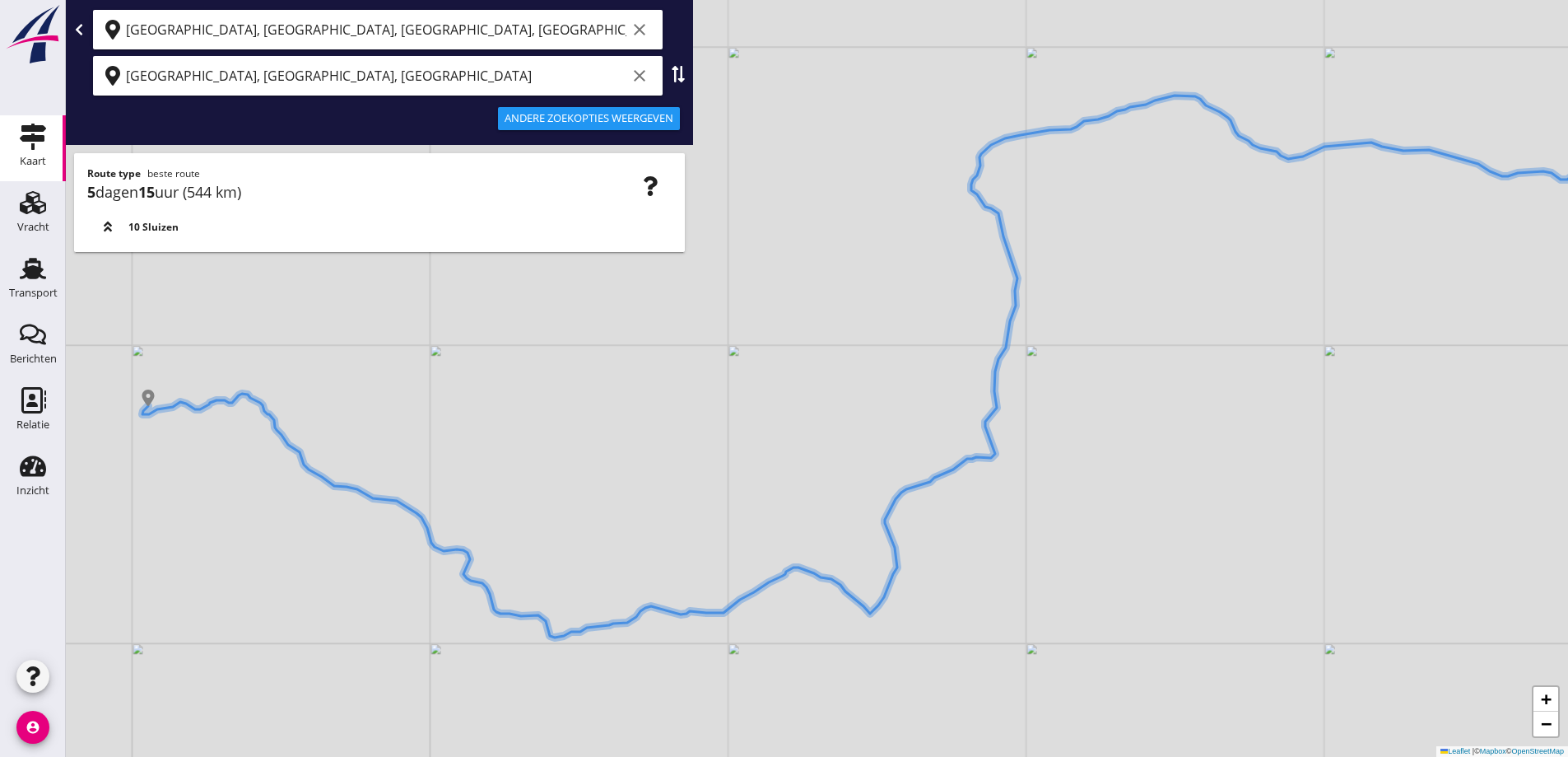
drag, startPoint x: 461, startPoint y: 533, endPoint x: 493, endPoint y: 476, distance: 65.4
click at [488, 478] on div "+ − Leaflet | © Mapbox © OpenStreetMap" at bounding box center [817, 378] width 1502 height 757
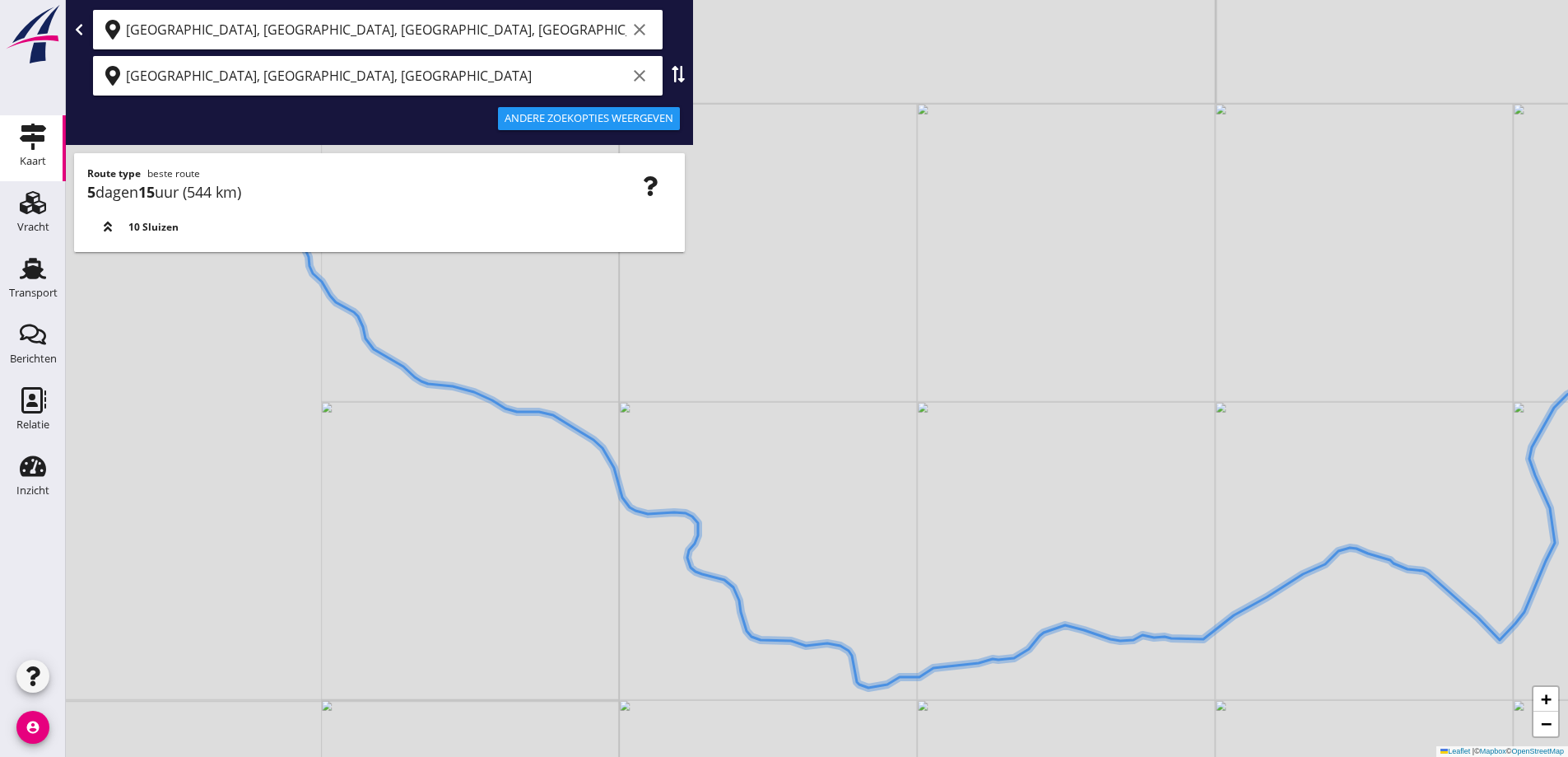
drag, startPoint x: 449, startPoint y: 496, endPoint x: 697, endPoint y: 459, distance: 250.7
click at [697, 459] on div "+ − Leaflet | © Mapbox © OpenStreetMap" at bounding box center [817, 378] width 1502 height 757
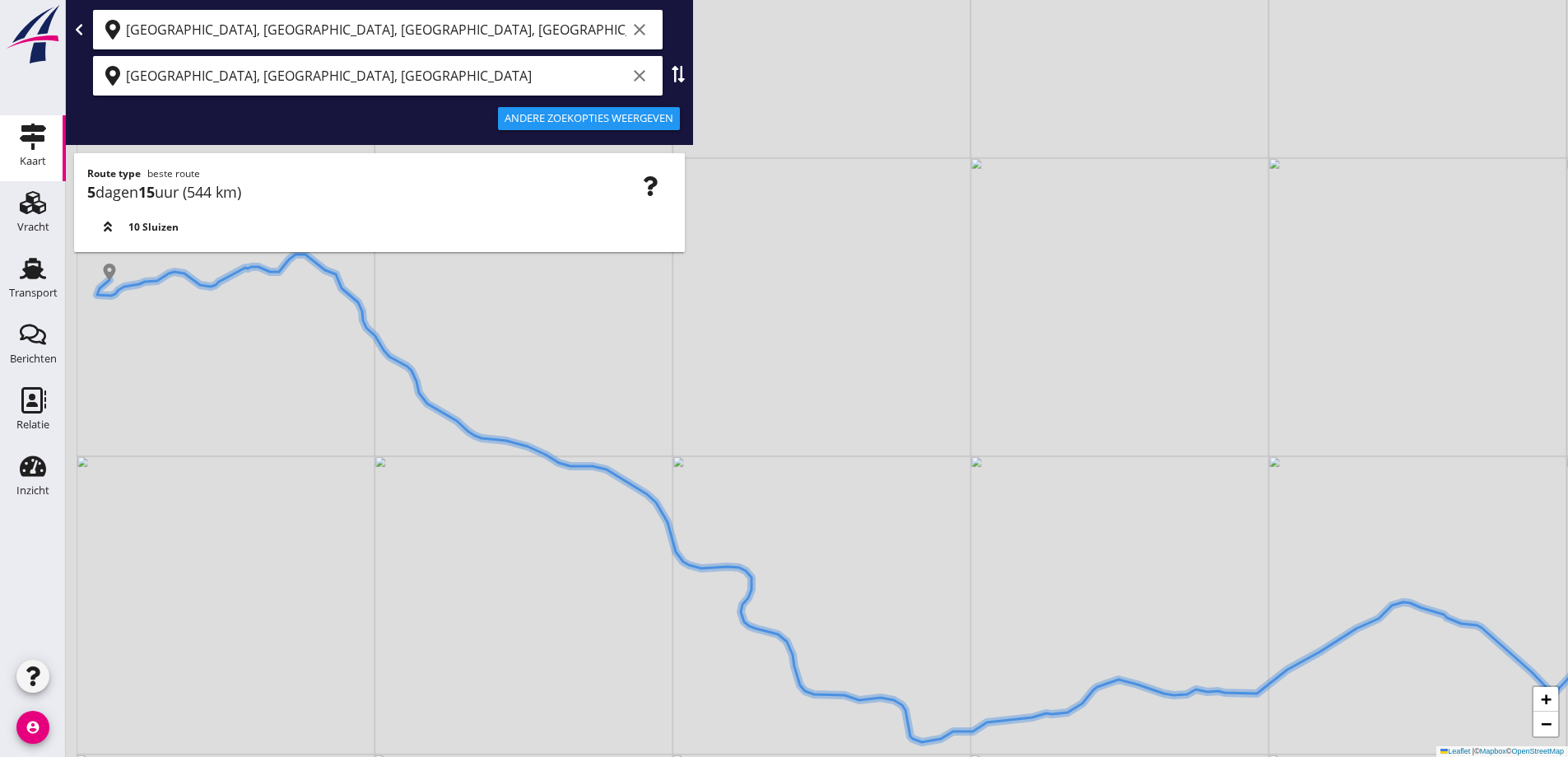
drag, startPoint x: 402, startPoint y: 562, endPoint x: 478, endPoint y: 581, distance: 78.3
click at [477, 593] on div "+ − Leaflet | © Mapbox © OpenStreetMap" at bounding box center [817, 378] width 1502 height 757
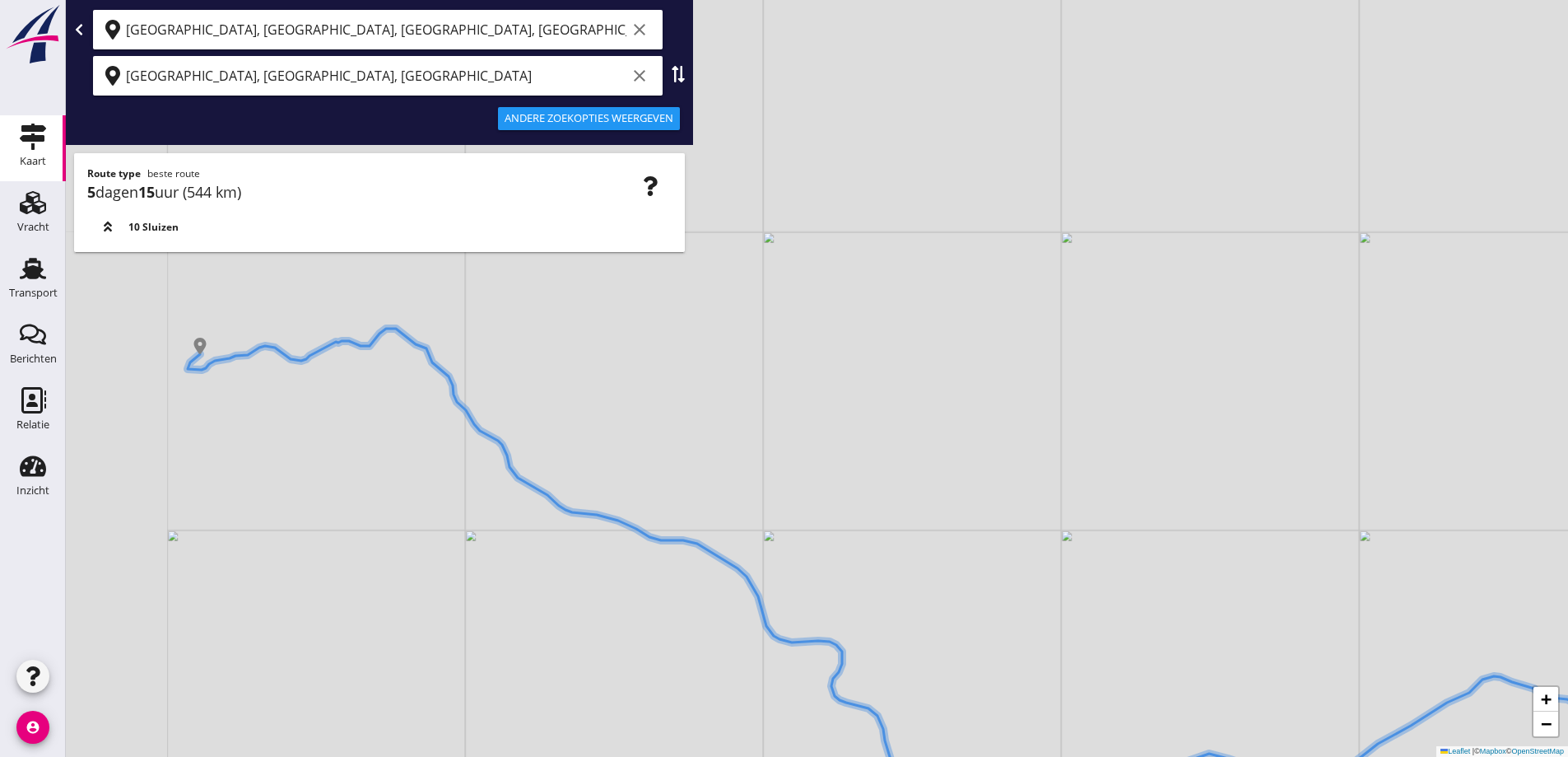
drag, startPoint x: 492, startPoint y: 549, endPoint x: 525, endPoint y: 592, distance: 54.2
click at [529, 609] on div "+ − Leaflet | © Mapbox © OpenStreetMap" at bounding box center [817, 378] width 1502 height 757
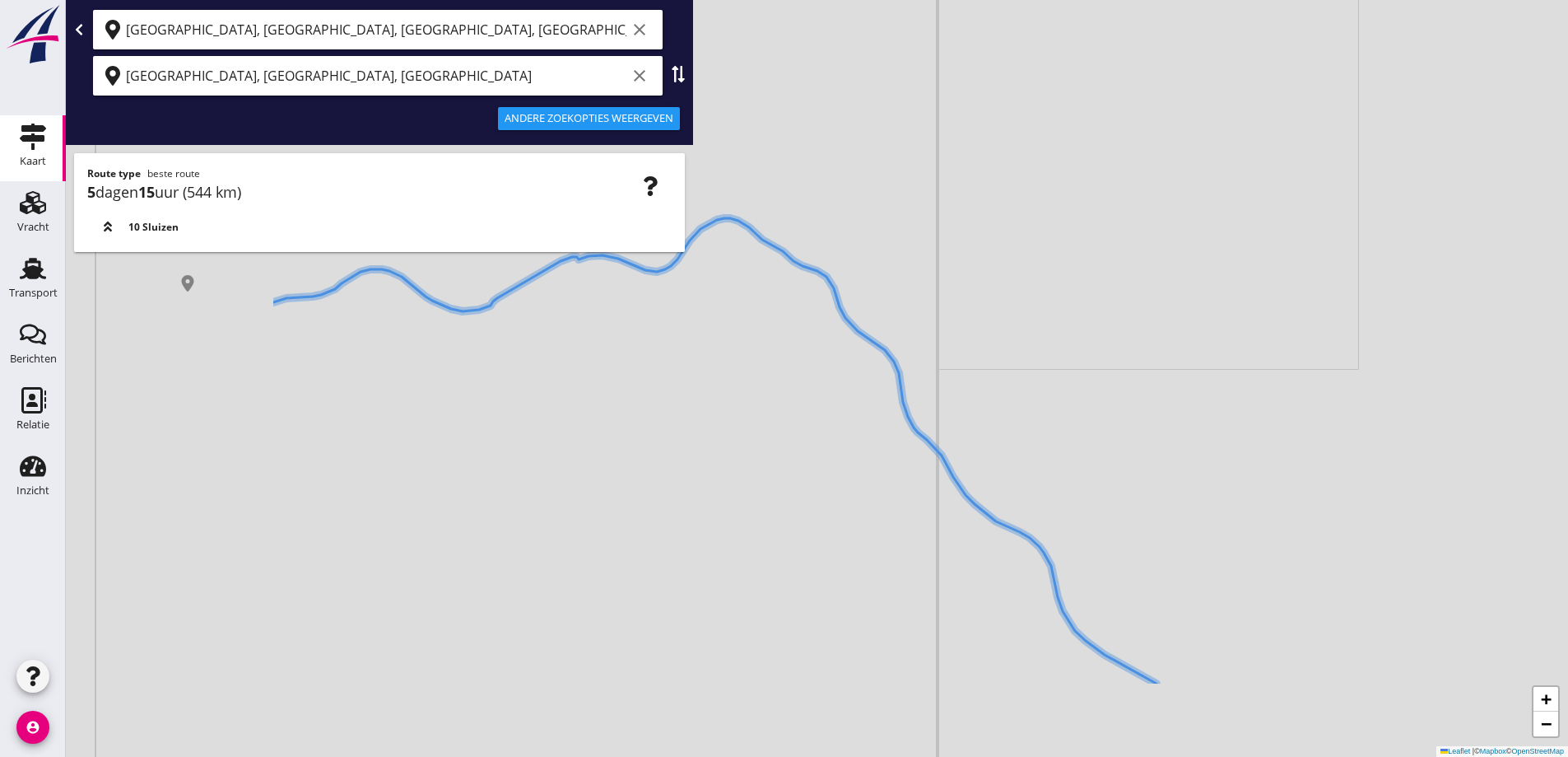
drag, startPoint x: 435, startPoint y: 429, endPoint x: 684, endPoint y: 308, distance: 276.8
click at [684, 308] on div "+ − Leaflet | © Mapbox © OpenStreetMap" at bounding box center [817, 378] width 1502 height 757
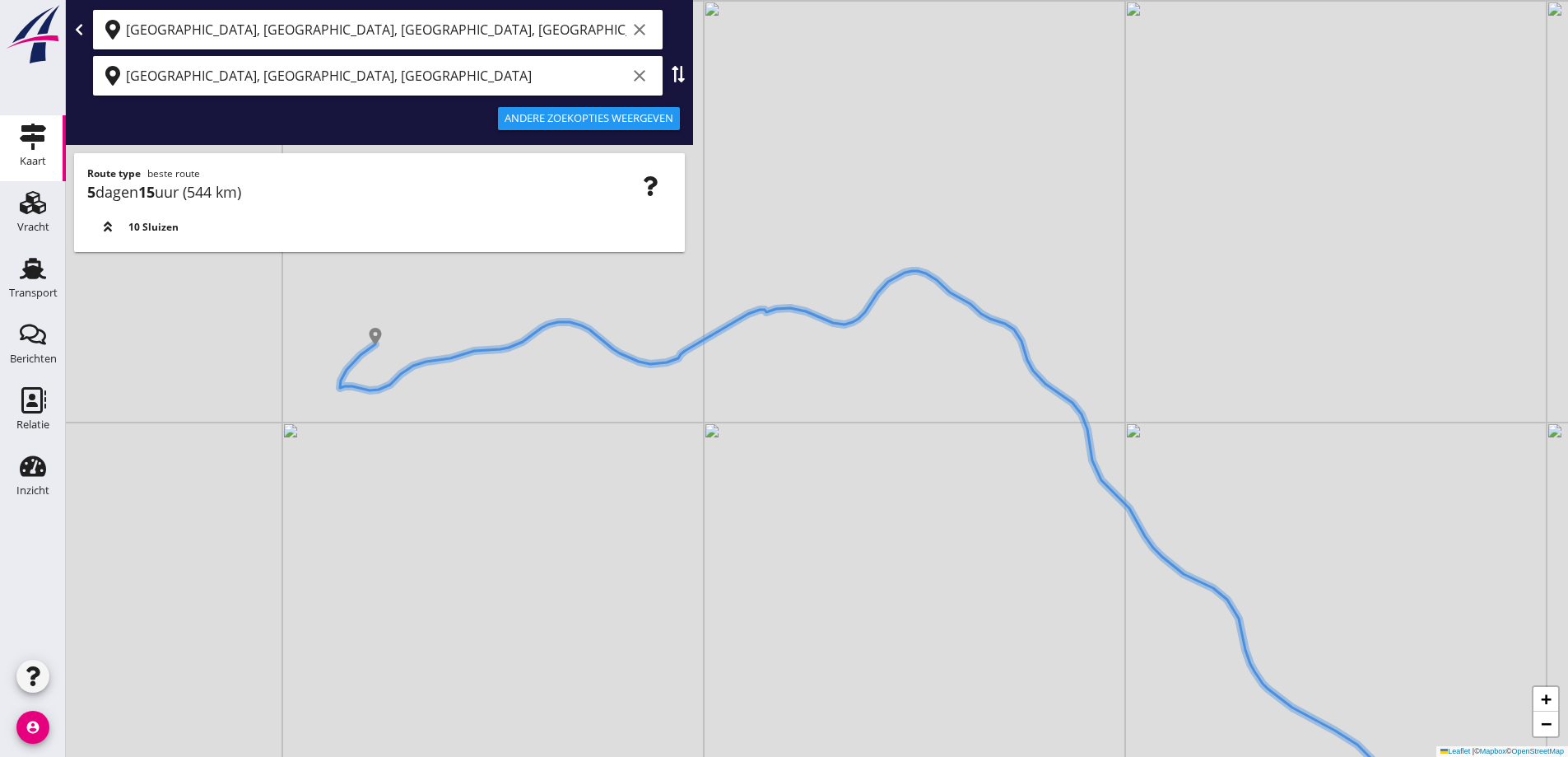
drag, startPoint x: 469, startPoint y: 396, endPoint x: 633, endPoint y: 462, distance: 176.8
click at [633, 462] on div "+ − Leaflet | © Mapbox © OpenStreetMap" at bounding box center [817, 378] width 1502 height 757
drag, startPoint x: 599, startPoint y: 457, endPoint x: 524, endPoint y: 419, distance: 84.1
click at [548, 437] on div "+ − Leaflet | © Mapbox © OpenStreetMap" at bounding box center [817, 378] width 1502 height 757
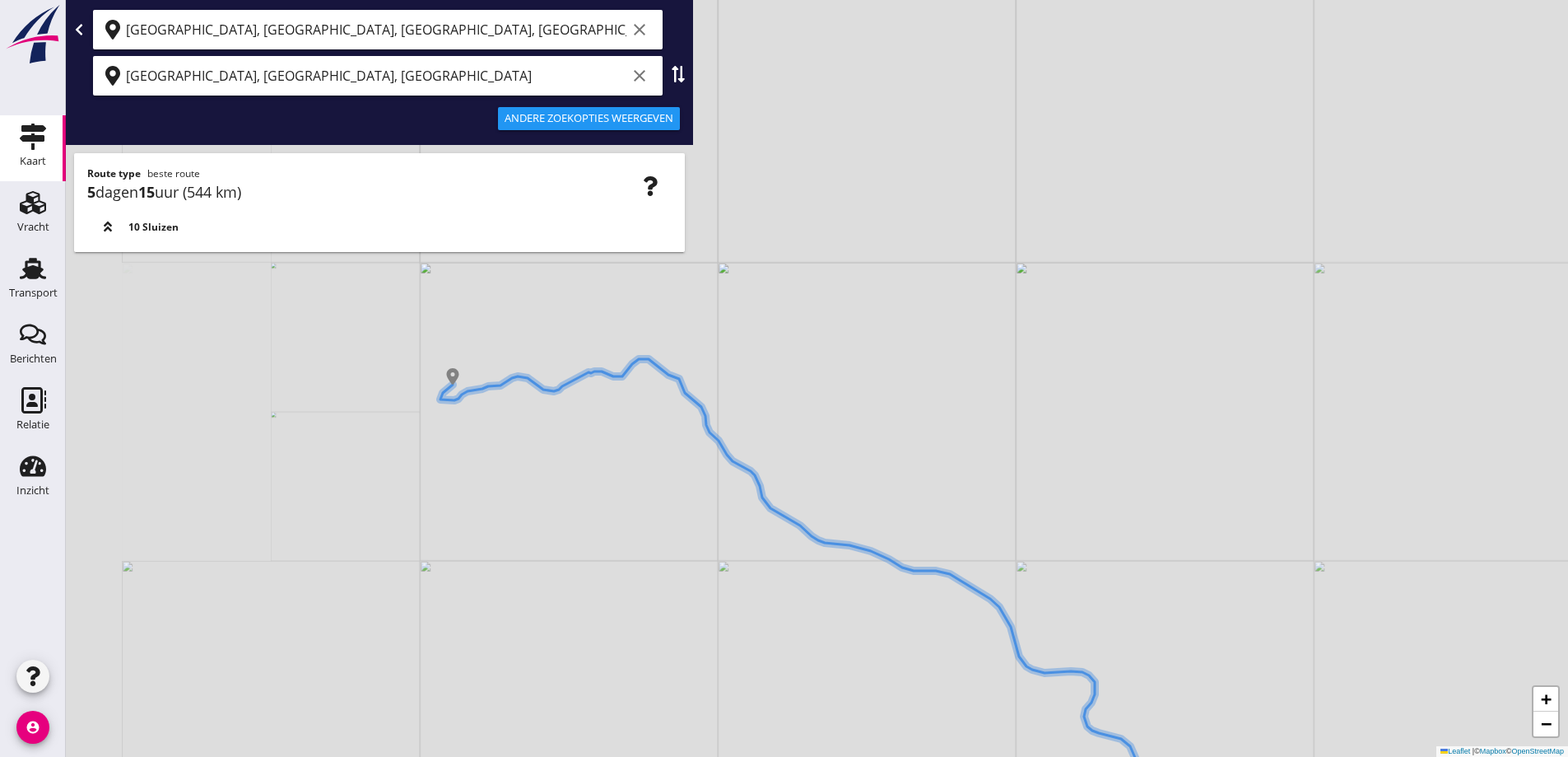
drag, startPoint x: 556, startPoint y: 410, endPoint x: 546, endPoint y: 408, distance: 10.2
click at [553, 410] on div "+ − Leaflet | © Mapbox © OpenStreetMap" at bounding box center [817, 378] width 1502 height 757
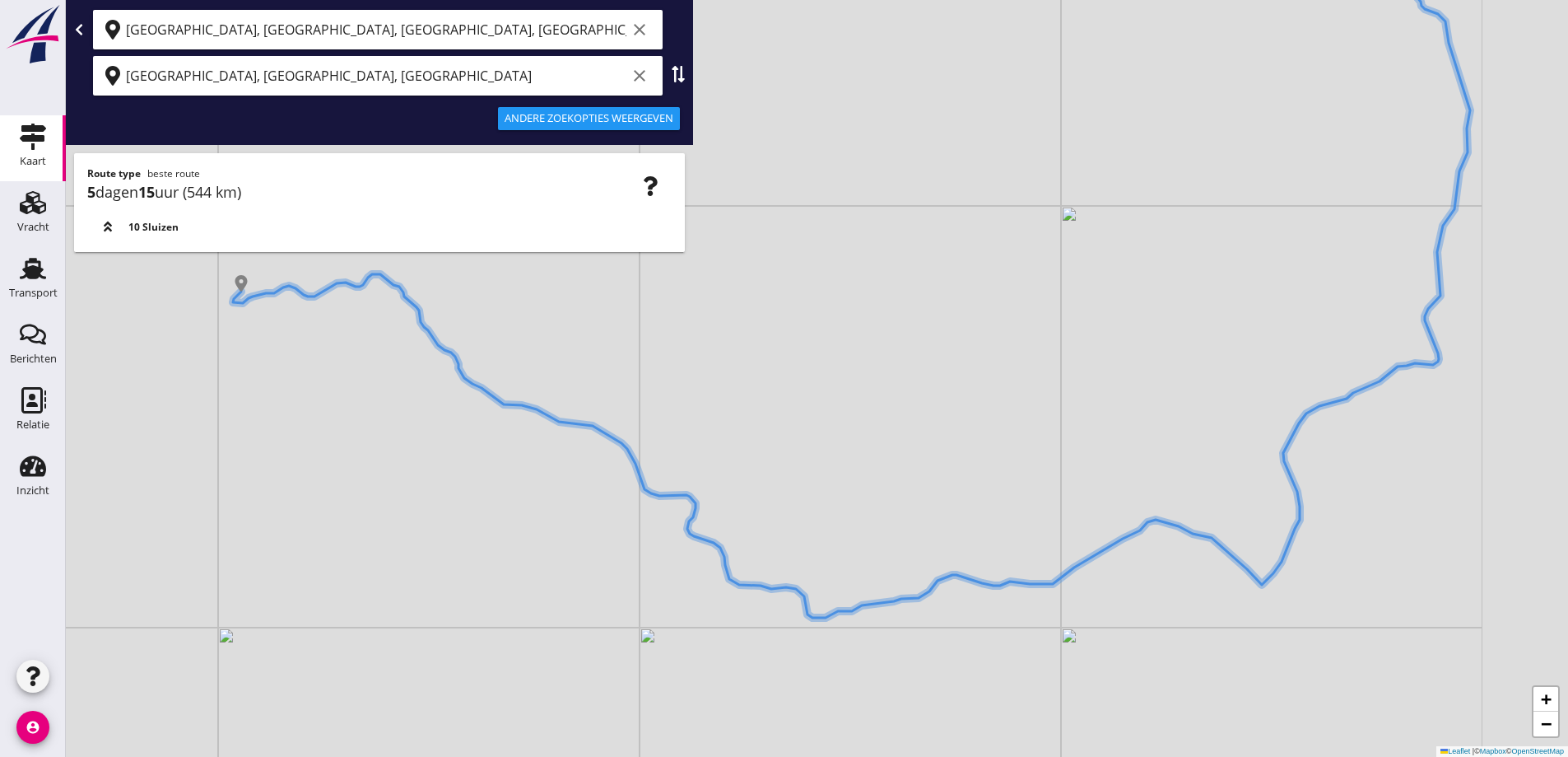
drag, startPoint x: 569, startPoint y: 408, endPoint x: 487, endPoint y: 399, distance: 82.5
click at [489, 401] on icon at bounding box center [852, 265] width 1237 height 704
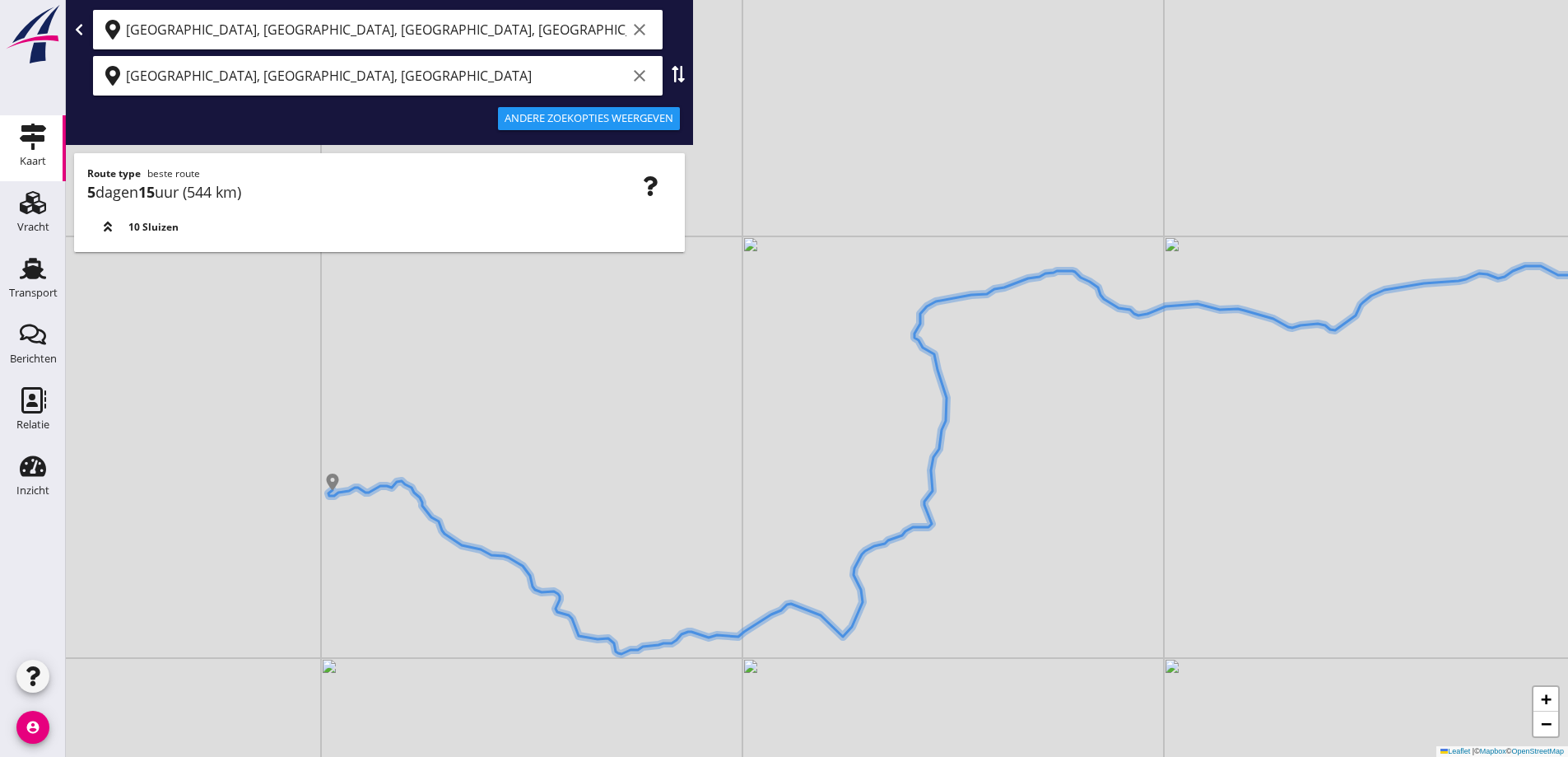
drag, startPoint x: 715, startPoint y: 383, endPoint x: 689, endPoint y: 513, distance: 132.6
click at [689, 528] on div "+ − Leaflet | © Mapbox © OpenStreetMap" at bounding box center [817, 378] width 1502 height 757
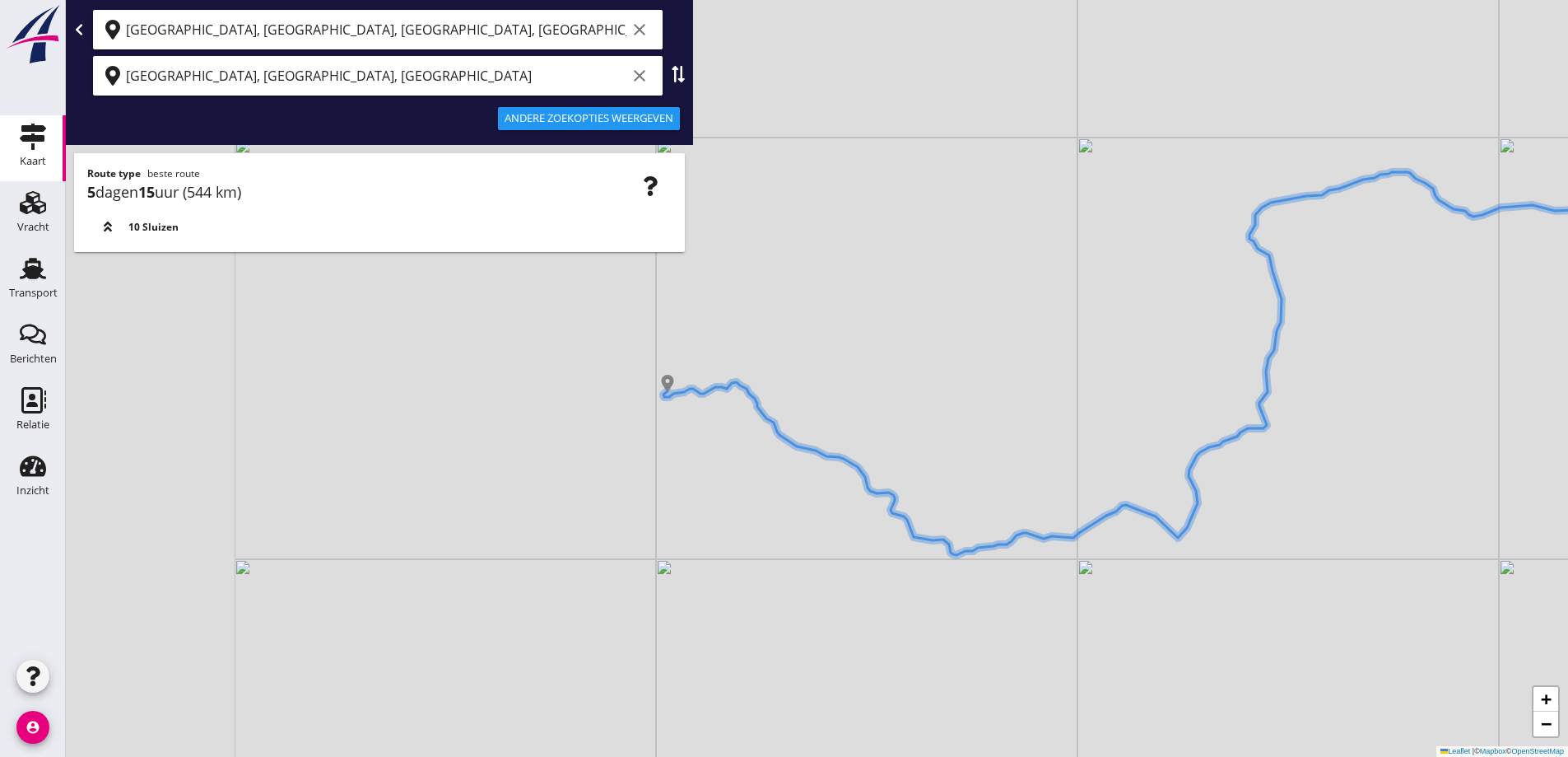
drag, startPoint x: 990, startPoint y: 309, endPoint x: 862, endPoint y: 358, distance: 137.1
click at [997, 305] on div "+ − Leaflet | © Mapbox © OpenStreetMap" at bounding box center [817, 378] width 1502 height 757
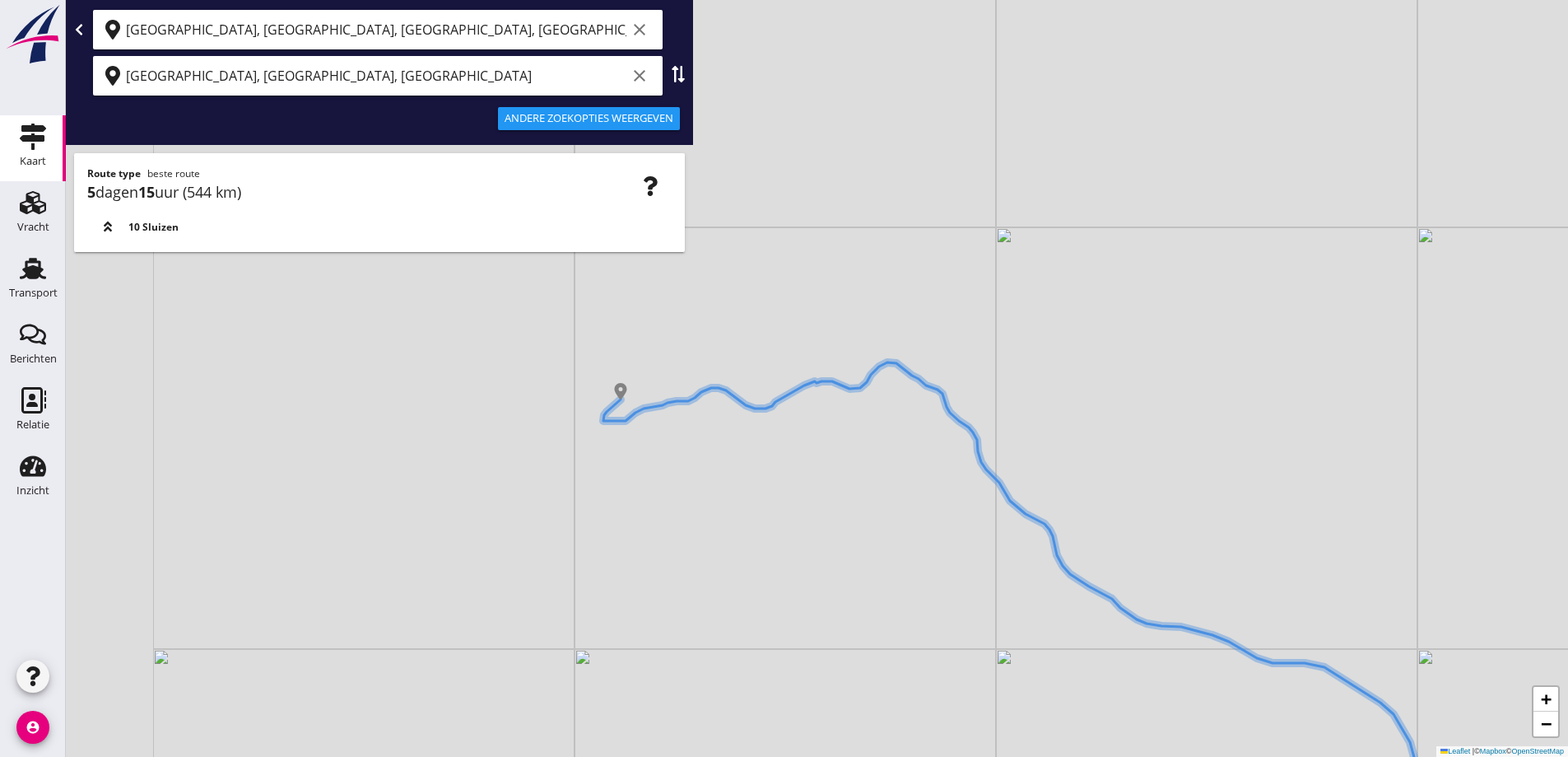
drag, startPoint x: 684, startPoint y: 412, endPoint x: 803, endPoint y: 496, distance: 145.7
click at [803, 496] on div "+ − Leaflet | © Mapbox © OpenStreetMap" at bounding box center [817, 378] width 1502 height 757
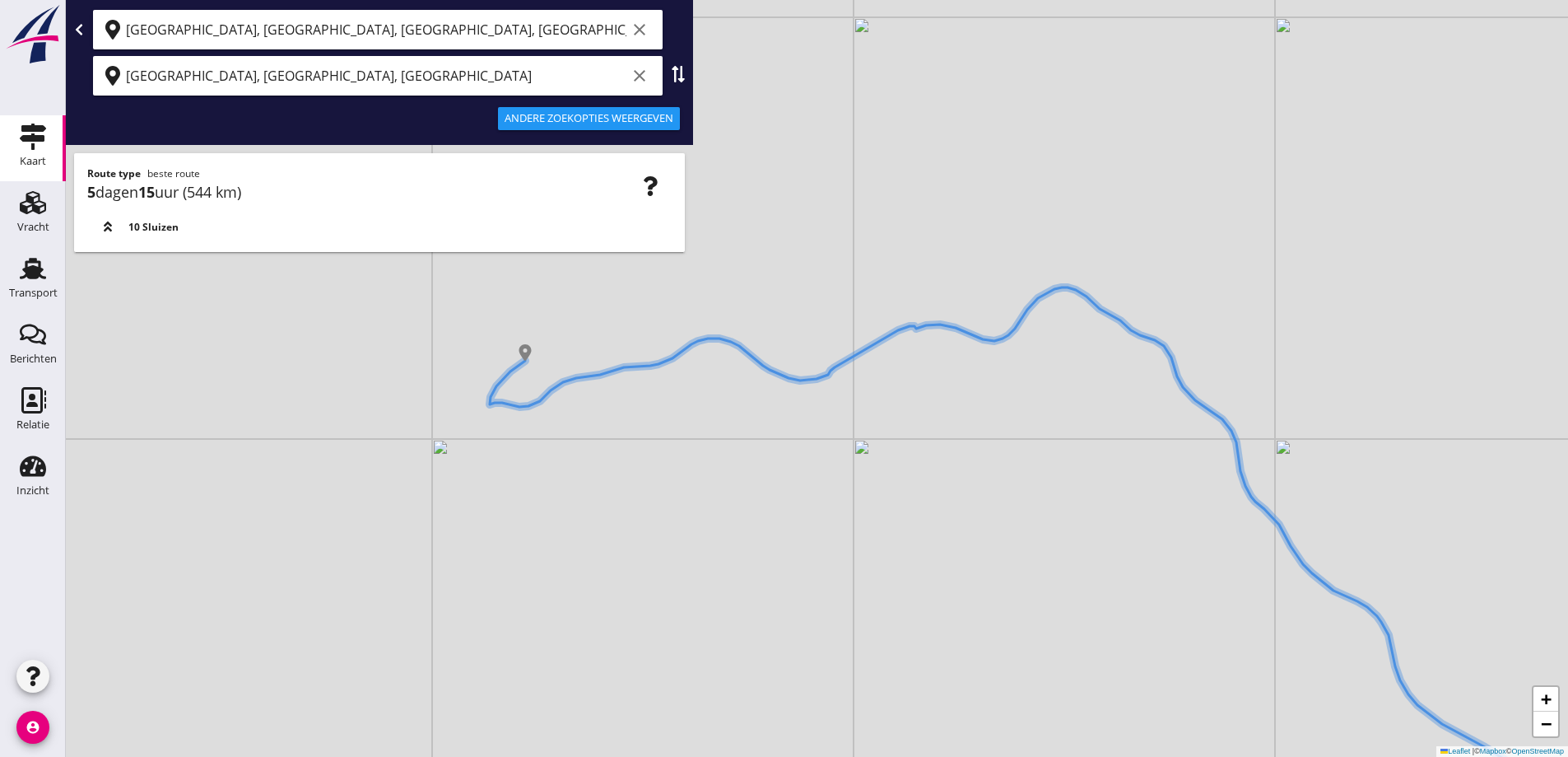
drag, startPoint x: 718, startPoint y: 447, endPoint x: 616, endPoint y: 426, distance: 104.1
click at [618, 428] on div "+ − Leaflet | © Mapbox © OpenStreetMap" at bounding box center [817, 378] width 1502 height 757
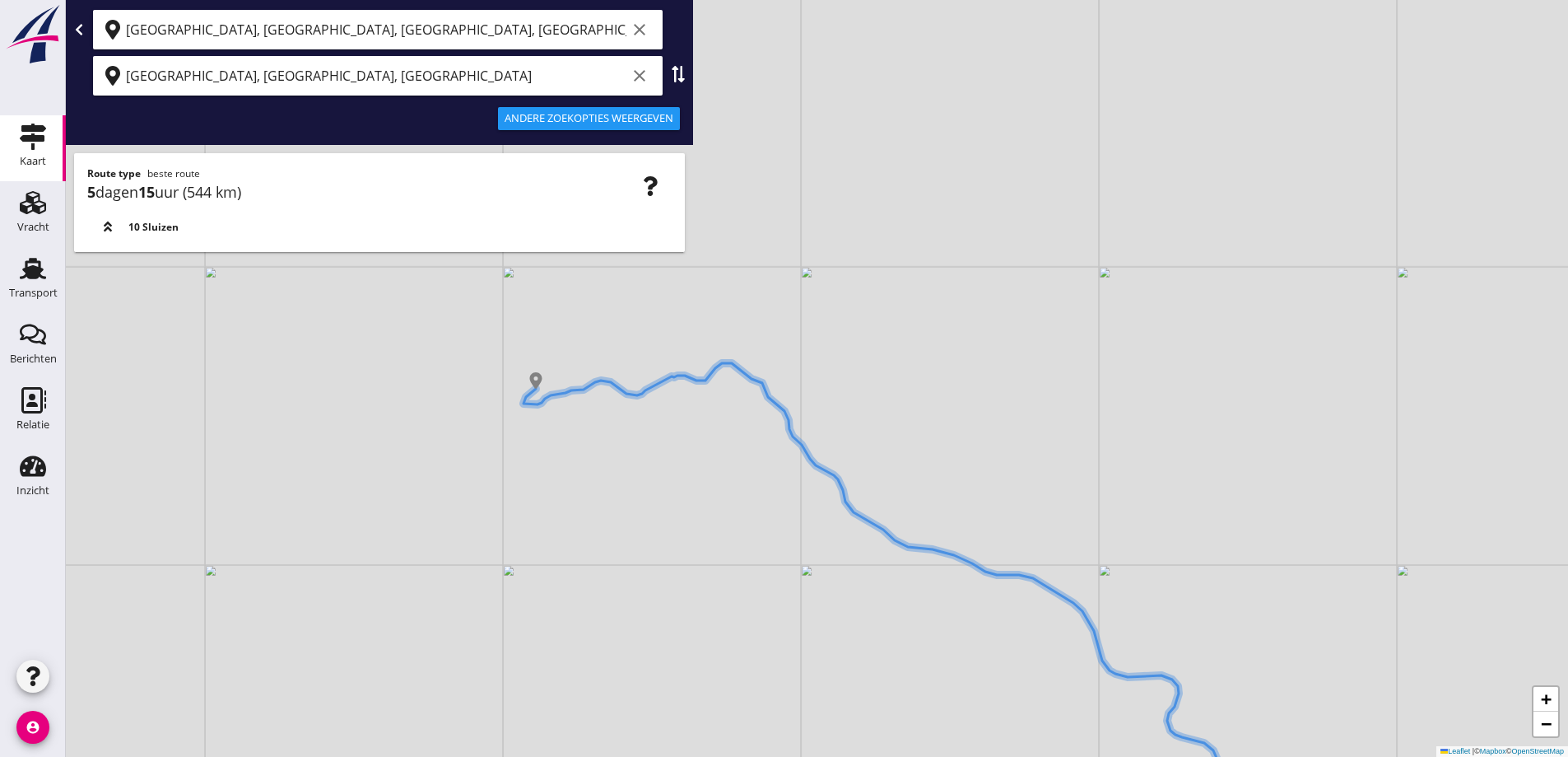
drag, startPoint x: 731, startPoint y: 422, endPoint x: 603, endPoint y: 369, distance: 138.5
click at [607, 372] on div "+ − Leaflet | © Mapbox © OpenStreetMap" at bounding box center [817, 378] width 1502 height 757
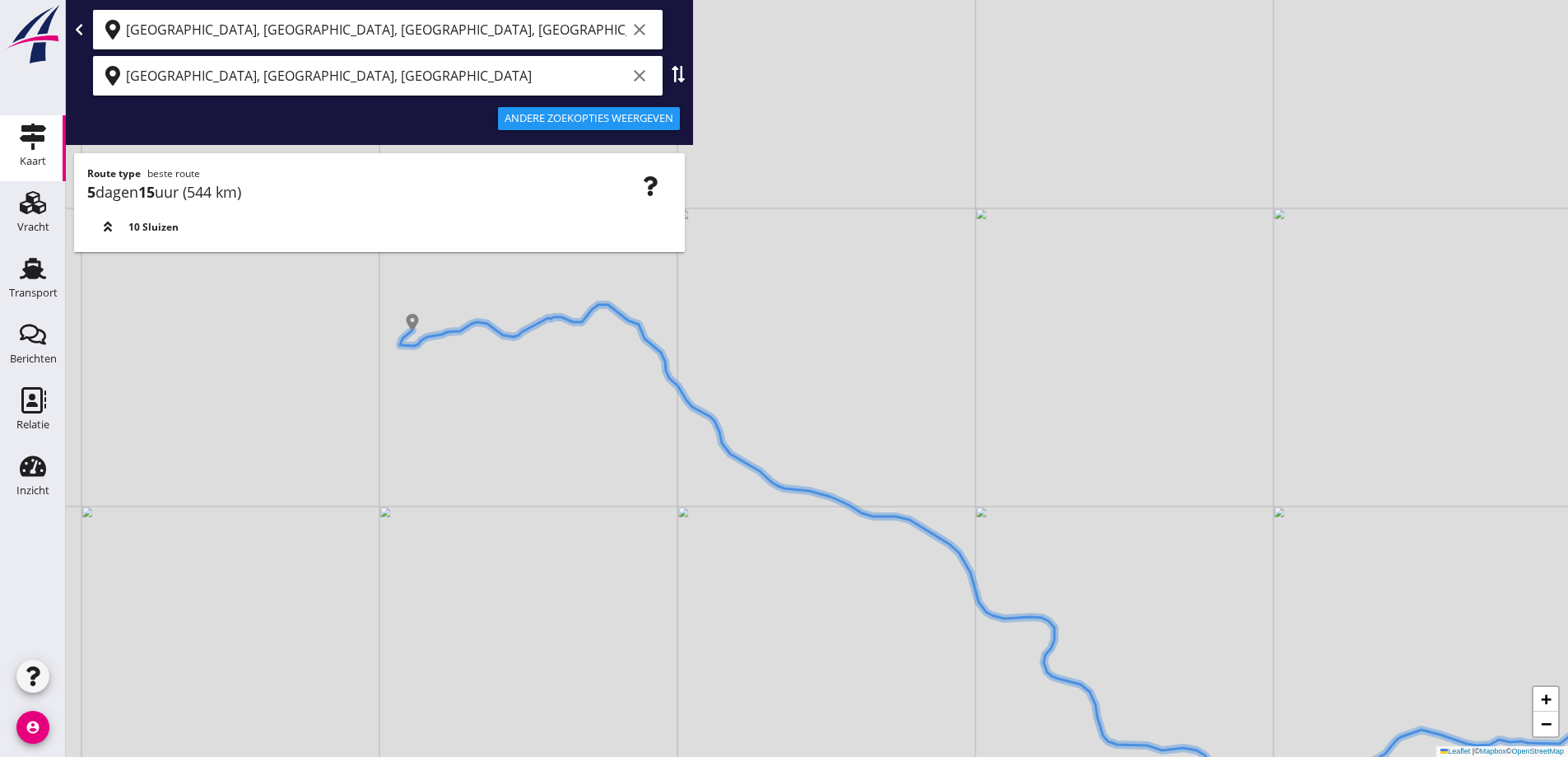
drag, startPoint x: 716, startPoint y: 577, endPoint x: 626, endPoint y: 528, distance: 102.5
click at [630, 532] on div "+ − Leaflet | © Mapbox © OpenStreetMap" at bounding box center [817, 378] width 1502 height 757
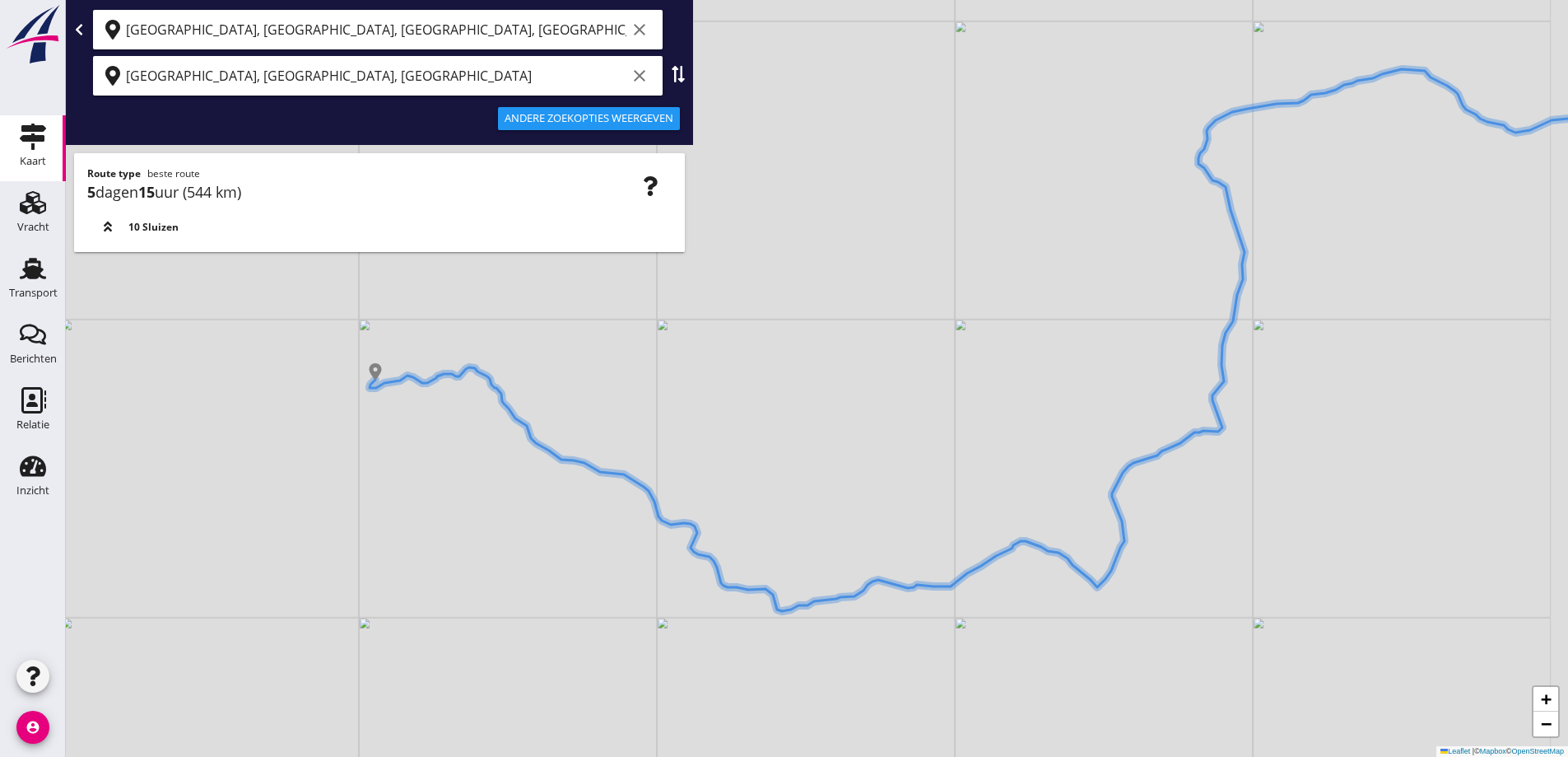
drag, startPoint x: 850, startPoint y: 485, endPoint x: 745, endPoint y: 453, distance: 109.8
click at [745, 453] on div "+ − Leaflet | © Mapbox © OpenStreetMap" at bounding box center [817, 378] width 1502 height 757
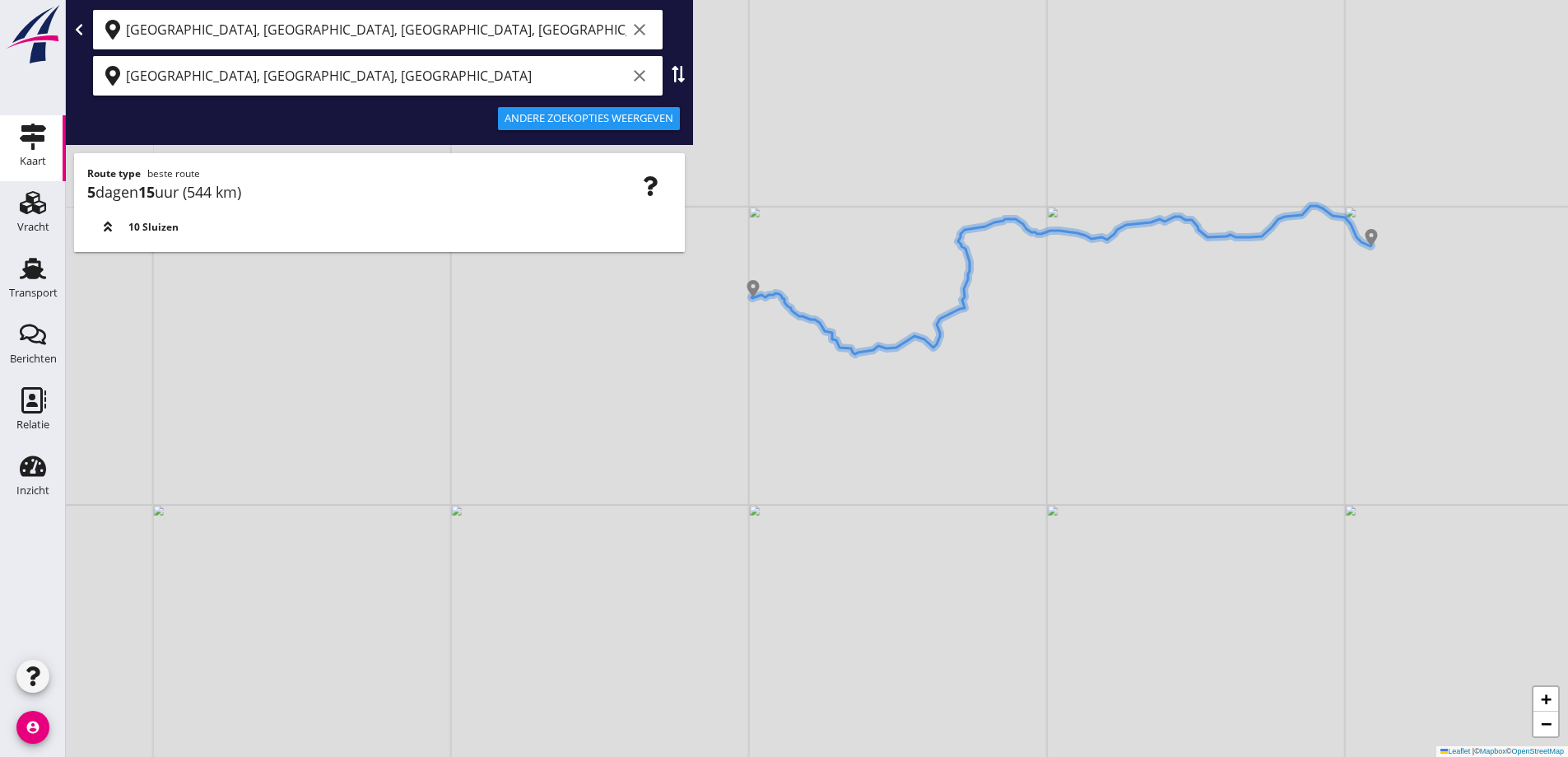
drag, startPoint x: 931, startPoint y: 281, endPoint x: 867, endPoint y: 415, distance: 148.5
click at [867, 415] on div "+ − Leaflet | © Mapbox © OpenStreetMap" at bounding box center [817, 378] width 1502 height 757
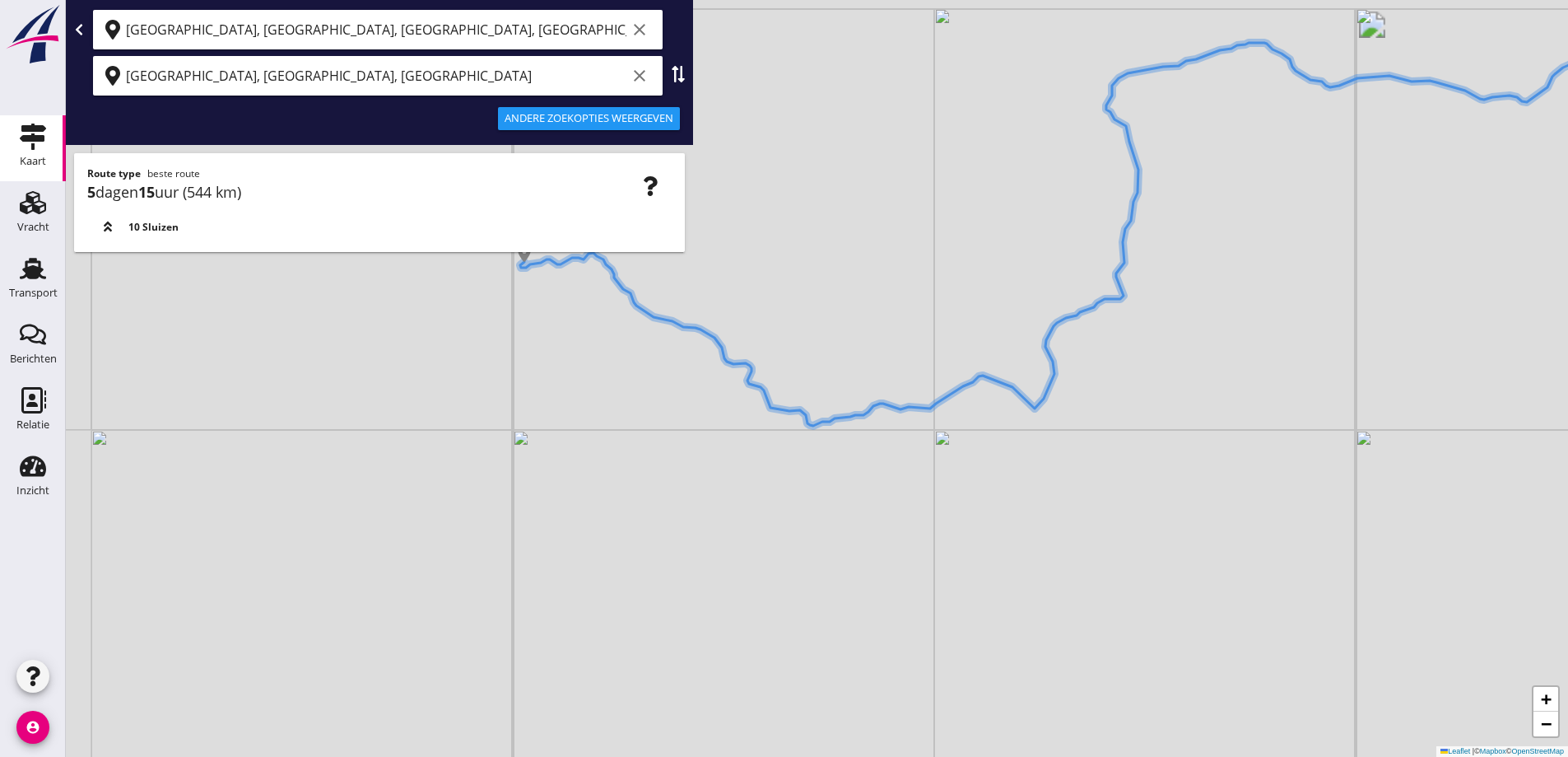
drag, startPoint x: 857, startPoint y: 318, endPoint x: 936, endPoint y: 331, distance: 80.1
click at [978, 347] on div "+ − Leaflet | © Mapbox © OpenStreetMap" at bounding box center [817, 378] width 1502 height 757
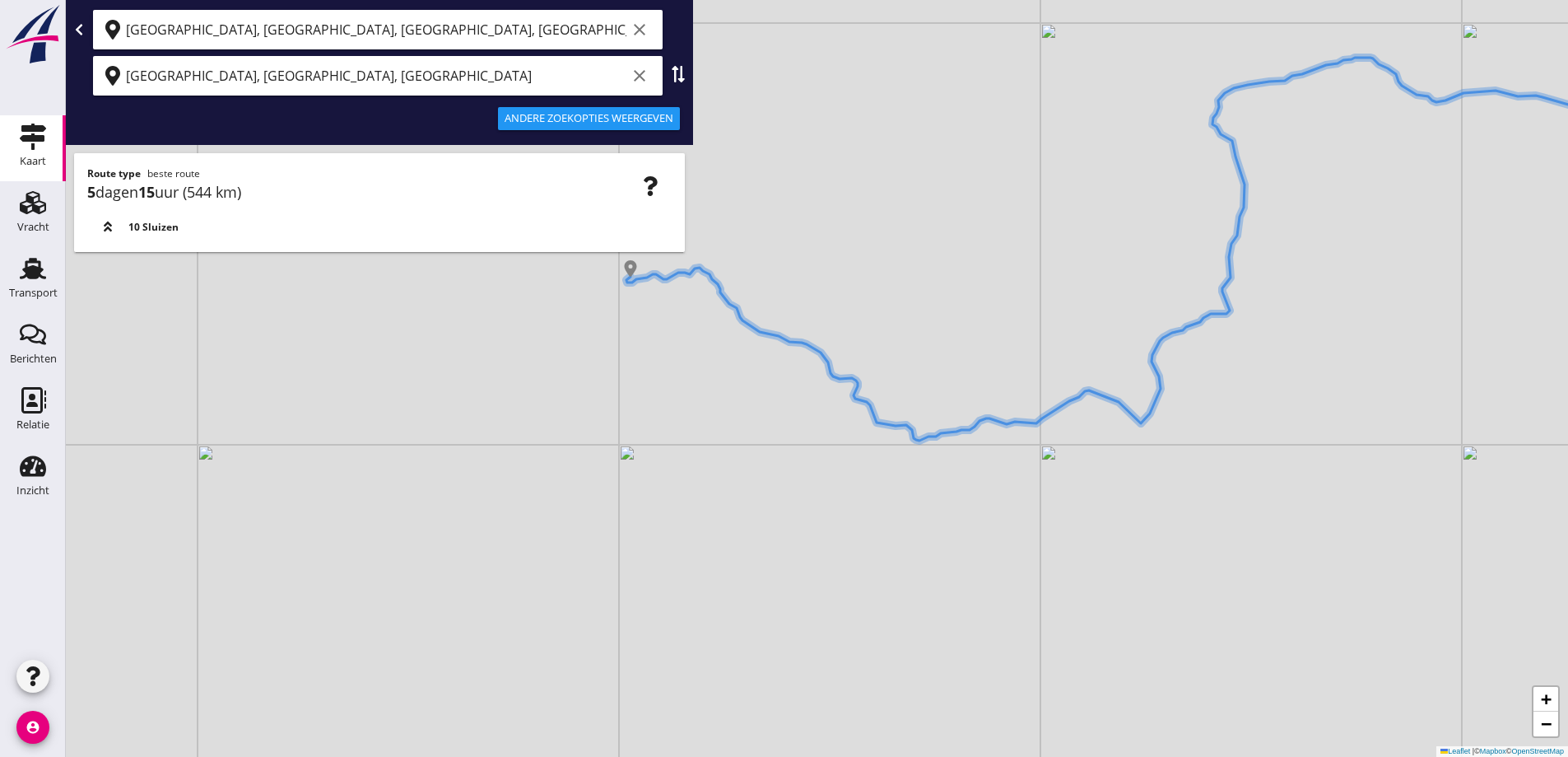
drag, startPoint x: 824, startPoint y: 314, endPoint x: 965, endPoint y: 361, distance: 148.6
click at [969, 365] on div "+ − Leaflet | © Mapbox © OpenStreetMap" at bounding box center [817, 378] width 1502 height 757
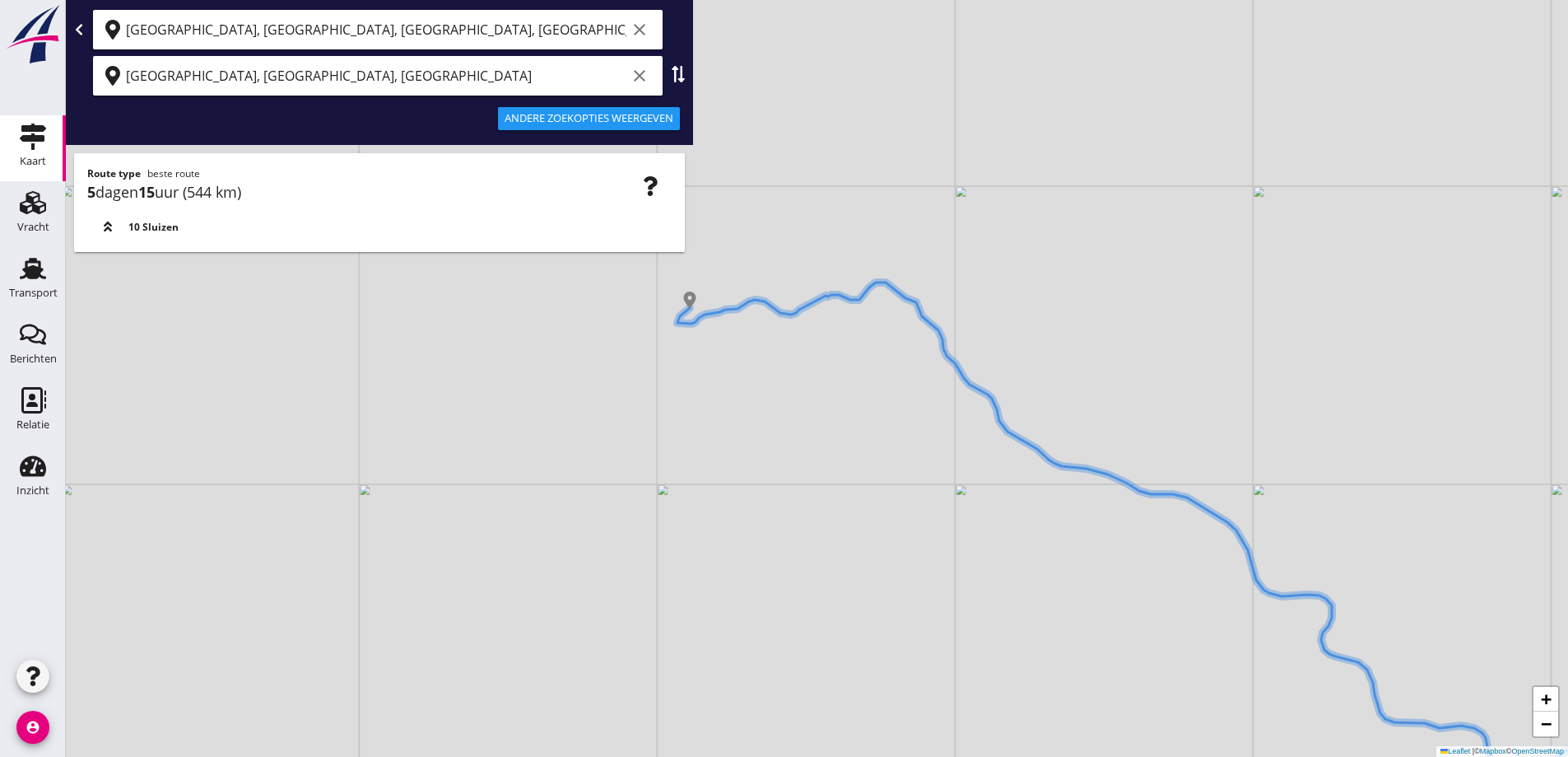
drag, startPoint x: 820, startPoint y: 342, endPoint x: 883, endPoint y: 362, distance: 66.1
click at [883, 362] on div "+ − Leaflet | © Mapbox © OpenStreetMap" at bounding box center [817, 378] width 1502 height 757
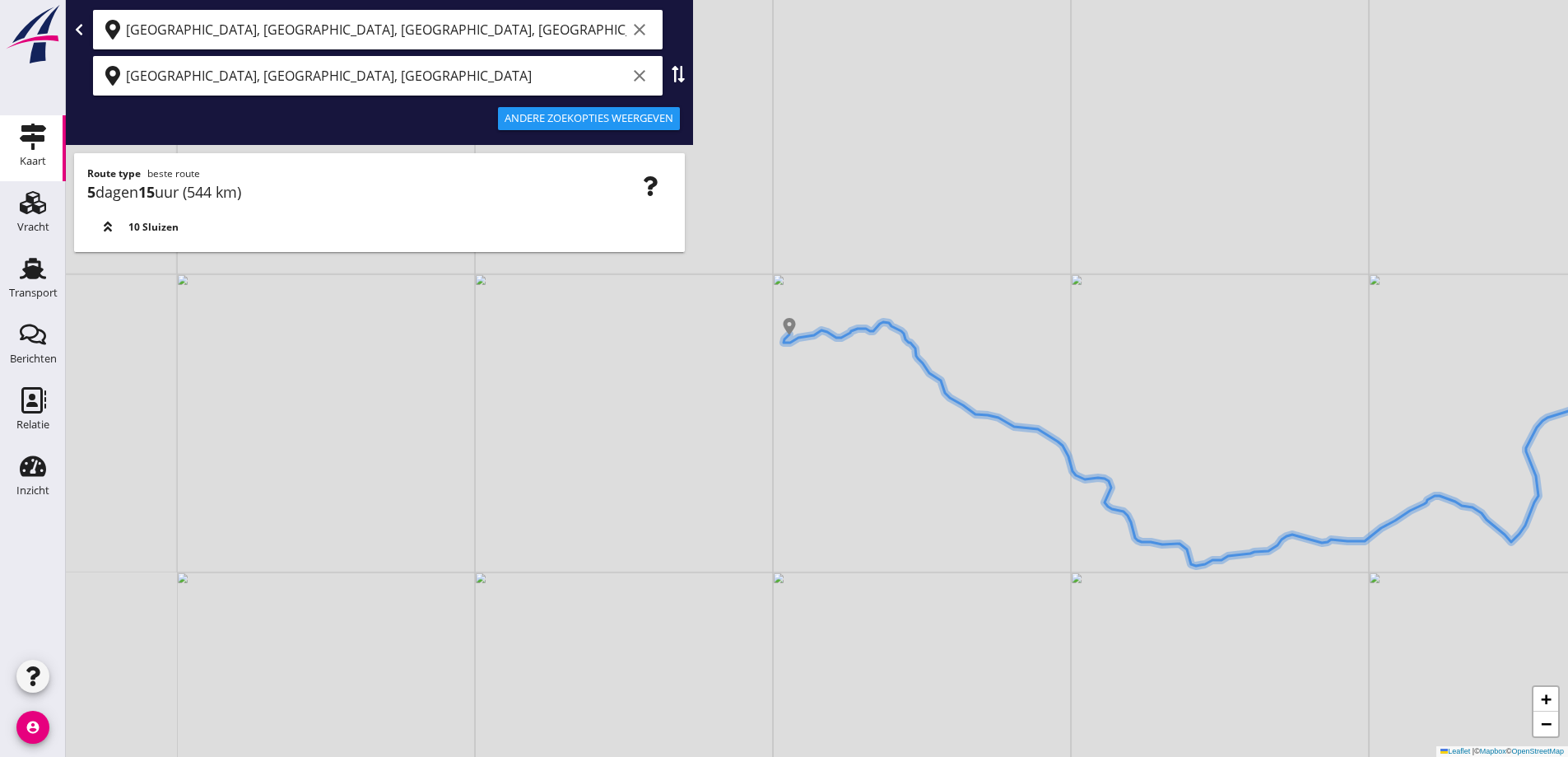
drag, startPoint x: 875, startPoint y: 366, endPoint x: 799, endPoint y: 417, distance: 91.5
click at [799, 417] on div "+ − Leaflet | © Mapbox © OpenStreetMap" at bounding box center [817, 378] width 1502 height 757
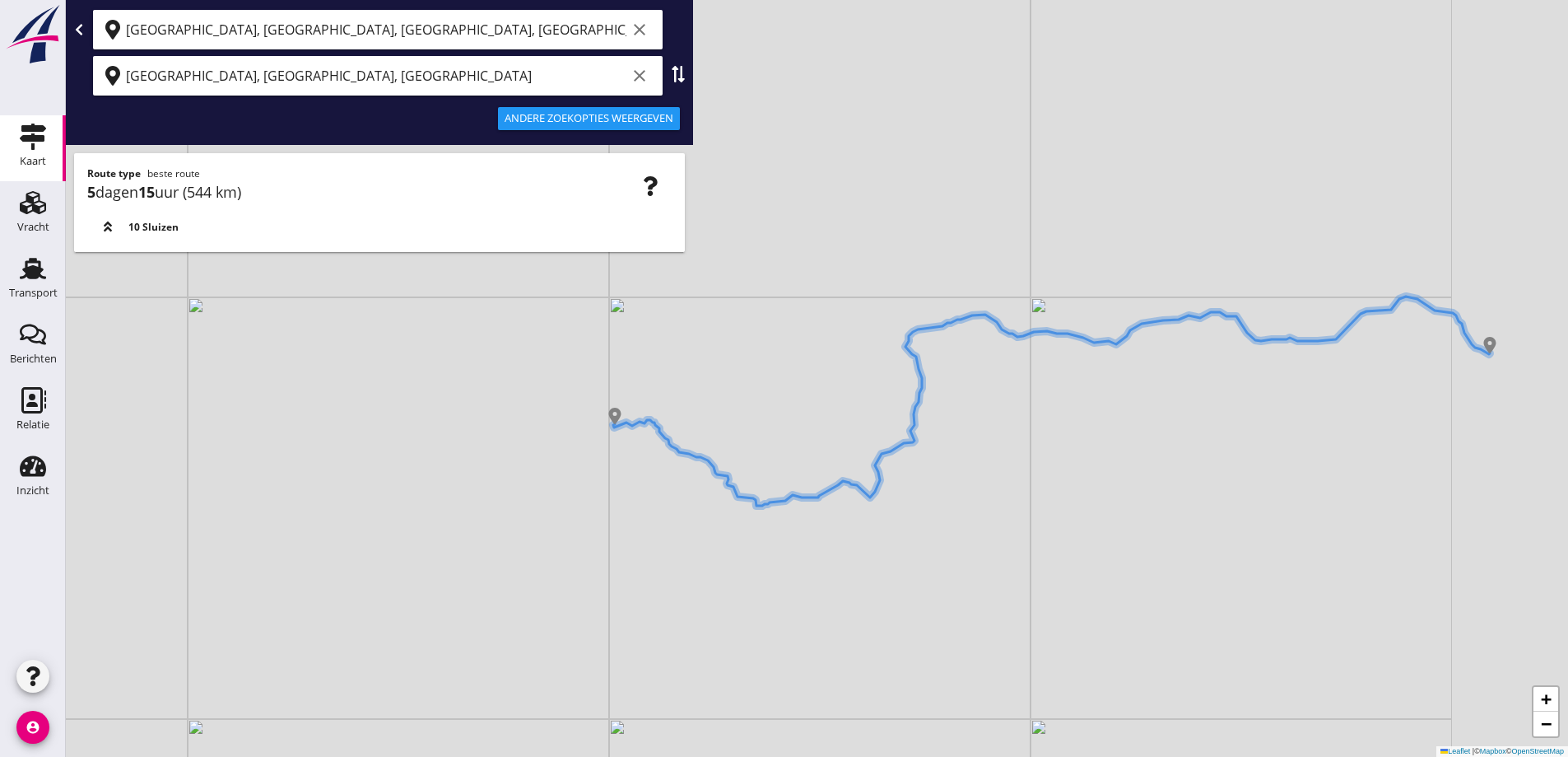
drag, startPoint x: 1037, startPoint y: 363, endPoint x: 809, endPoint y: 398, distance: 230.7
click at [808, 398] on div "+ − Leaflet | © Mapbox © OpenStreetMap" at bounding box center [817, 378] width 1502 height 757
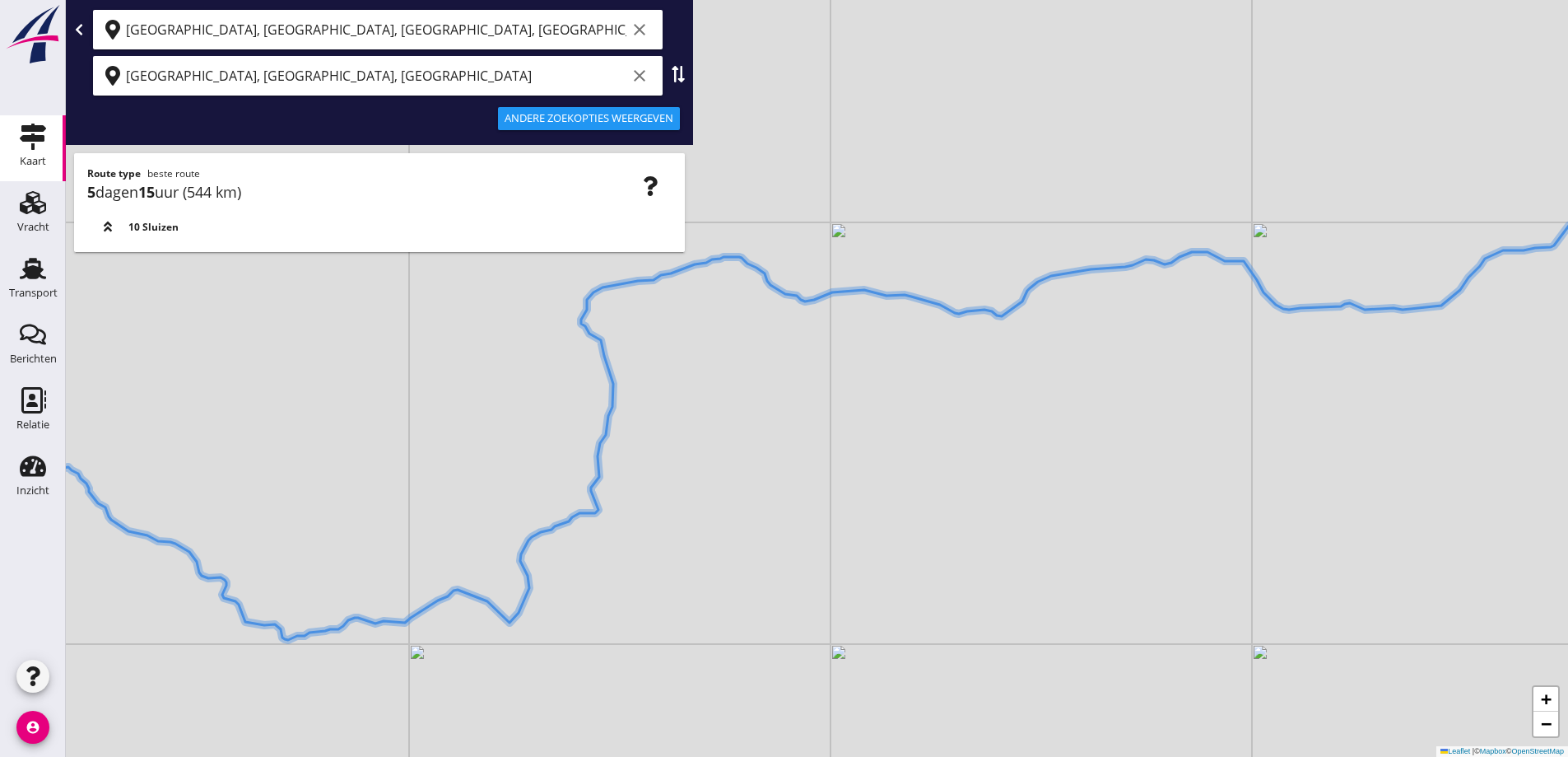
drag, startPoint x: 975, startPoint y: 396, endPoint x: 790, endPoint y: 432, distance: 188.5
click at [791, 432] on div "+ − Leaflet | © Mapbox © OpenStreetMap" at bounding box center [817, 378] width 1502 height 757
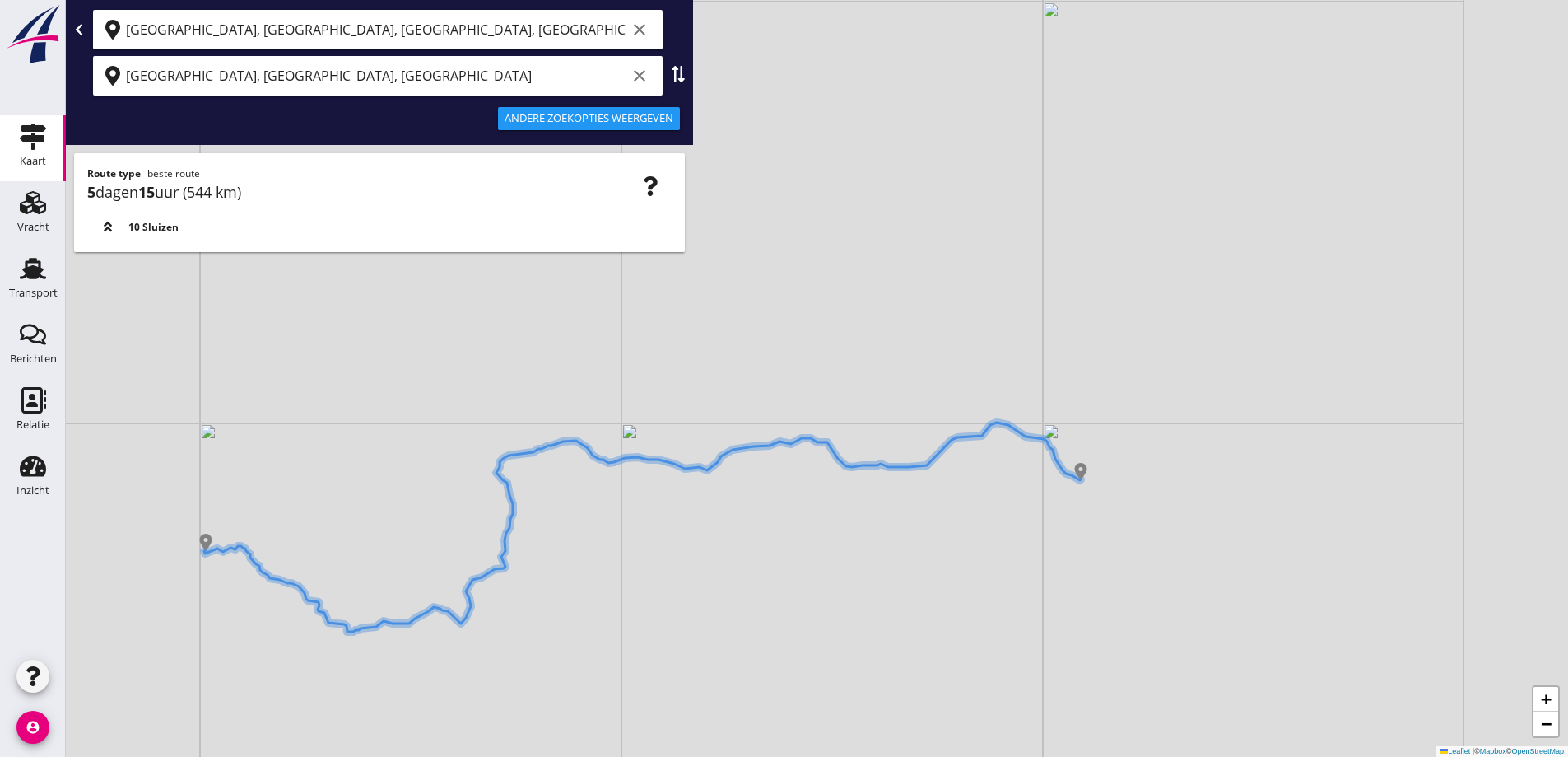
drag, startPoint x: 1012, startPoint y: 425, endPoint x: 870, endPoint y: 419, distance: 142.1
click at [870, 419] on div "+ − Leaflet | © Mapbox © OpenStreetMap" at bounding box center [817, 378] width 1502 height 757
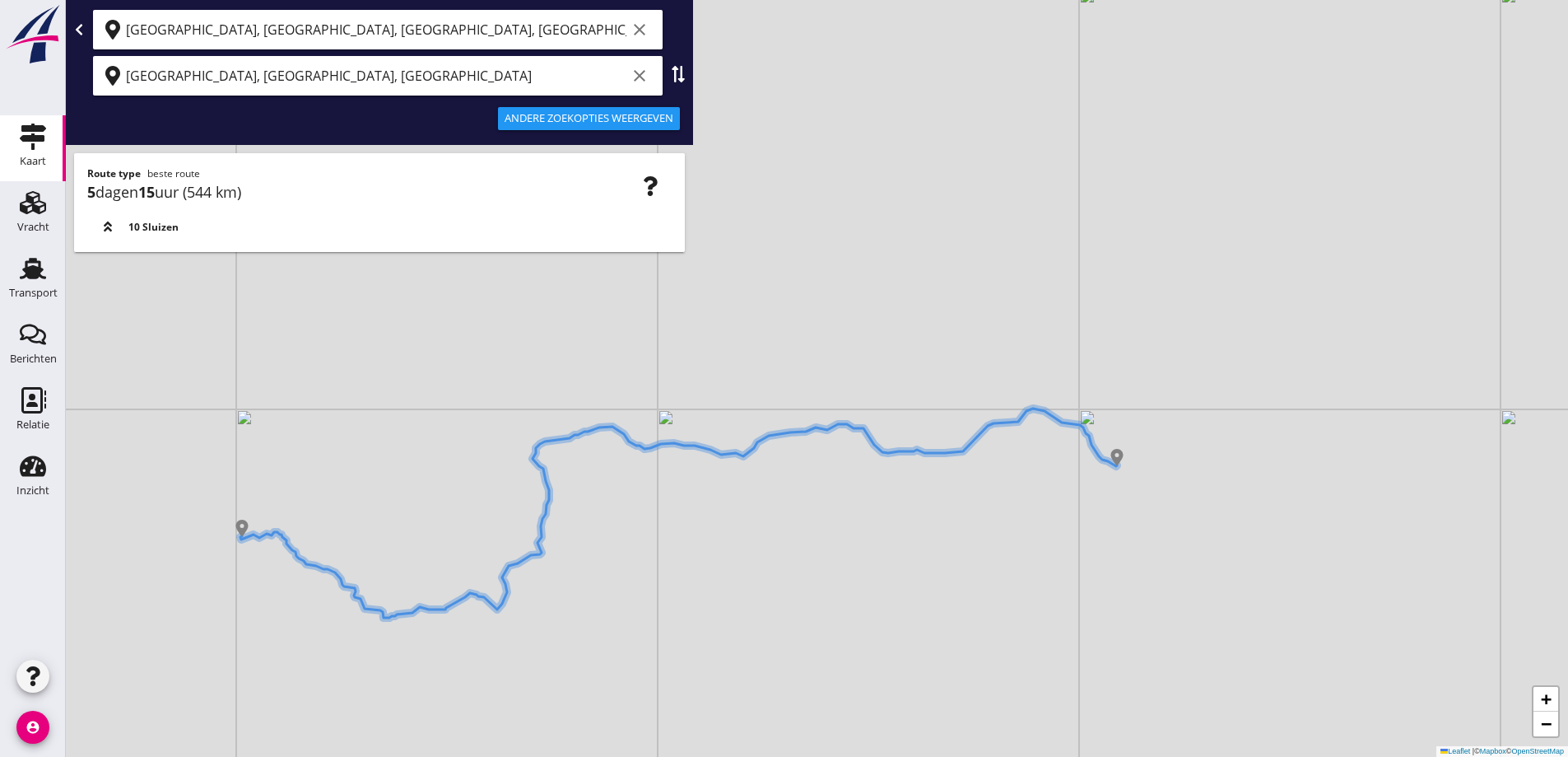
drag, startPoint x: 955, startPoint y: 482, endPoint x: 1005, endPoint y: 474, distance: 50.6
click at [1004, 476] on div "+ − Leaflet | © Mapbox © OpenStreetMap" at bounding box center [817, 378] width 1502 height 757
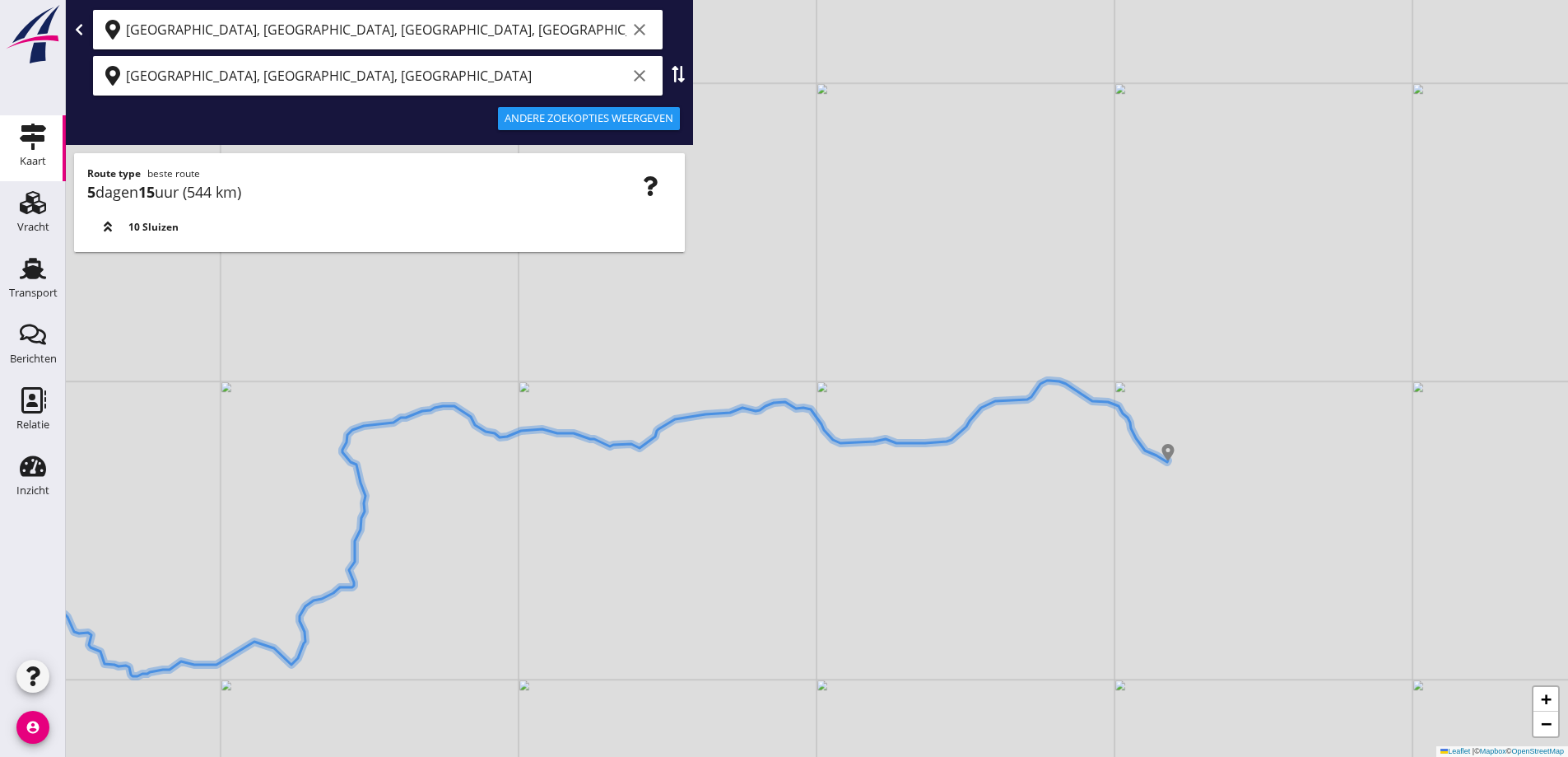
drag, startPoint x: 885, startPoint y: 491, endPoint x: 1017, endPoint y: 461, distance: 135.4
click at [1017, 461] on div "+ − Leaflet | © Mapbox © OpenStreetMap" at bounding box center [817, 378] width 1502 height 757
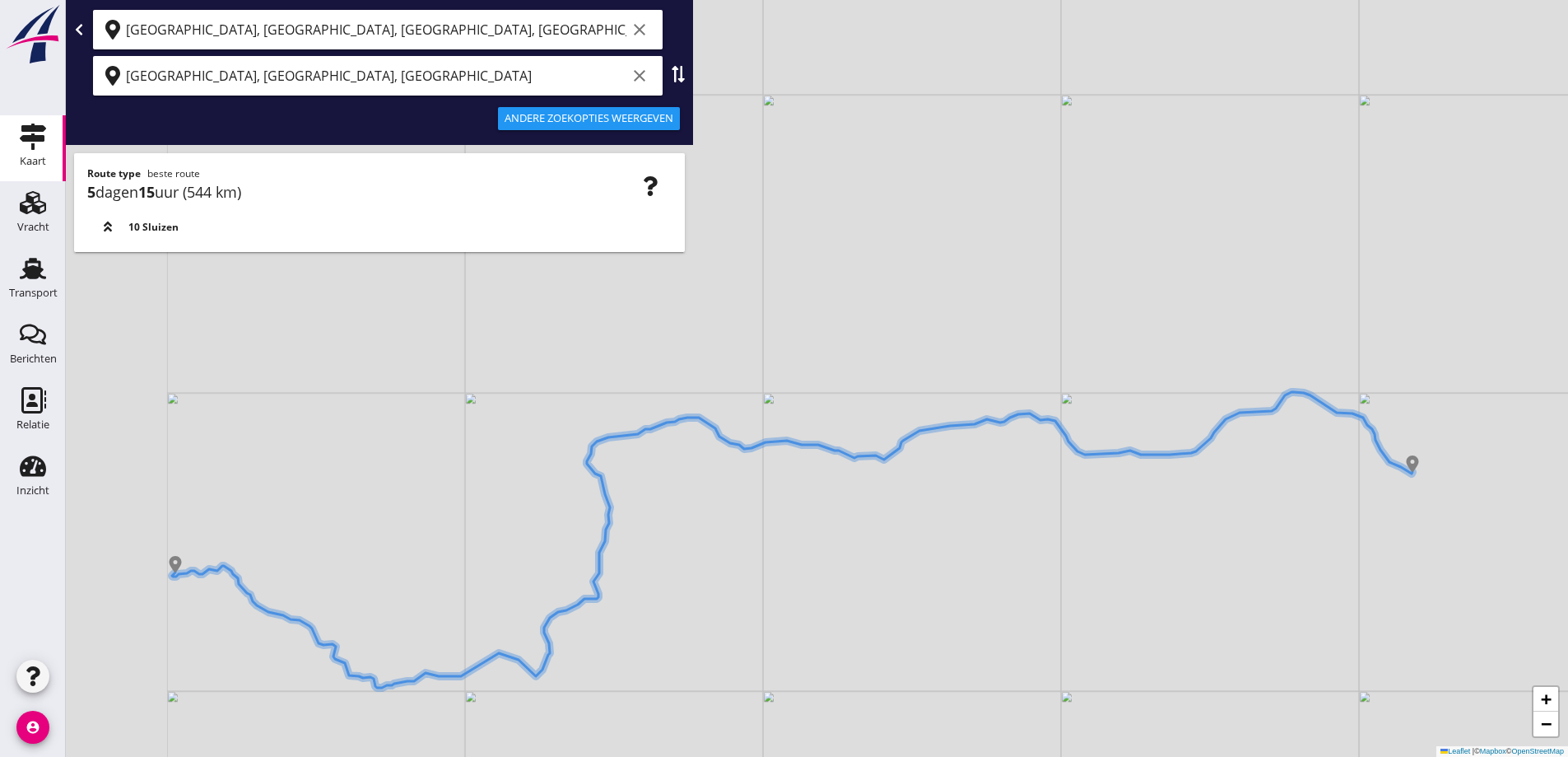
drag, startPoint x: 843, startPoint y: 460, endPoint x: 959, endPoint y: 502, distance: 123.4
click at [959, 502] on div "+ − Leaflet | © Mapbox © OpenStreetMap" at bounding box center [817, 378] width 1502 height 757
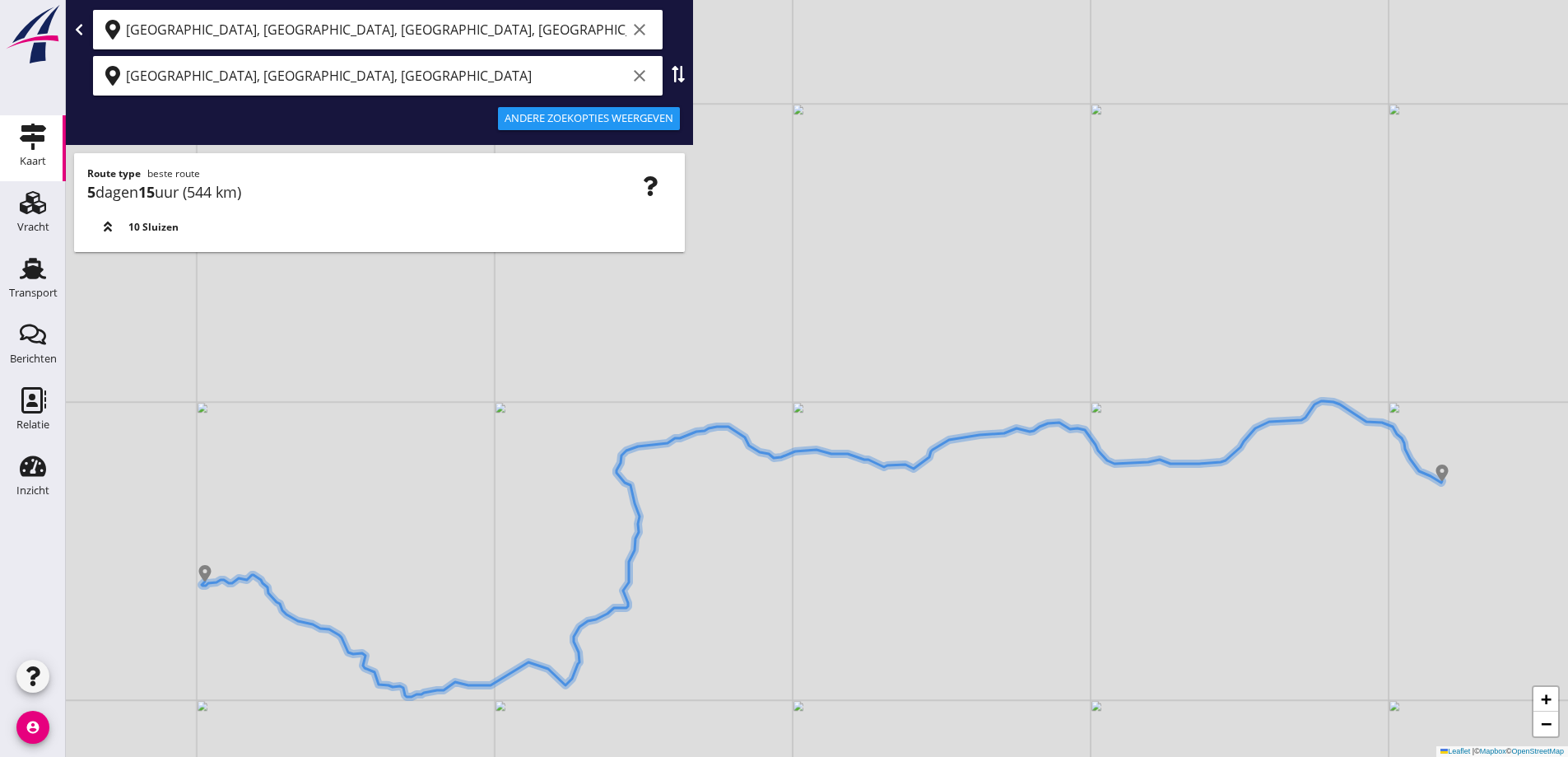
drag, startPoint x: 779, startPoint y: 504, endPoint x: 837, endPoint y: 502, distance: 58.0
click at [837, 502] on div "+ − Leaflet | © Mapbox © OpenStreetMap" at bounding box center [817, 378] width 1502 height 757
